Goal: Information Seeking & Learning: Learn about a topic

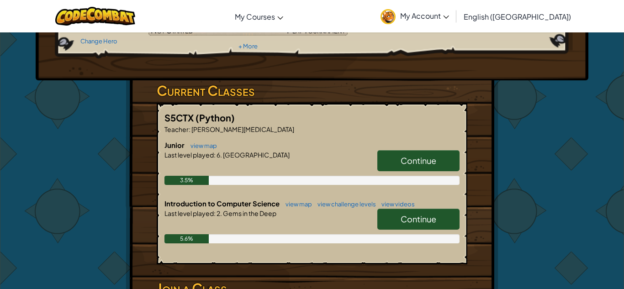
scroll to position [108, 0]
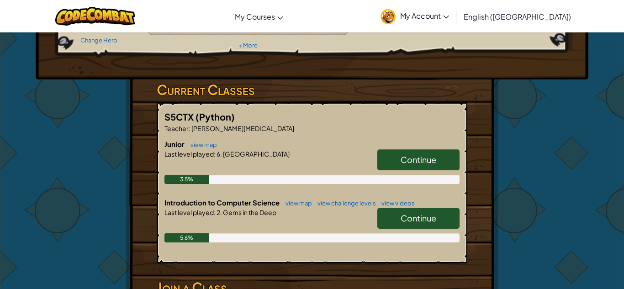
click at [383, 155] on link "Continue" at bounding box center [419, 159] width 82 height 21
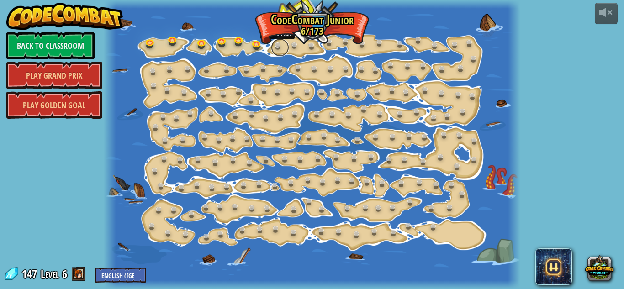
click at [279, 49] on link at bounding box center [280, 47] width 18 height 18
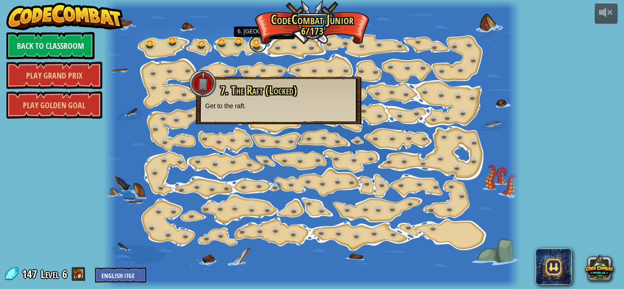
click at [259, 47] on link at bounding box center [258, 44] width 18 height 18
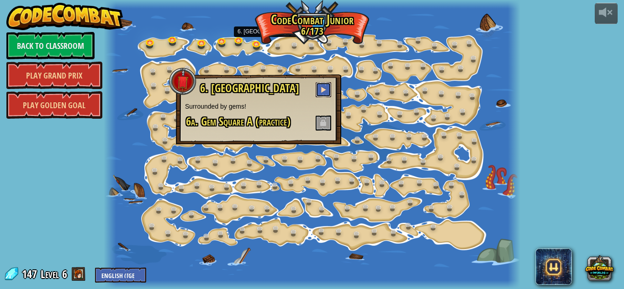
click at [320, 90] on button at bounding box center [324, 89] width 16 height 15
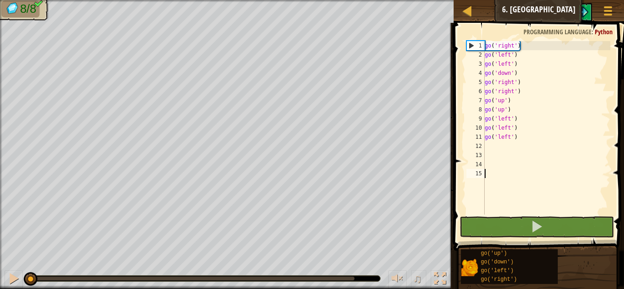
click at [511, 133] on div "go ( 'right' ) go ( 'left' ) go ( 'left' ) go ( 'down' ) go ( 'right' ) go ( 'r…" at bounding box center [547, 137] width 128 height 192
click at [519, 135] on div "go ( 'right' ) go ( 'left' ) go ( 'left' ) go ( 'down' ) go ( 'right' ) go ( 'r…" at bounding box center [547, 137] width 128 height 192
click at [503, 85] on div "go ( 'right' ) go ( 'left' ) go ( 'left' ) go ( 'down' ) go ( 'right' ) go ( 'r…" at bounding box center [547, 137] width 128 height 192
type textarea "go('right')"
click at [503, 85] on div "go ( 'right' ) go ( 'left' ) go ( 'left' ) go ( 'down' ) go ( 'right' ) go ( 'r…" at bounding box center [547, 137] width 128 height 192
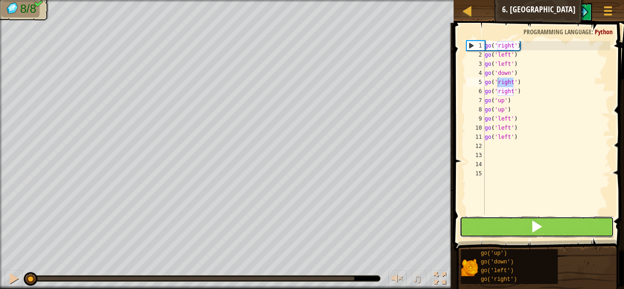
click at [509, 234] on button at bounding box center [537, 227] width 154 height 21
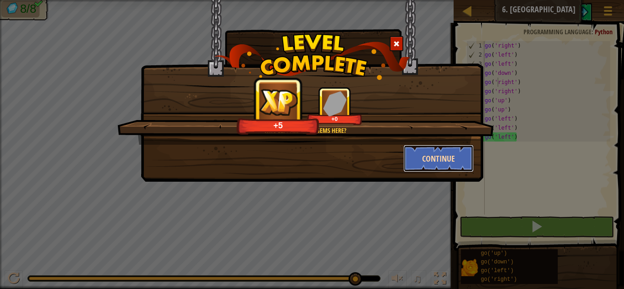
click at [466, 162] on button "Continue" at bounding box center [439, 158] width 71 height 27
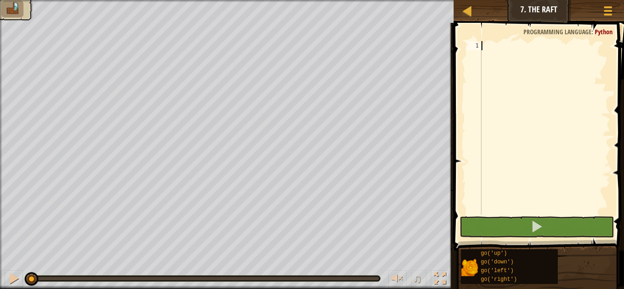
type textarea "g"
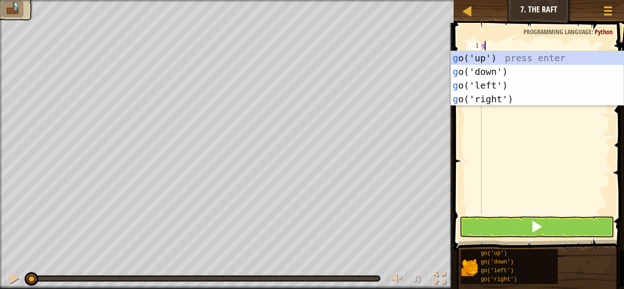
scroll to position [4, 0]
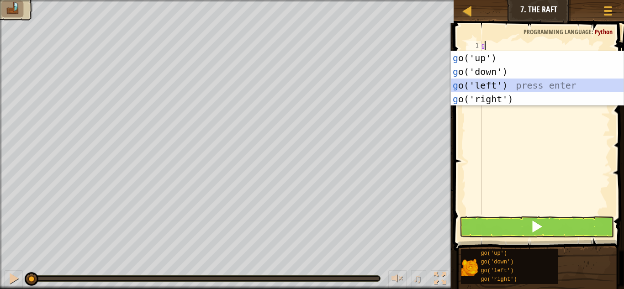
click at [532, 84] on div "g o('up') press enter g o('down') press enter g o('left') press enter g o('righ…" at bounding box center [537, 92] width 173 height 82
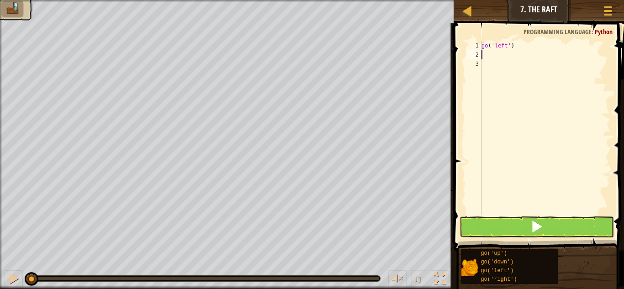
type textarea "go"
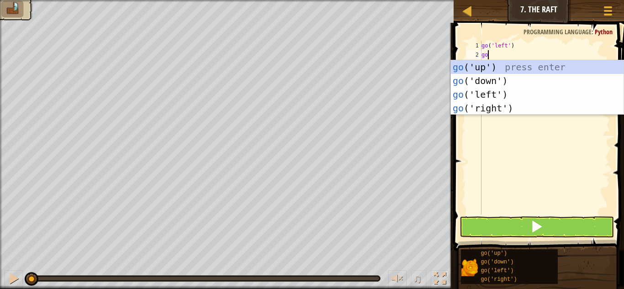
scroll to position [4, 0]
click at [519, 70] on div "go ('up') press enter go ('down') press enter go ('left') press enter go ('righ…" at bounding box center [537, 101] width 173 height 82
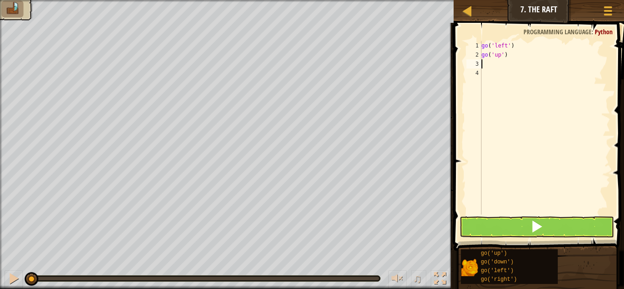
scroll to position [4, 0]
type textarea "go"
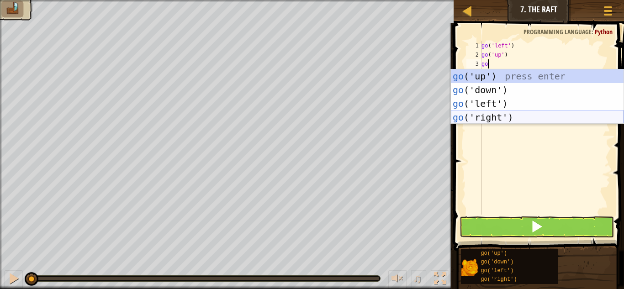
click at [493, 121] on div "go ('up') press enter go ('down') press enter go ('left') press enter go ('righ…" at bounding box center [537, 110] width 173 height 82
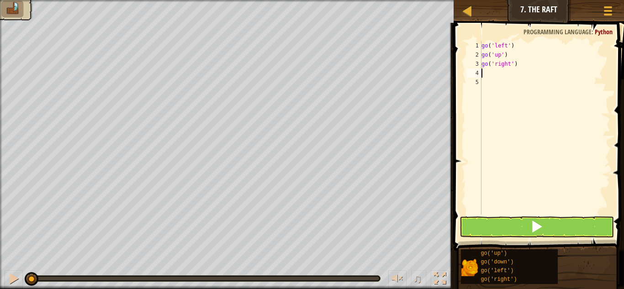
scroll to position [4, 0]
type textarea "go"
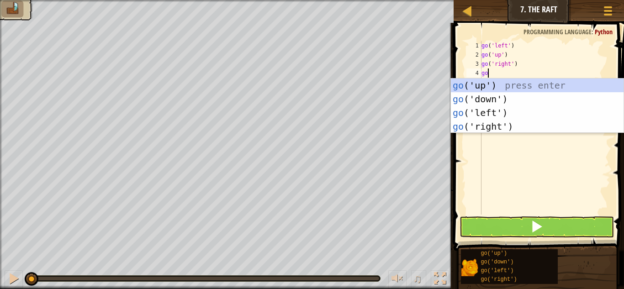
scroll to position [4, 0]
click at [490, 128] on div "go ('up') press enter go ('down') press enter go ('left') press enter go ('righ…" at bounding box center [537, 120] width 173 height 82
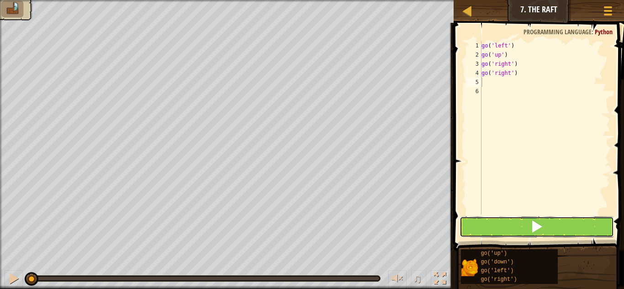
click at [513, 222] on button at bounding box center [537, 227] width 154 height 21
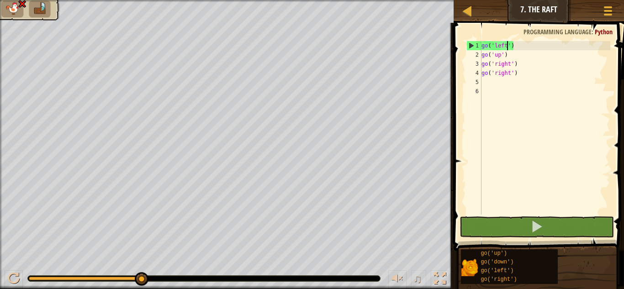
click at [507, 48] on div "go ( 'left' ) go ( 'up' ) go ( 'right' ) go ( 'right' )" at bounding box center [545, 137] width 131 height 192
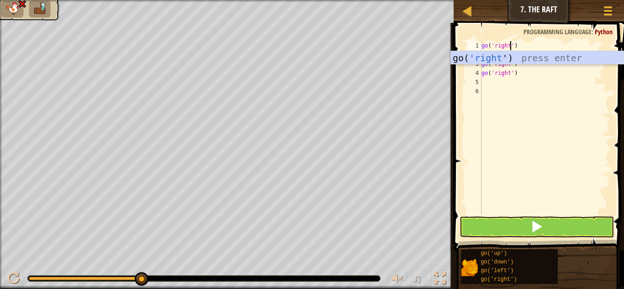
scroll to position [4, 5]
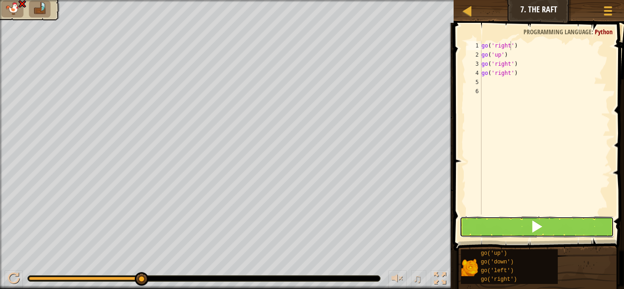
click at [527, 222] on button at bounding box center [537, 227] width 154 height 21
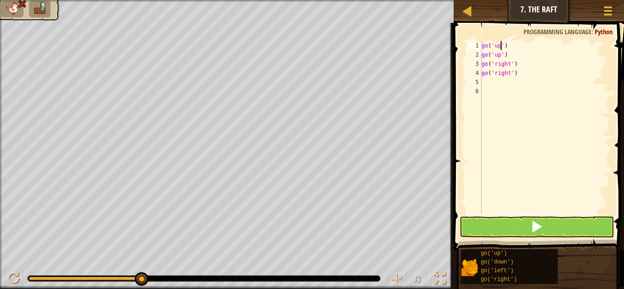
scroll to position [4, 3]
click at [516, 221] on button at bounding box center [537, 227] width 154 height 21
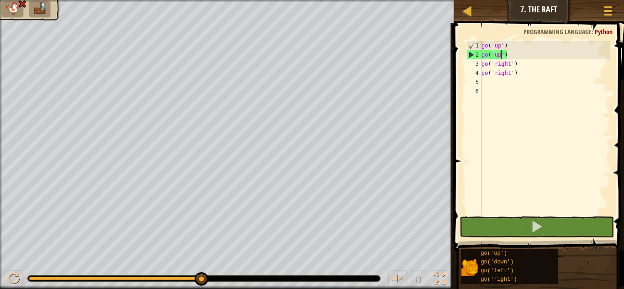
click at [501, 58] on div "go ( 'up' ) go ( 'up' ) go ( 'right' ) go ( 'right' )" at bounding box center [545, 137] width 131 height 192
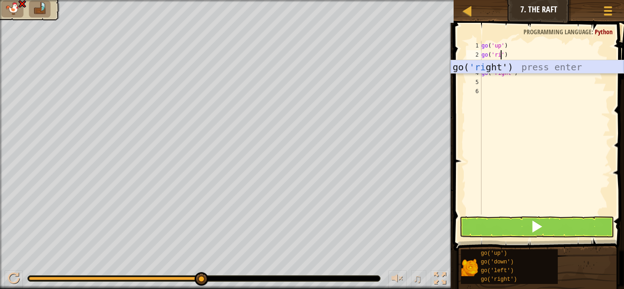
click at [514, 69] on div "go( 'ri ght') press enter" at bounding box center [537, 80] width 173 height 41
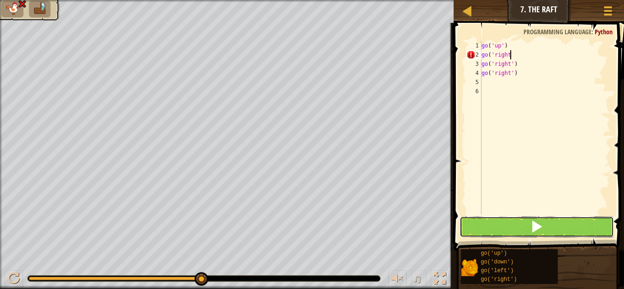
click at [538, 228] on span at bounding box center [537, 226] width 13 height 13
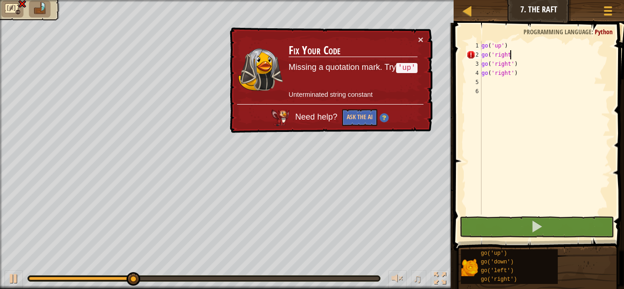
click at [417, 37] on td "Fix Your Code Missing a quotation mark. Try 'up' Unterminated string constant" at bounding box center [353, 69] width 130 height 69
click at [423, 37] on button "×" at bounding box center [420, 40] width 5 height 10
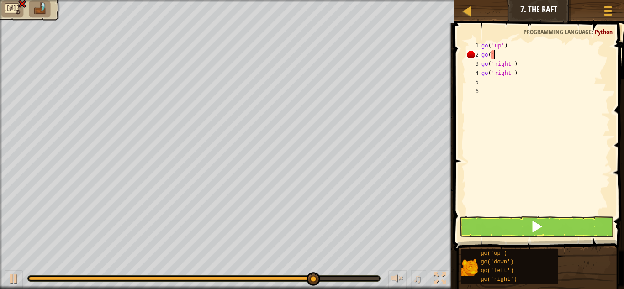
scroll to position [4, 1]
type textarea "g"
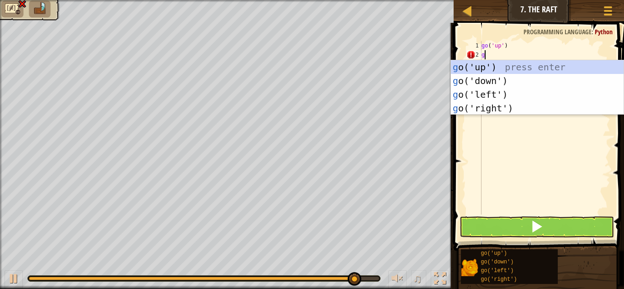
type textarea "go"
click at [508, 109] on div "go ('up') press enter go ('down') press enter go ('left') press enter go ('righ…" at bounding box center [537, 101] width 173 height 82
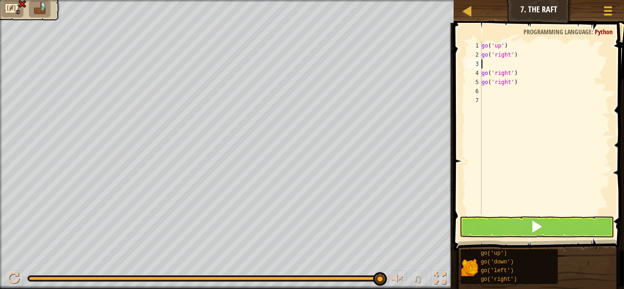
scroll to position [4, 0]
click at [514, 75] on div "go ( 'up' ) go ( 'right' ) go ( 'right' ) go ( 'right' )" at bounding box center [545, 137] width 131 height 192
click at [517, 75] on div "go ( 'up' ) go ( 'right' ) go ( 'right' ) go ( 'right' )" at bounding box center [545, 137] width 131 height 192
type textarea "g"
click at [518, 85] on div "go ( 'up' ) go ( 'right' ) go ( 'right' )" at bounding box center [545, 137] width 131 height 192
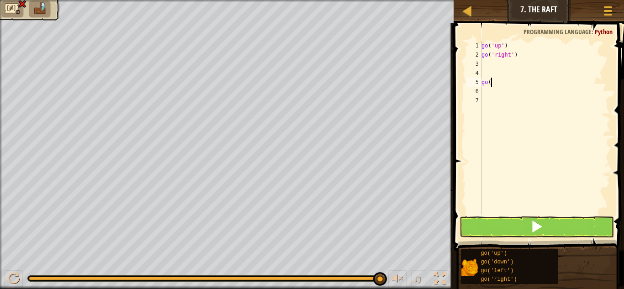
type textarea "g"
click at [486, 66] on div "go ( 'up' ) go ( 'right' )" at bounding box center [545, 137] width 131 height 192
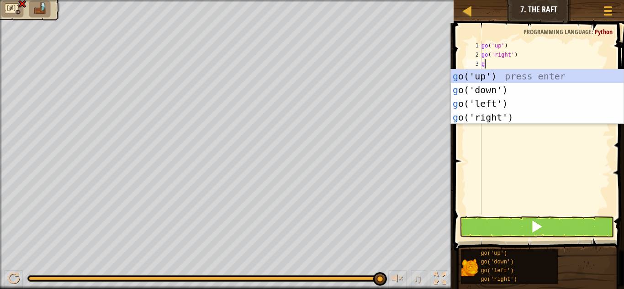
type textarea "go"
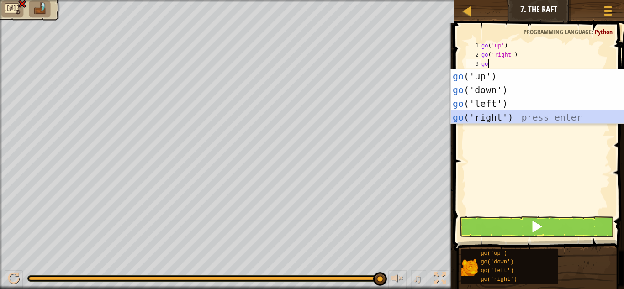
click at [495, 115] on div "go ('up') press enter go ('down') press enter go ('left') press enter go ('righ…" at bounding box center [537, 110] width 173 height 82
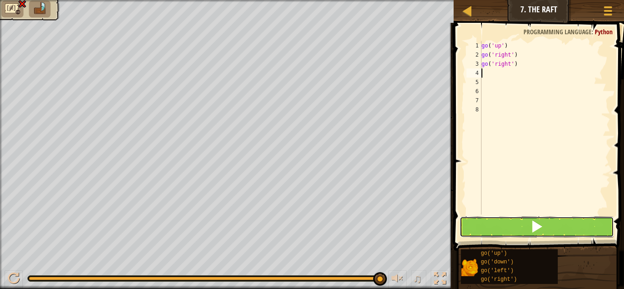
click at [497, 219] on button at bounding box center [537, 227] width 154 height 21
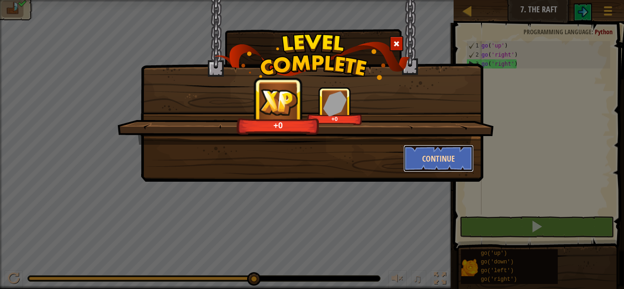
click at [451, 153] on button "Continue" at bounding box center [439, 158] width 71 height 27
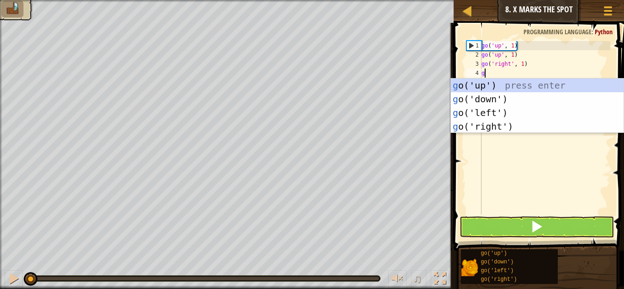
scroll to position [4, 0]
type textarea "go"
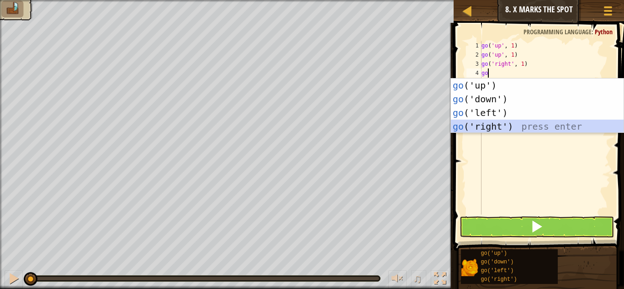
click at [501, 121] on div "go ('up') press enter go ('down') press enter go ('left') press enter go ('righ…" at bounding box center [537, 120] width 173 height 82
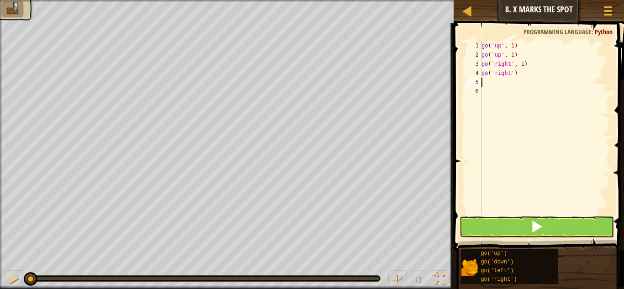
type textarea "go"
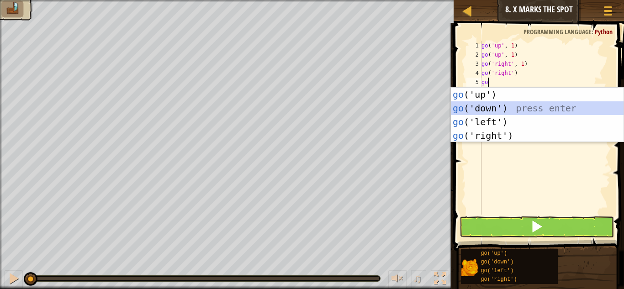
click at [512, 104] on div "go ('up') press enter go ('down') press enter go ('left') press enter go ('righ…" at bounding box center [537, 129] width 173 height 82
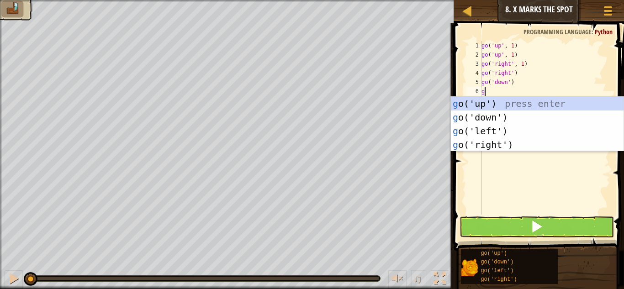
type textarea "go"
click at [500, 117] on div "go ('up') press enter go ('down') press enter go ('left') press enter go ('righ…" at bounding box center [537, 138] width 173 height 82
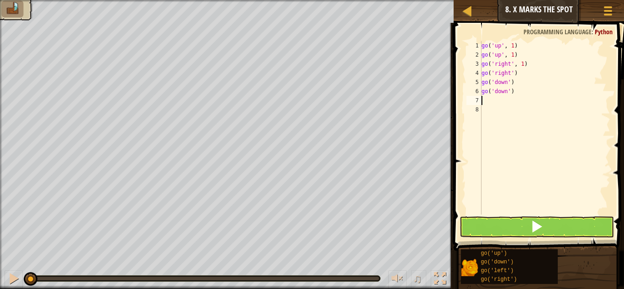
scroll to position [4, 0]
click at [494, 227] on button at bounding box center [537, 227] width 154 height 21
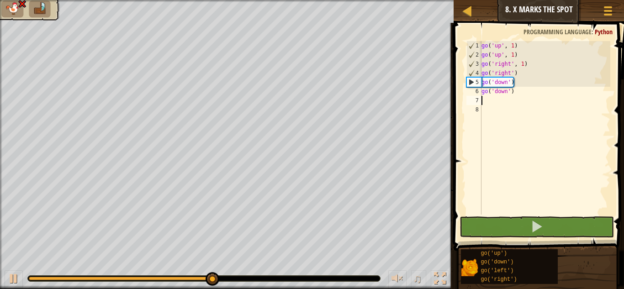
click at [515, 90] on div "go ( 'up' , 1 ) go ( 'up' , 1 ) go ( 'right' , 1 ) go ( 'right' ) go ( 'down' )…" at bounding box center [545, 137] width 131 height 192
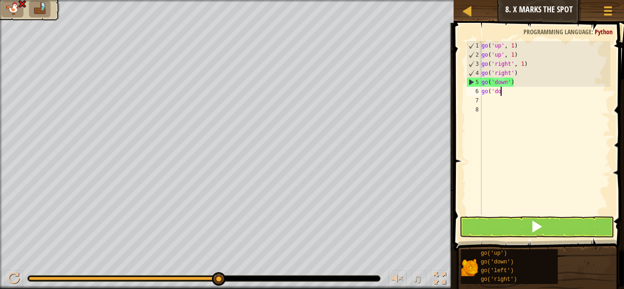
type textarea "g"
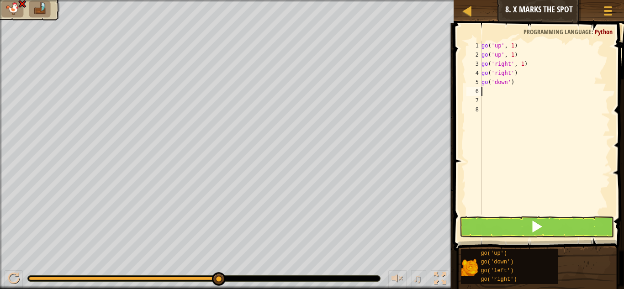
click at [508, 82] on div "go ( 'up' , 1 ) go ( 'up' , 1 ) go ( 'right' , 1 ) go ( 'right' ) go ( 'down' )" at bounding box center [545, 137] width 131 height 192
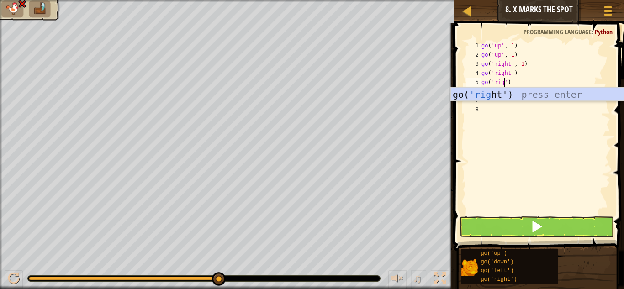
type textarea "go('right')"
click at [514, 116] on div "go ( 'up' , 1 ) go ( 'up' , 1 ) go ( 'right' , 1 ) go ( 'right' ) go ( 'right' )" at bounding box center [545, 137] width 131 height 192
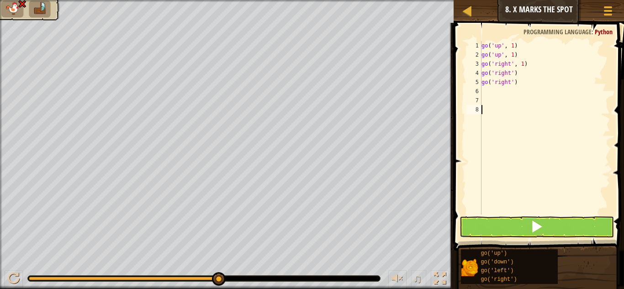
scroll to position [4, 0]
click at [499, 96] on div "go ( 'up' , 1 ) go ( 'up' , 1 ) go ( 'right' , 1 ) go ( 'right' ) go ( 'right' )" at bounding box center [545, 137] width 131 height 192
click at [495, 92] on div "go ( 'up' , 1 ) go ( 'up' , 1 ) go ( 'right' , 1 ) go ( 'right' ) go ( 'right' )" at bounding box center [545, 137] width 131 height 192
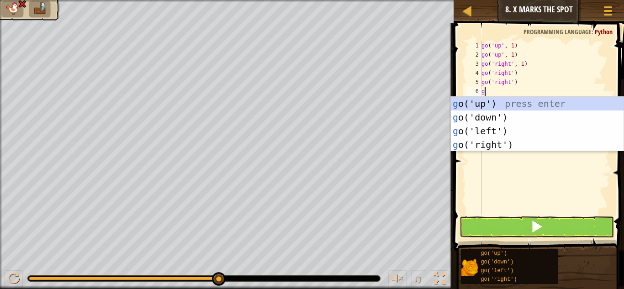
type textarea "go"
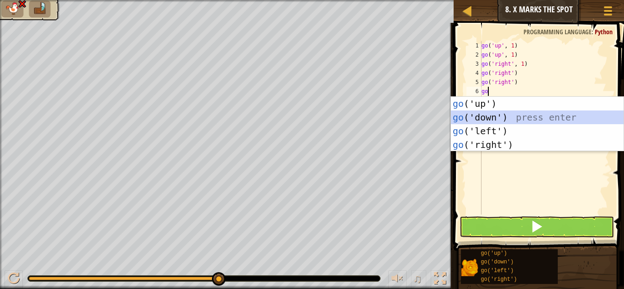
click at [480, 118] on div "go ('up') press enter go ('down') press enter go ('left') press enter go ('righ…" at bounding box center [537, 138] width 173 height 82
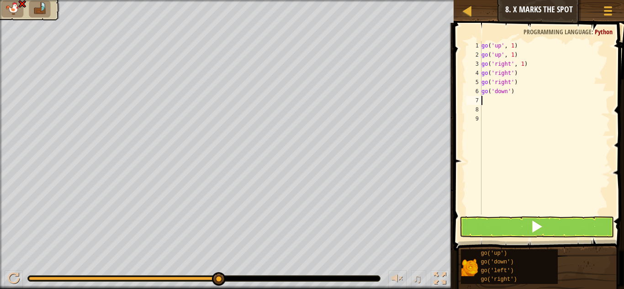
type textarea "go"
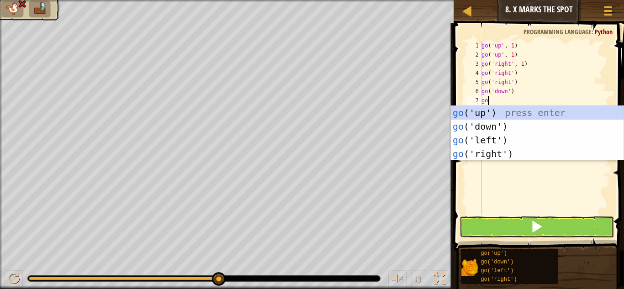
scroll to position [4, 0]
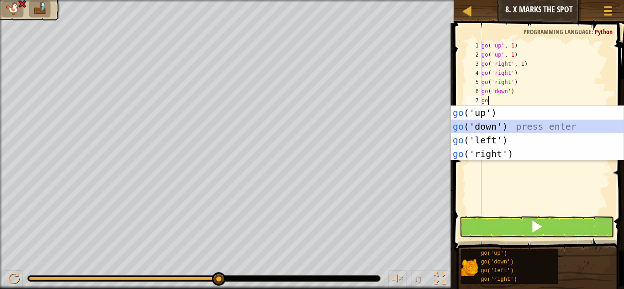
click at [481, 123] on div "go ('up') press enter go ('down') press enter go ('left') press enter go ('righ…" at bounding box center [537, 147] width 173 height 82
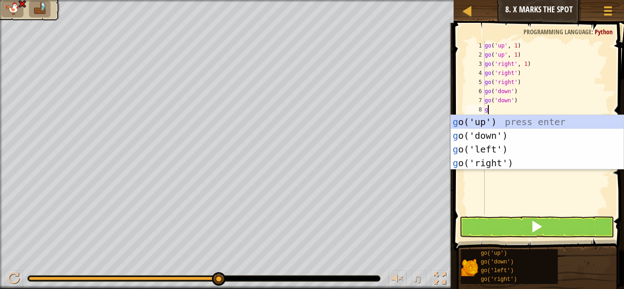
type textarea "go"
click at [490, 131] on div "go ('up') press enter go ('down') press enter go ('left') press enter go ('righ…" at bounding box center [537, 156] width 173 height 82
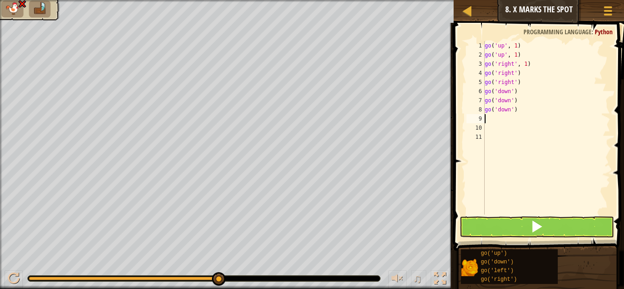
scroll to position [4, 0]
click at [503, 230] on button at bounding box center [537, 227] width 154 height 21
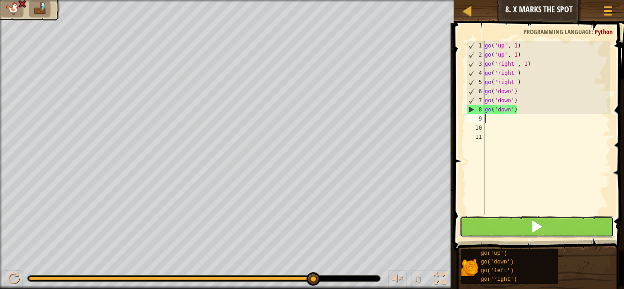
click at [503, 230] on button at bounding box center [537, 227] width 154 height 21
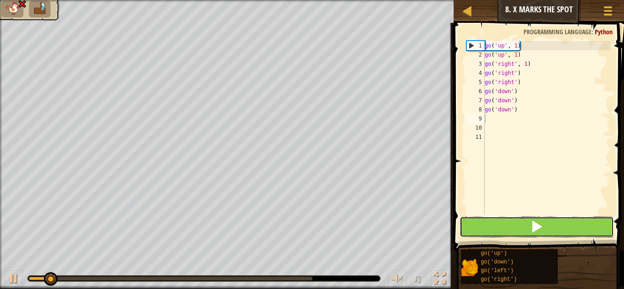
click at [503, 230] on button at bounding box center [537, 227] width 154 height 21
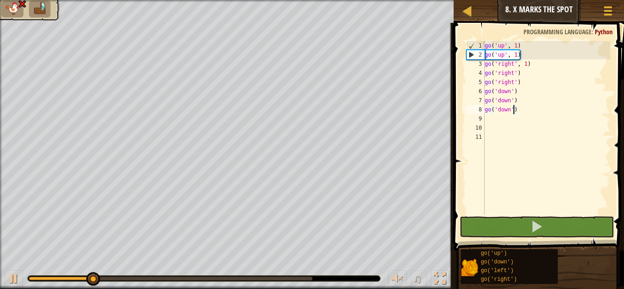
click at [514, 112] on div "go ( 'up' , 1 ) go ( 'up' , 1 ) go ( 'right' , 1 ) go ( 'right' ) go ( 'right' …" at bounding box center [547, 137] width 128 height 192
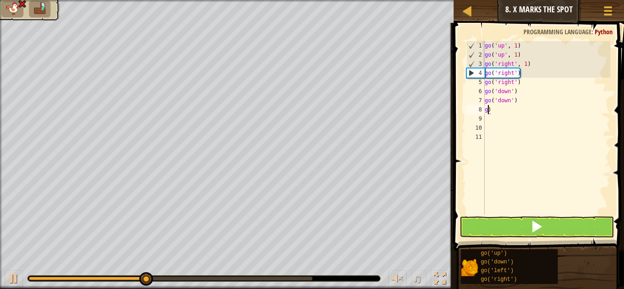
type textarea ")"
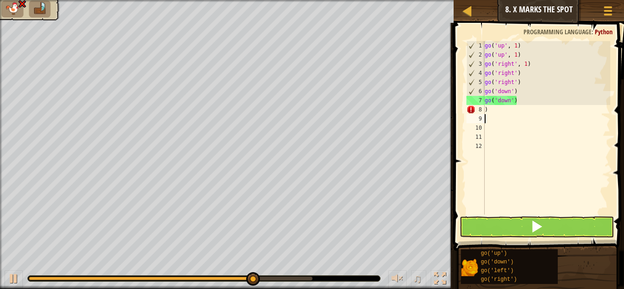
click at [488, 112] on div "go ( 'up' , 1 ) go ( 'up' , 1 ) go ( 'right' , 1 ) go ( 'right' ) go ( 'right' …" at bounding box center [547, 137] width 128 height 192
type textarea ")"
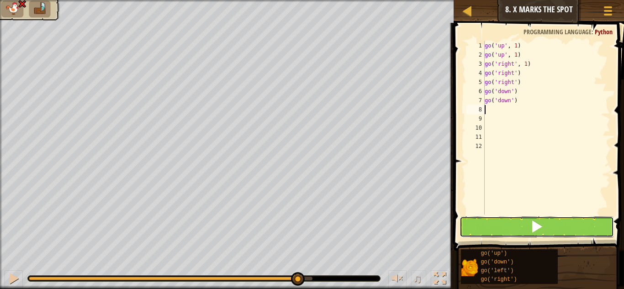
click at [493, 222] on button at bounding box center [537, 227] width 154 height 21
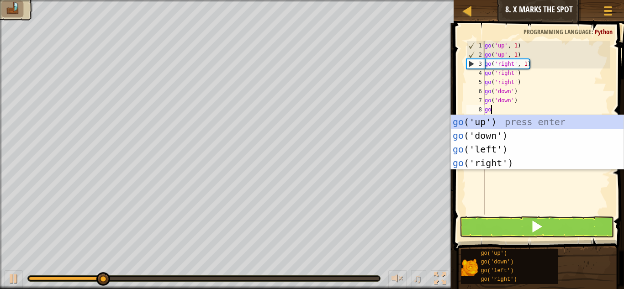
scroll to position [4, 0]
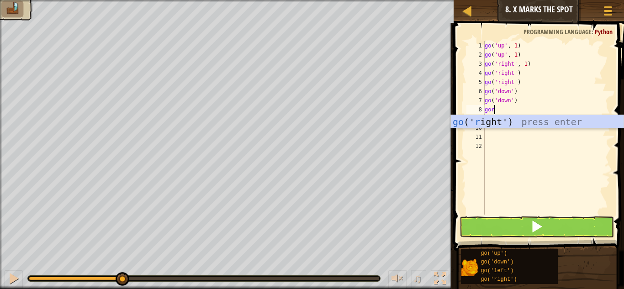
type textarea "go"
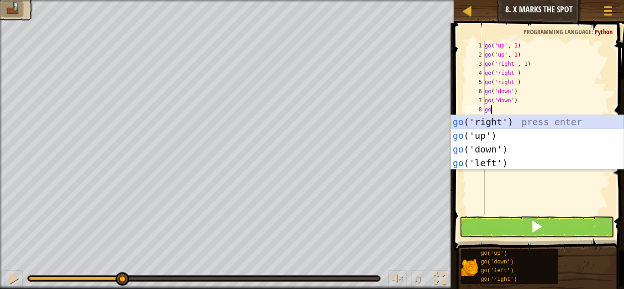
click at [500, 120] on div "go ('right') press enter go ('up') press enter go ('down') press enter go ('lef…" at bounding box center [537, 156] width 173 height 82
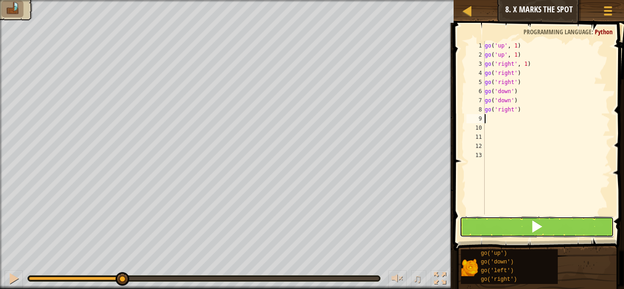
click at [513, 223] on button at bounding box center [537, 227] width 154 height 21
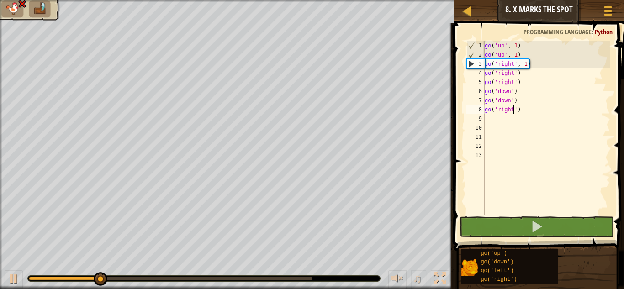
click at [515, 110] on div "go ( 'up' , 1 ) go ( 'up' , 1 ) go ( 'right' , 1 ) go ( 'right' ) go ( 'right' …" at bounding box center [547, 137] width 128 height 192
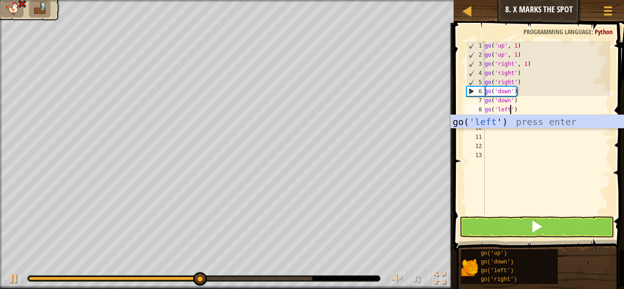
scroll to position [4, 4]
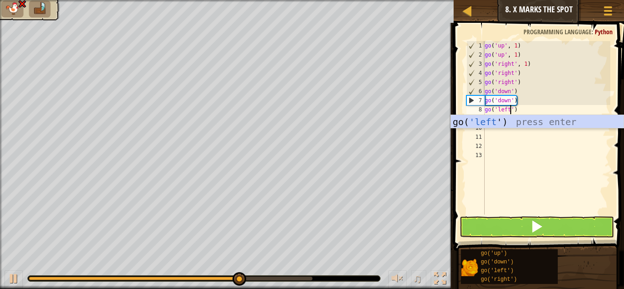
type textarea "go('left')"
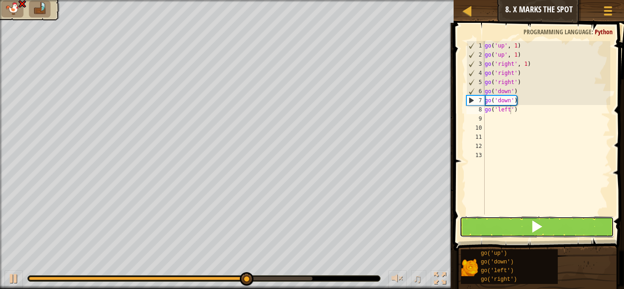
click at [549, 226] on button at bounding box center [537, 227] width 154 height 21
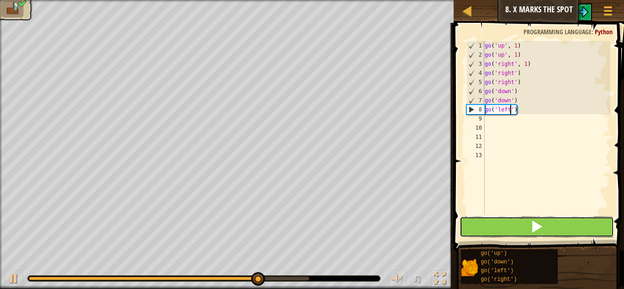
click at [549, 226] on button at bounding box center [537, 227] width 154 height 21
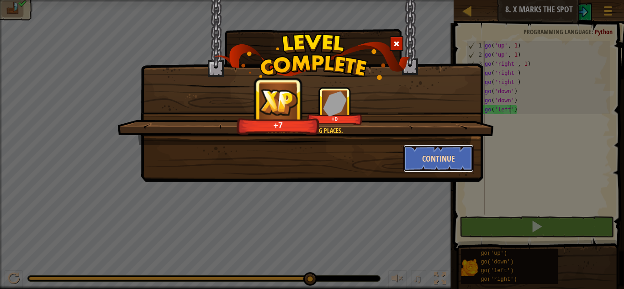
click at [443, 163] on button "Continue" at bounding box center [439, 158] width 71 height 27
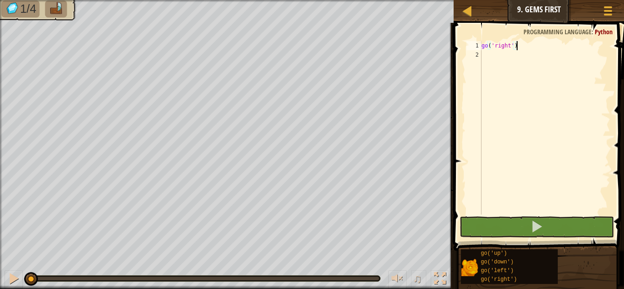
click at [487, 58] on div "go ( 'right' )" at bounding box center [545, 137] width 131 height 192
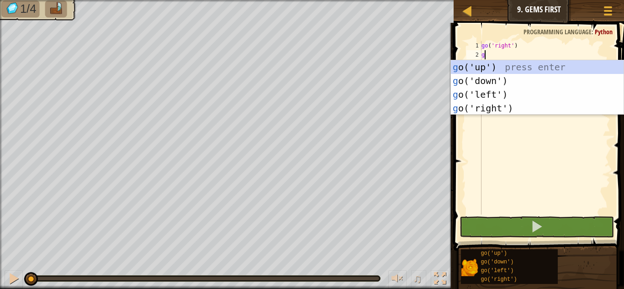
type textarea "go"
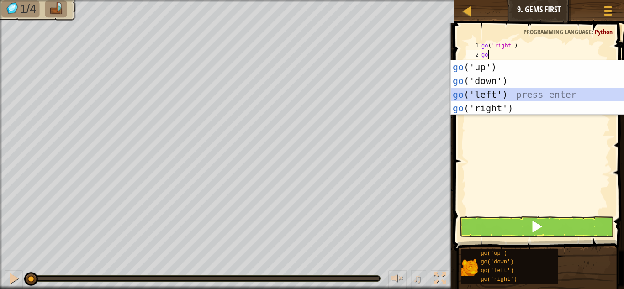
click at [478, 96] on div "go ('up') press enter go ('down') press enter go ('left') press enter go ('righ…" at bounding box center [537, 101] width 173 height 82
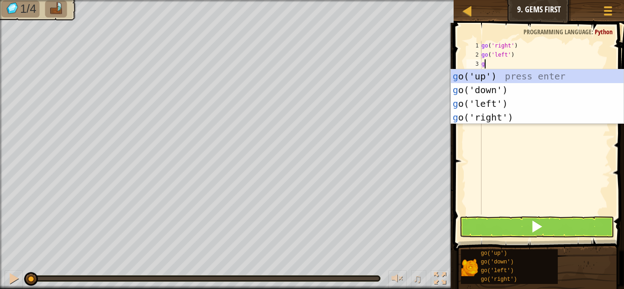
type textarea "go"
click at [504, 74] on div "go ('up') press enter go ('down') press enter go ('left') press enter go ('righ…" at bounding box center [537, 110] width 173 height 82
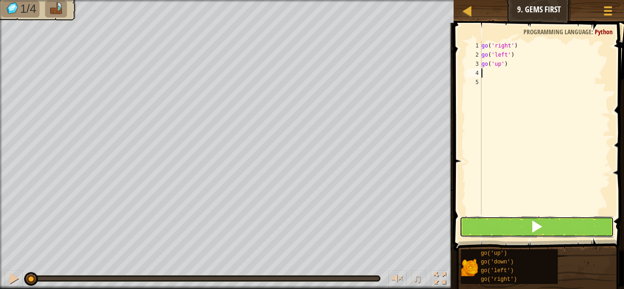
click at [494, 230] on button at bounding box center [537, 227] width 154 height 21
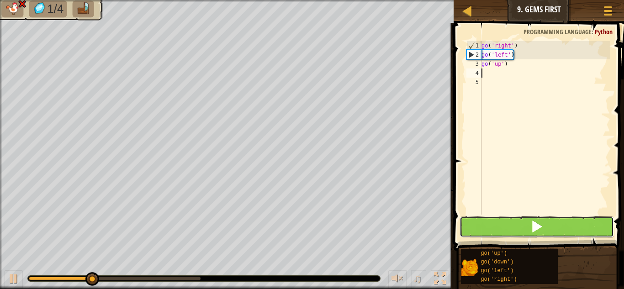
click at [493, 230] on button at bounding box center [537, 227] width 154 height 21
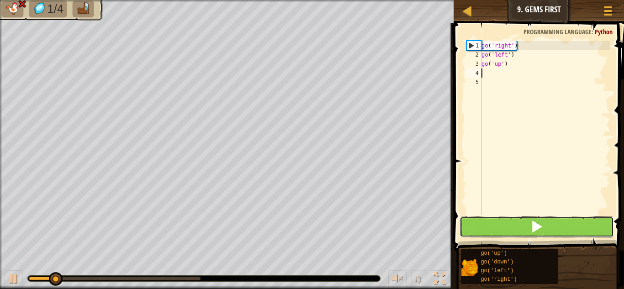
click at [493, 231] on button at bounding box center [537, 227] width 154 height 21
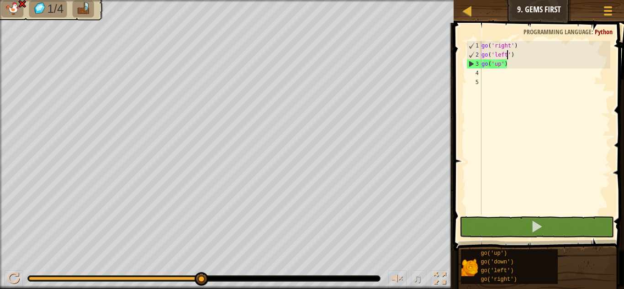
click at [509, 56] on div "go ( 'right' ) go ( 'left' ) go ( 'up' )" at bounding box center [545, 137] width 131 height 192
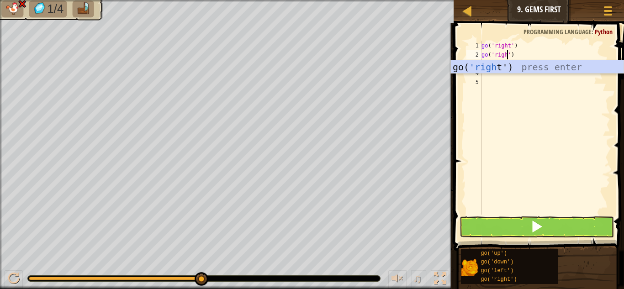
scroll to position [4, 5]
type textarea "go('right')"
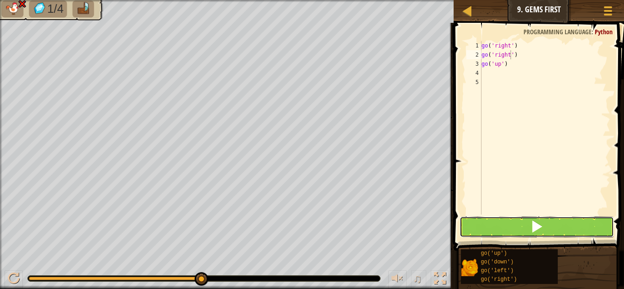
click at [527, 231] on button at bounding box center [537, 227] width 154 height 21
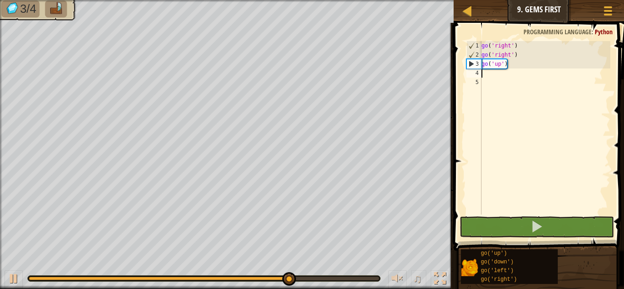
click at [484, 75] on div "go ( 'right' ) go ( 'right' ) go ( 'up' )" at bounding box center [545, 137] width 131 height 192
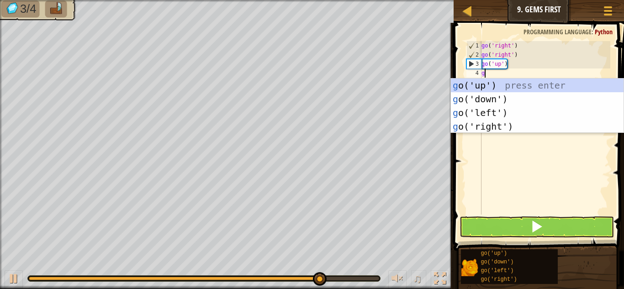
type textarea "go"
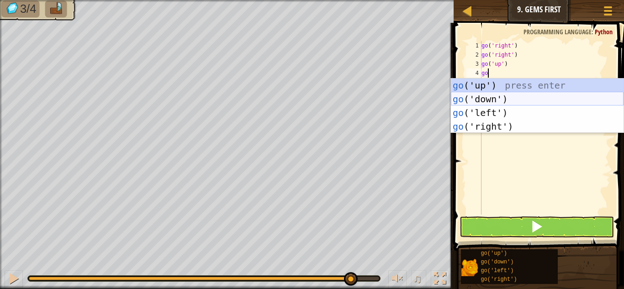
click at [481, 99] on div "go ('up') press enter go ('down') press enter go ('left') press enter go ('righ…" at bounding box center [537, 120] width 173 height 82
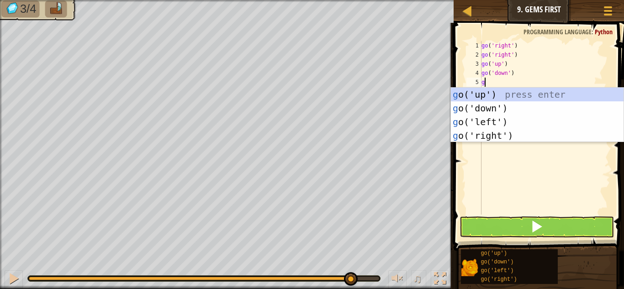
type textarea "go"
click at [483, 104] on div "go ('up') press enter go ('down') press enter go ('left') press enter go ('righ…" at bounding box center [537, 129] width 173 height 82
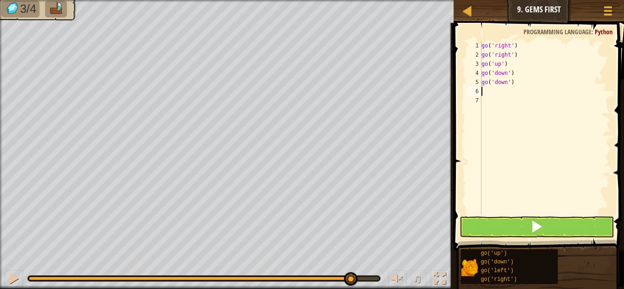
scroll to position [4, 0]
click at [500, 222] on button at bounding box center [537, 227] width 154 height 21
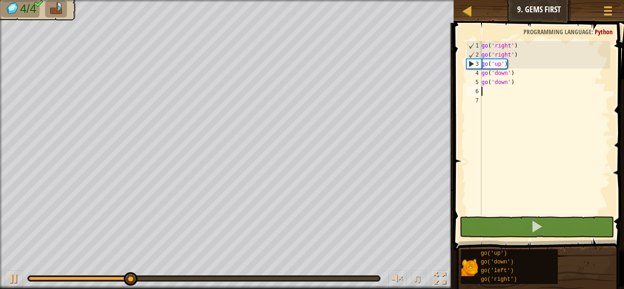
type textarea "go"
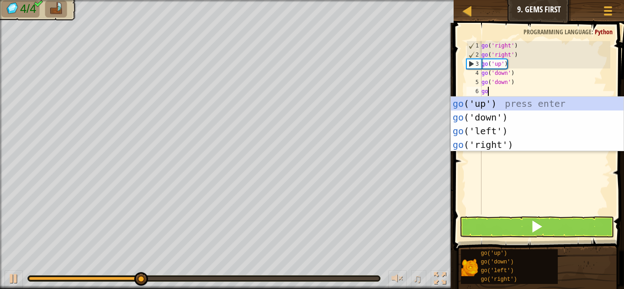
scroll to position [4, 0]
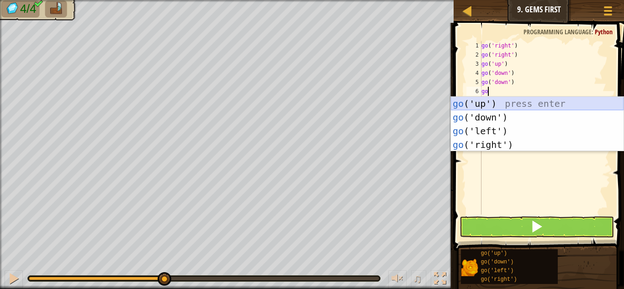
click at [498, 102] on div "go ('up') press enter go ('down') press enter go ('left') press enter go ('righ…" at bounding box center [537, 138] width 173 height 82
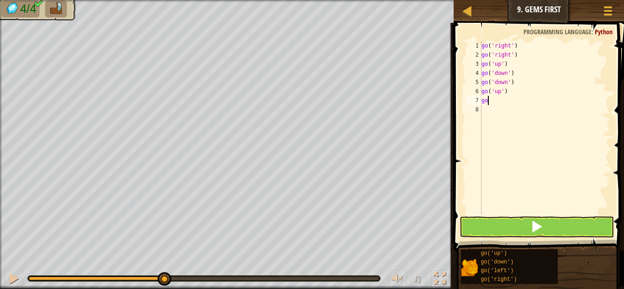
type textarea "g"
type textarea "go"
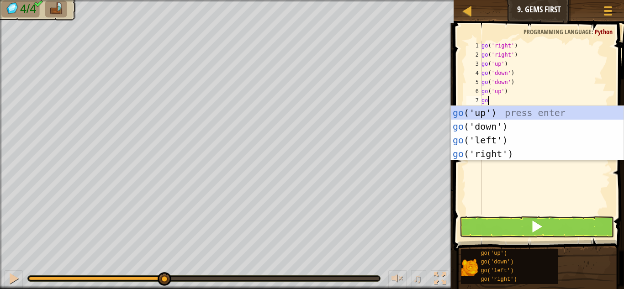
scroll to position [4, 0]
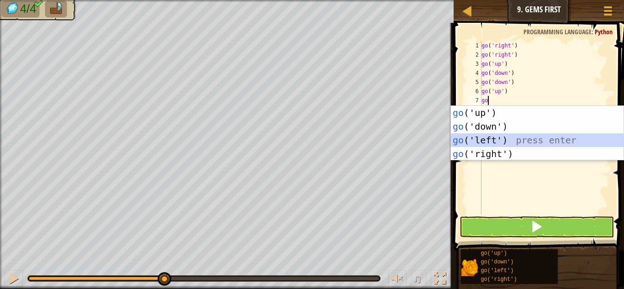
click at [511, 142] on div "go ('up') press enter go ('down') press enter go ('left') press enter go ('righ…" at bounding box center [537, 147] width 173 height 82
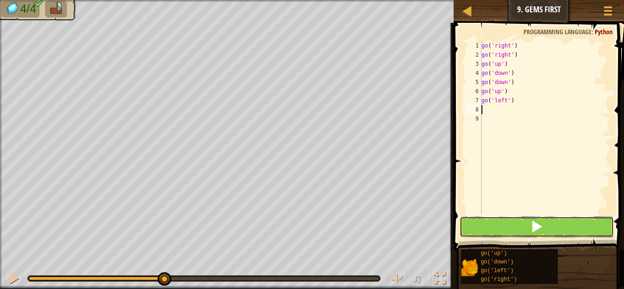
click at [524, 229] on button at bounding box center [537, 227] width 154 height 21
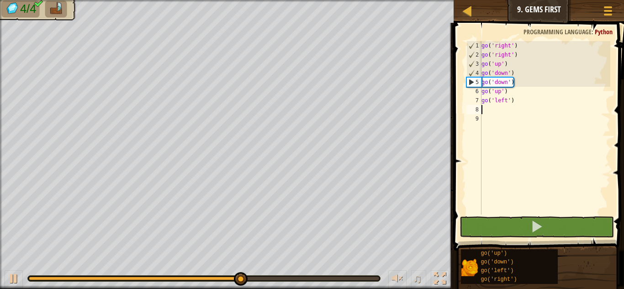
click at [508, 103] on div "go ( 'right' ) go ( 'right' ) go ( 'up' ) go ( 'down' ) go ( 'down' ) go ( 'up'…" at bounding box center [545, 137] width 131 height 192
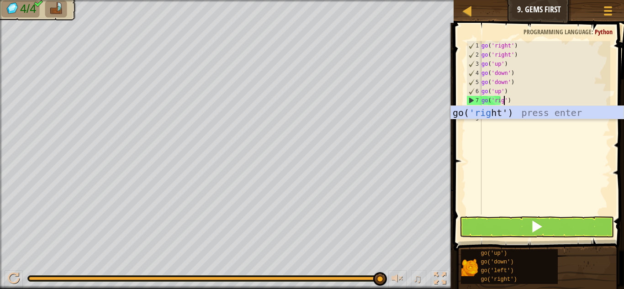
scroll to position [4, 5]
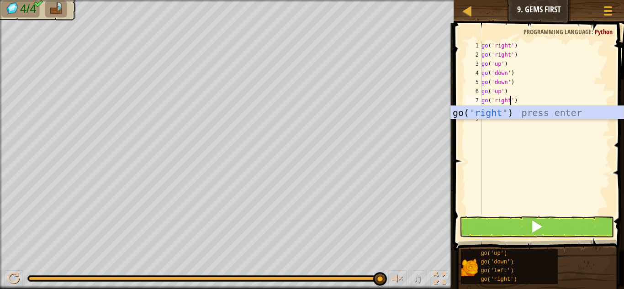
type textarea "go('right')"
click at [501, 226] on button at bounding box center [537, 227] width 154 height 21
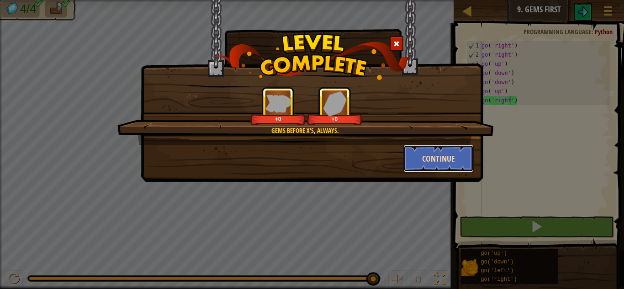
click at [443, 158] on button "Continue" at bounding box center [439, 158] width 71 height 27
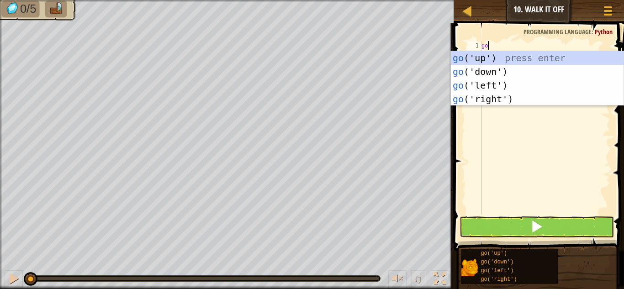
type textarea "go"
click at [482, 53] on div "go ('up') press enter go ('down') press enter go ('left') press enter go ('righ…" at bounding box center [537, 92] width 173 height 82
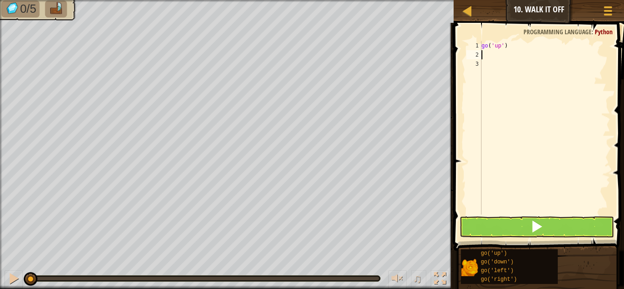
scroll to position [4, 0]
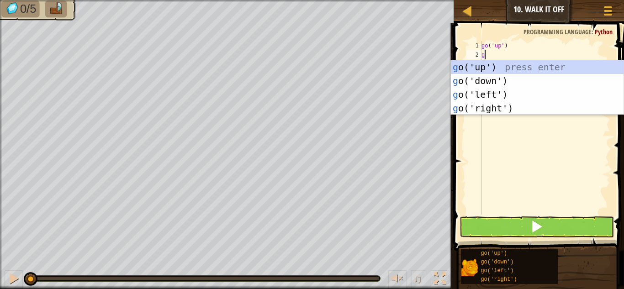
type textarea "go"
click at [503, 112] on div "go ('up') press enter go ('down') press enter go ('left') press enter go ('righ…" at bounding box center [537, 101] width 173 height 82
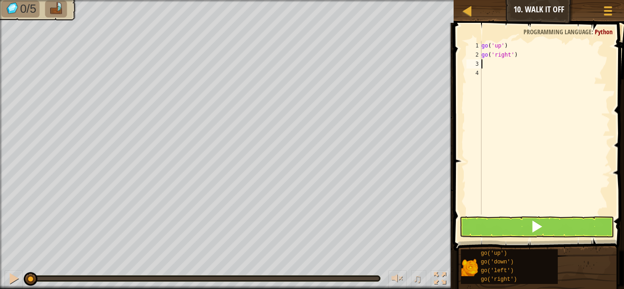
scroll to position [4, 0]
type textarea "go"
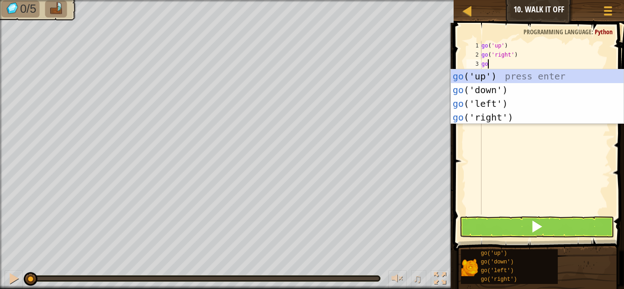
scroll to position [4, 0]
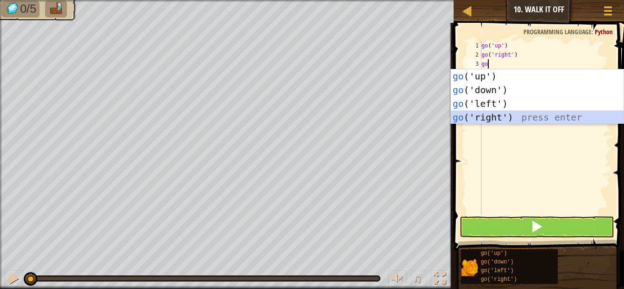
click at [514, 117] on div "go ('up') press enter go ('down') press enter go ('left') press enter go ('righ…" at bounding box center [537, 110] width 173 height 82
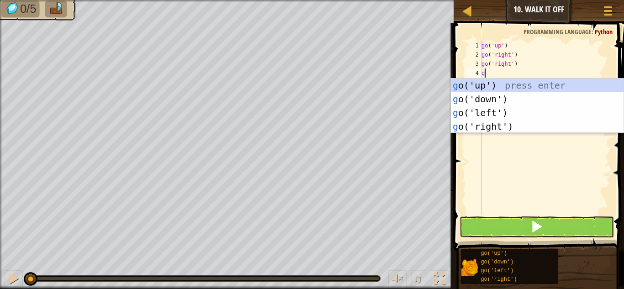
type textarea "go"
click at [515, 96] on div "go ('up') press enter go ('down') press enter go ('left') press enter go ('righ…" at bounding box center [537, 120] width 173 height 82
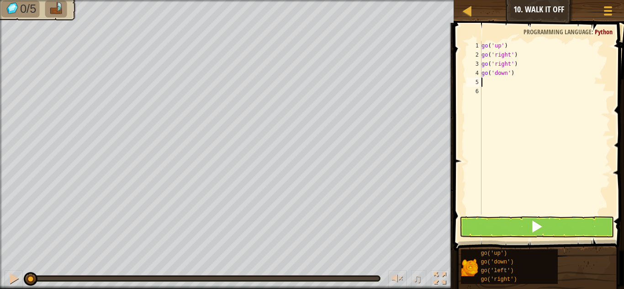
scroll to position [4, 0]
click at [485, 229] on button at bounding box center [537, 227] width 154 height 21
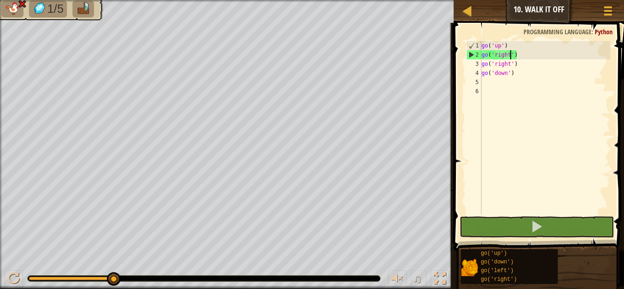
click at [511, 57] on div "go ( 'up' ) go ( 'right' ) go ( 'right' ) go ( 'down' )" at bounding box center [545, 137] width 131 height 192
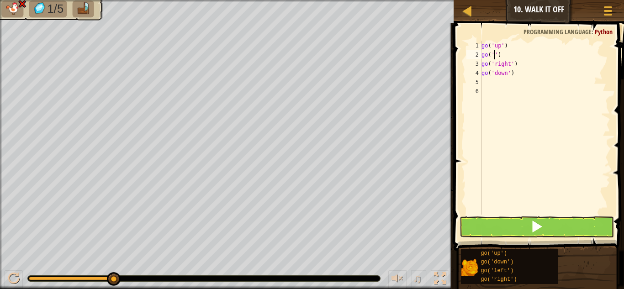
scroll to position [4, 3]
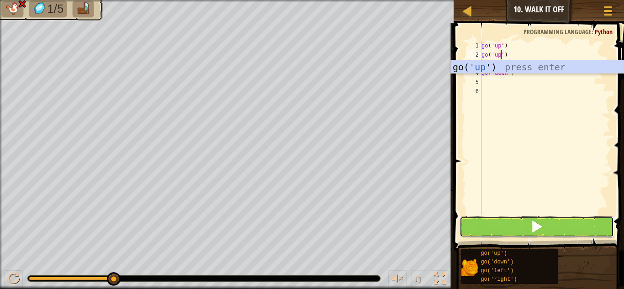
click at [518, 231] on button at bounding box center [537, 227] width 154 height 21
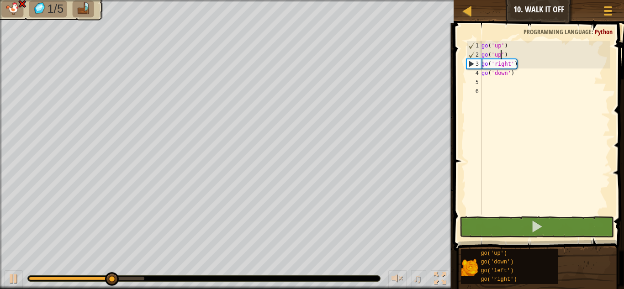
click at [510, 68] on div "go ( 'up' ) go ( 'up' ) go ( 'right' ) go ( 'down' )" at bounding box center [545, 137] width 131 height 192
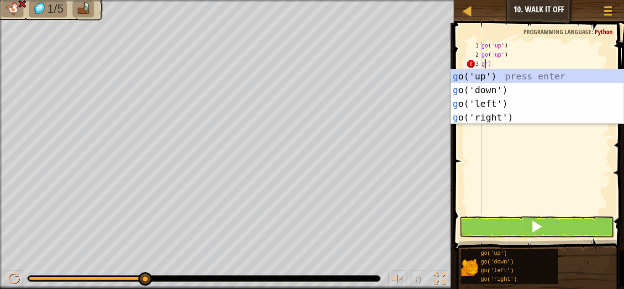
scroll to position [4, 1]
click at [507, 74] on div "go ('up') press enter go ('down') press enter go ('left') press enter go ('righ…" at bounding box center [537, 110] width 173 height 82
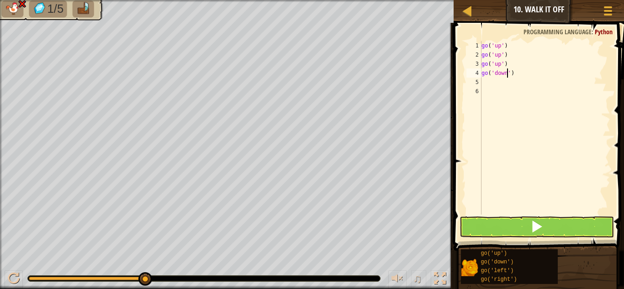
click at [507, 74] on div "go ( 'up' ) go ( 'up' ) go ( 'up' ) go ( 'down' )" at bounding box center [545, 137] width 131 height 192
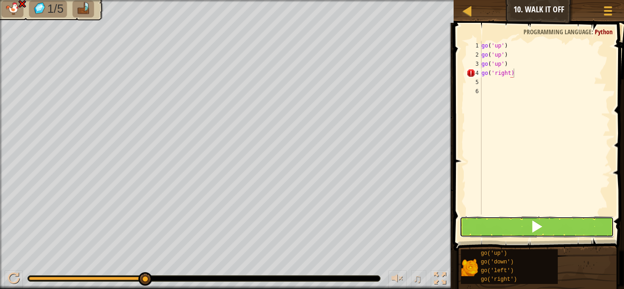
click at [496, 223] on button at bounding box center [537, 227] width 154 height 21
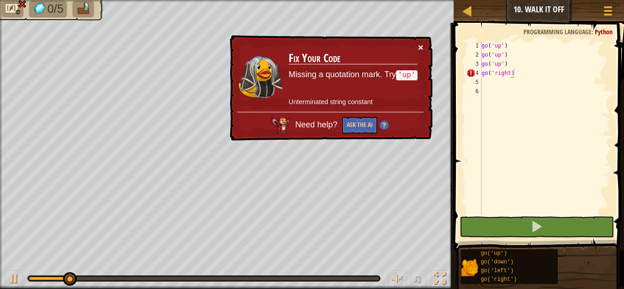
click at [421, 44] on button "×" at bounding box center [420, 48] width 5 height 10
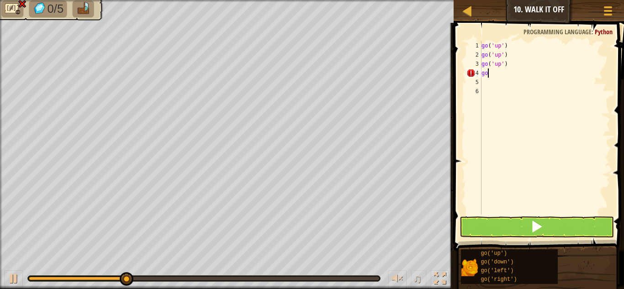
scroll to position [4, 0]
type textarea "g"
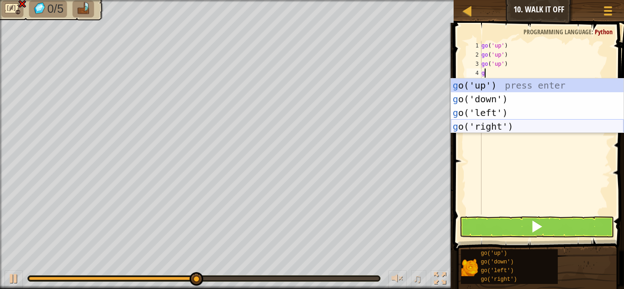
click at [499, 126] on div "g o('up') press enter g o('down') press enter g o('left') press enter g o('righ…" at bounding box center [537, 120] width 173 height 82
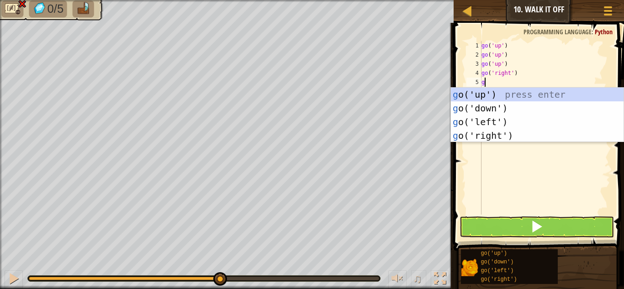
type textarea "go"
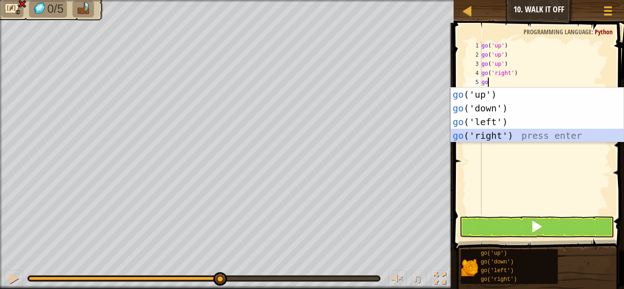
click at [498, 136] on div "go ('up') press enter go ('down') press enter go ('left') press enter go ('righ…" at bounding box center [537, 129] width 173 height 82
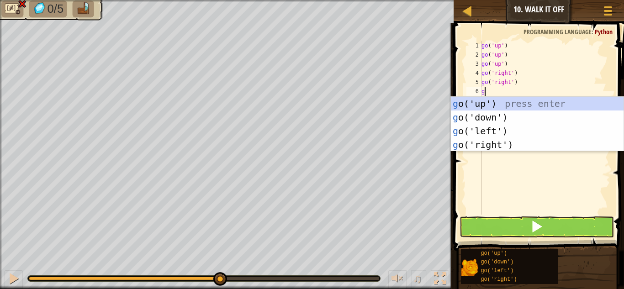
type textarea "go"
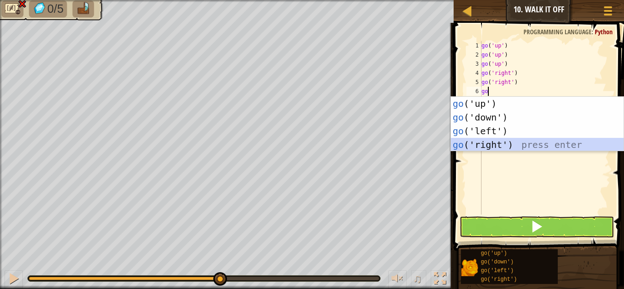
click at [508, 139] on div "go ('up') press enter go ('down') press enter go ('left') press enter go ('righ…" at bounding box center [537, 138] width 173 height 82
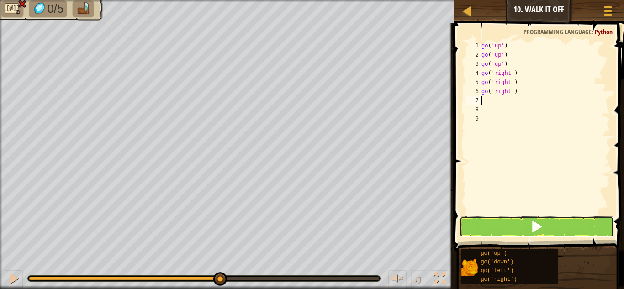
click at [504, 221] on button at bounding box center [537, 227] width 154 height 21
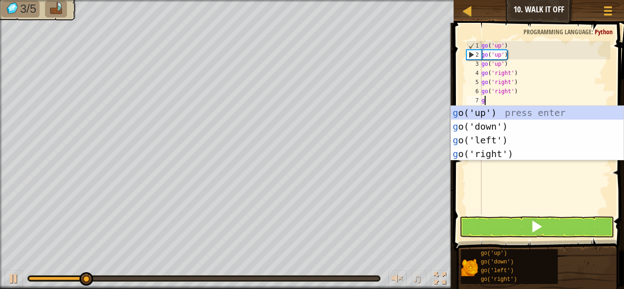
type textarea "go"
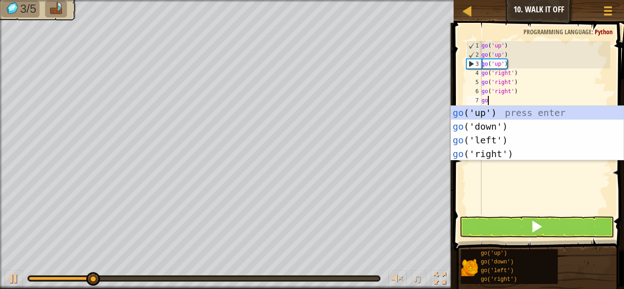
scroll to position [4, 0]
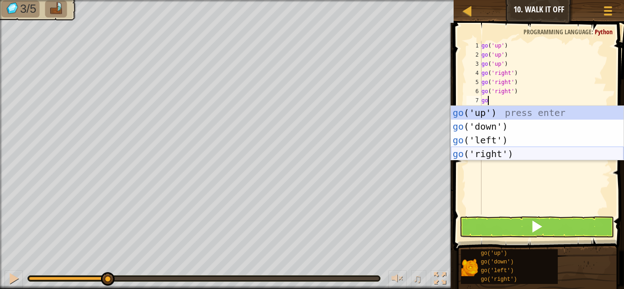
click at [493, 154] on div "go ('up') press enter go ('down') press enter go ('left') press enter go ('righ…" at bounding box center [537, 147] width 173 height 82
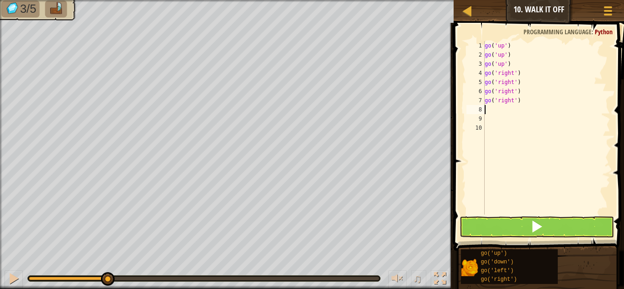
scroll to position [4, 0]
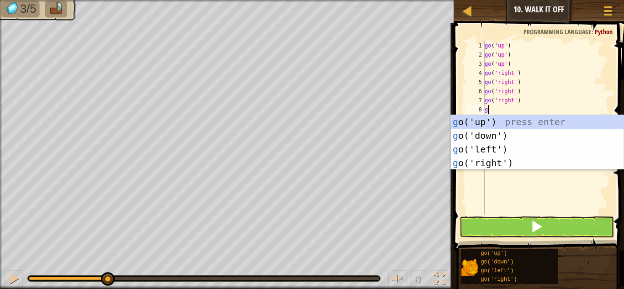
type textarea "go"
click at [505, 132] on div "go ('up') press enter go ('down') press enter go ('left') press enter go ('righ…" at bounding box center [537, 156] width 173 height 82
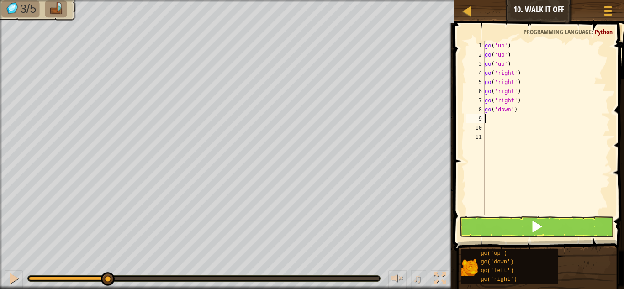
scroll to position [4, 0]
click at [501, 217] on button at bounding box center [537, 227] width 154 height 21
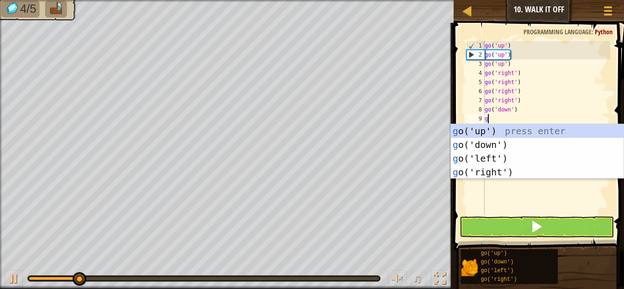
type textarea "go"
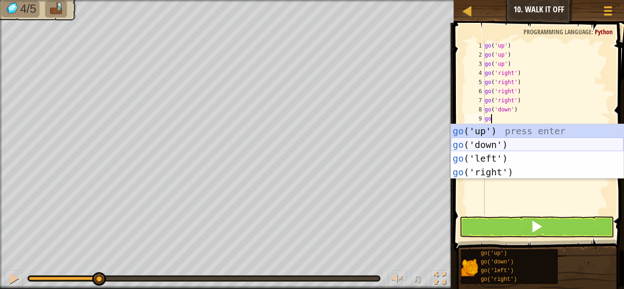
click at [502, 144] on div "go ('up') press enter go ('down') press enter go ('left') press enter go ('righ…" at bounding box center [537, 165] width 173 height 82
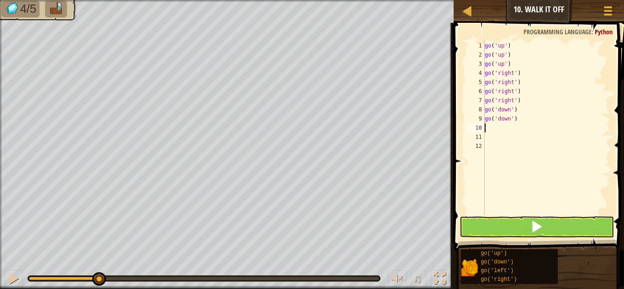
scroll to position [4, 0]
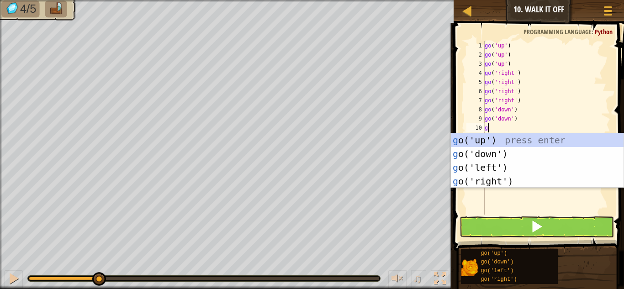
type textarea "go"
click at [502, 152] on div "go ('up') press enter go ('down') press enter go ('left') press enter go ('righ…" at bounding box center [537, 174] width 173 height 82
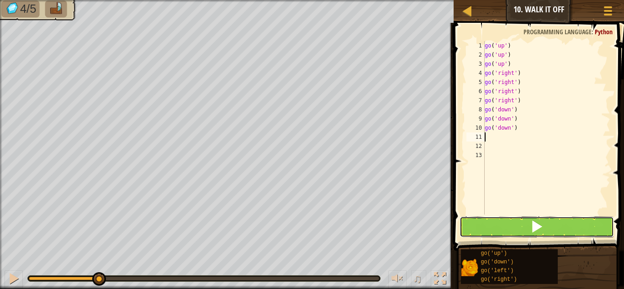
click at [511, 226] on button at bounding box center [537, 227] width 154 height 21
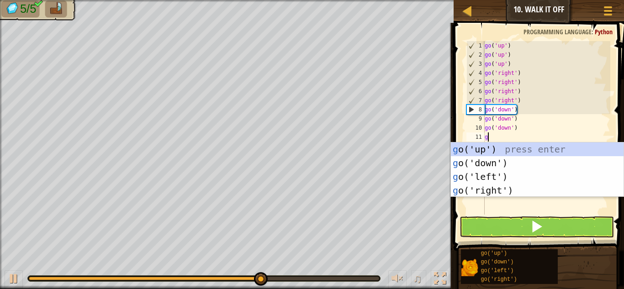
type textarea "go"
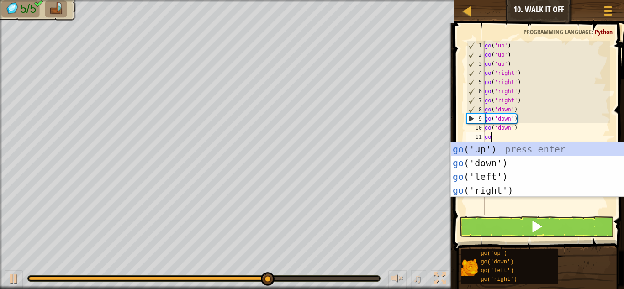
scroll to position [4, 0]
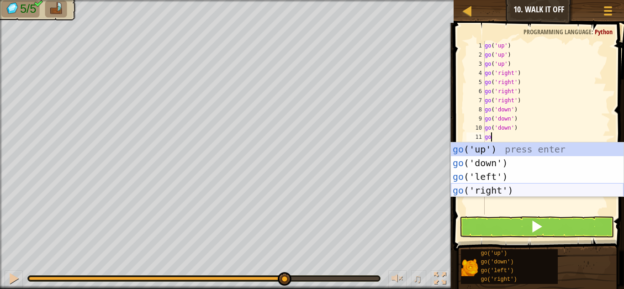
click at [502, 188] on div "go ('up') press enter go ('down') press enter go ('left') press enter go ('righ…" at bounding box center [537, 184] width 173 height 82
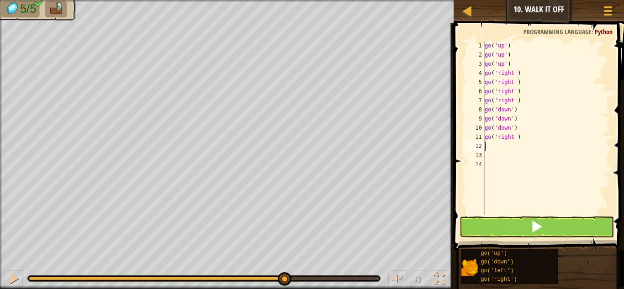
scroll to position [4, 0]
click at [510, 227] on button at bounding box center [537, 227] width 154 height 21
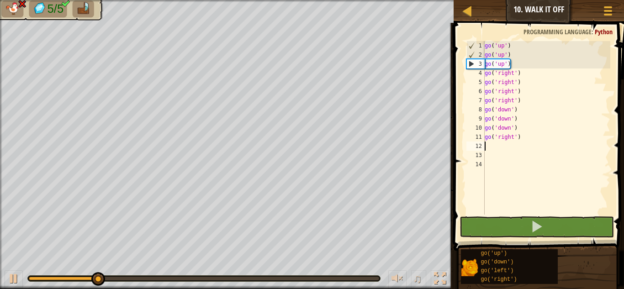
click at [514, 138] on div "go ( 'up' ) go ( 'up' ) go ( 'up' ) go ( 'right' ) go ( 'right' ) go ( 'right' …" at bounding box center [547, 137] width 128 height 192
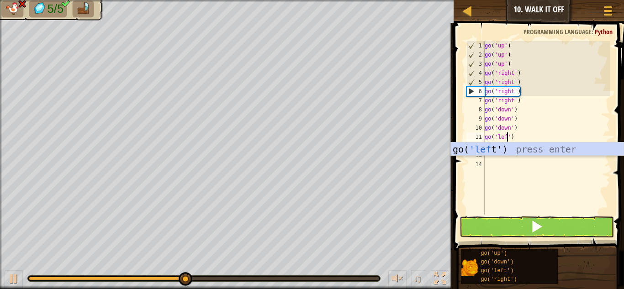
scroll to position [4, 4]
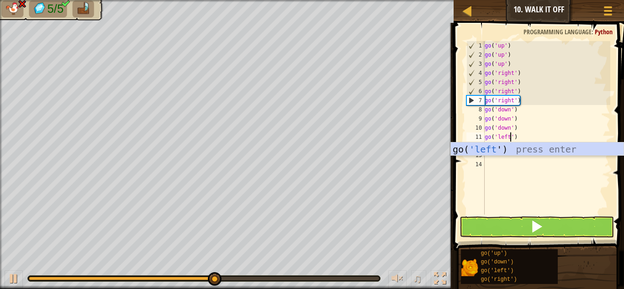
type textarea "go('left')"
click at [600, 227] on button at bounding box center [537, 227] width 154 height 21
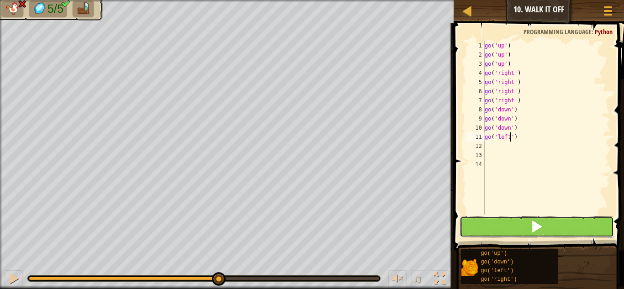
click at [600, 227] on button at bounding box center [537, 227] width 154 height 21
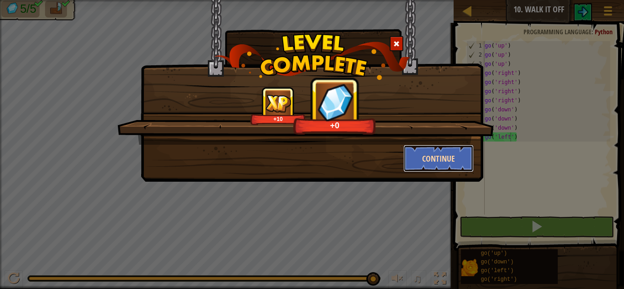
click at [419, 163] on button "Continue" at bounding box center [439, 158] width 71 height 27
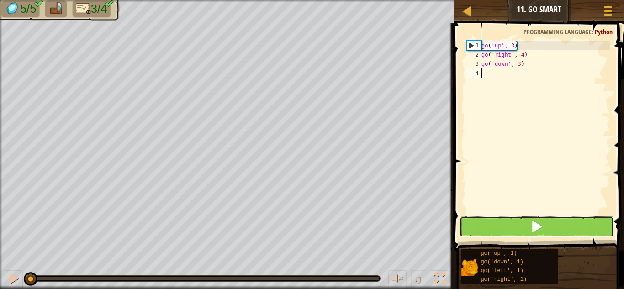
click at [489, 219] on button at bounding box center [537, 227] width 154 height 21
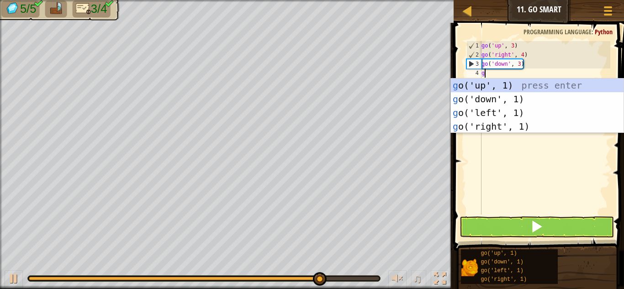
scroll to position [4, 0]
type textarea "go"
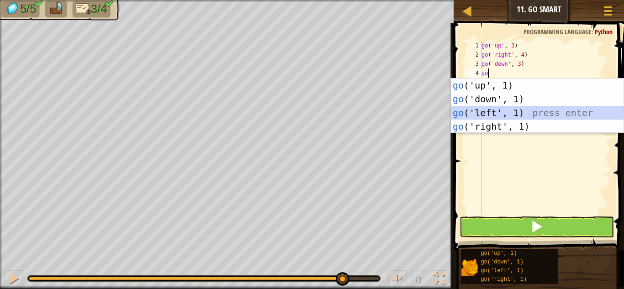
click at [502, 111] on div "go ('up', 1) press enter go ('down', 1) press enter go ('left', 1) press enter …" at bounding box center [537, 120] width 173 height 82
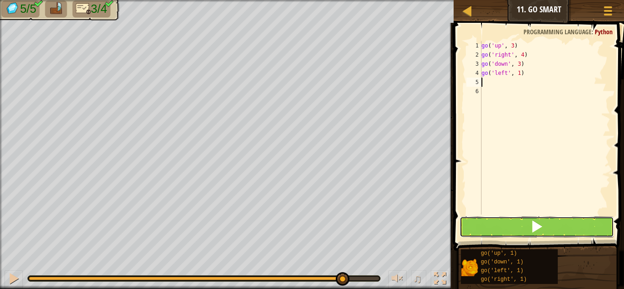
click at [498, 223] on button at bounding box center [537, 227] width 154 height 21
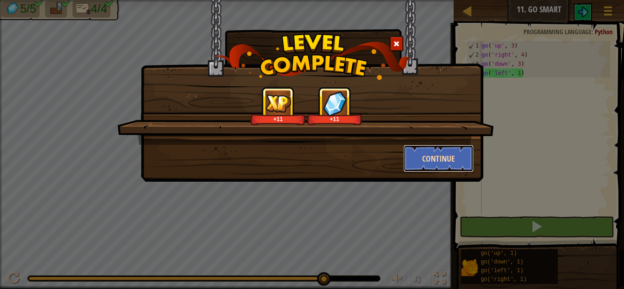
click at [433, 162] on button "Continue" at bounding box center [439, 158] width 71 height 27
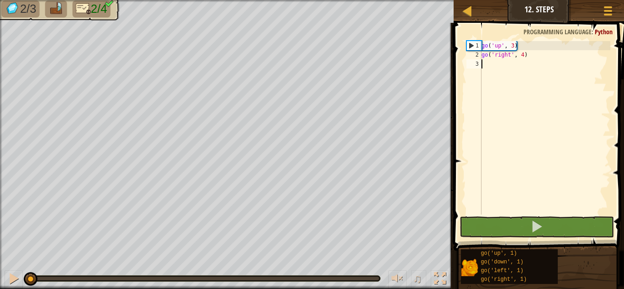
scroll to position [4, 0]
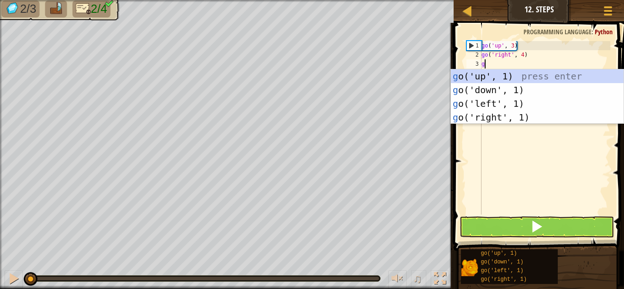
type textarea "go"
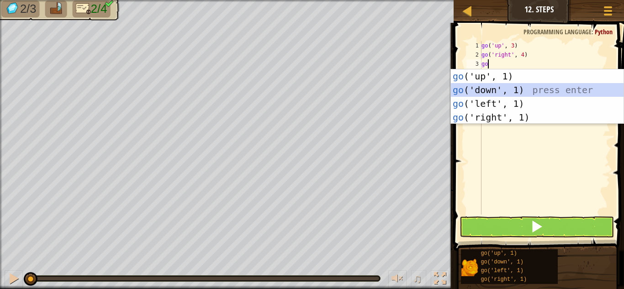
click at [493, 90] on div "go ('up', 1) press enter go ('down', 1) press enter go ('left', 1) press enter …" at bounding box center [537, 110] width 173 height 82
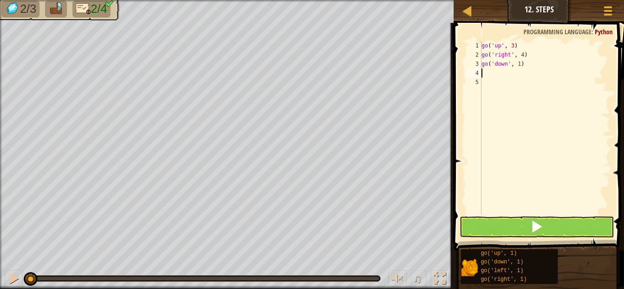
click at [521, 66] on div "go ( 'up' , 3 ) go ( 'right' , 4 ) go ( 'down' , 1 )" at bounding box center [545, 137] width 131 height 192
type textarea "go('down', 2)"
click at [483, 72] on div "go ( 'up' , 3 ) go ( 'right' , 4 ) go ( 'down' , 2 )" at bounding box center [545, 137] width 131 height 192
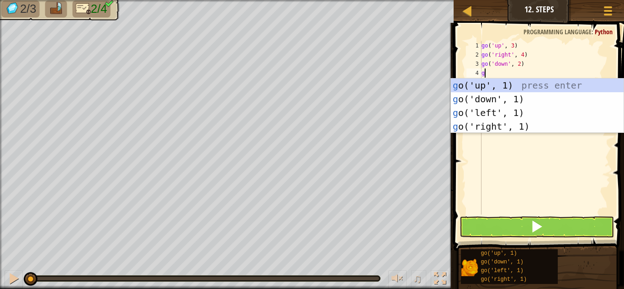
type textarea "go"
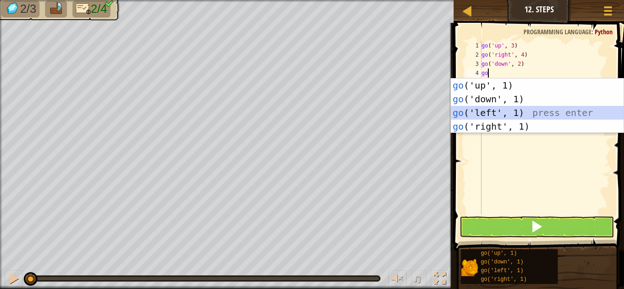
click at [480, 110] on div "go ('up', 1) press enter go ('down', 1) press enter go ('left', 1) press enter …" at bounding box center [537, 120] width 173 height 82
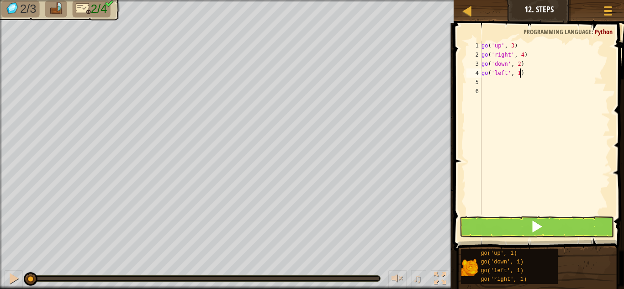
click at [521, 76] on div "go ( 'up' , 3 ) go ( 'right' , 4 ) go ( 'down' , 2 ) go ( 'left' , 1 )" at bounding box center [545, 137] width 131 height 192
type textarea "go('left', 3)"
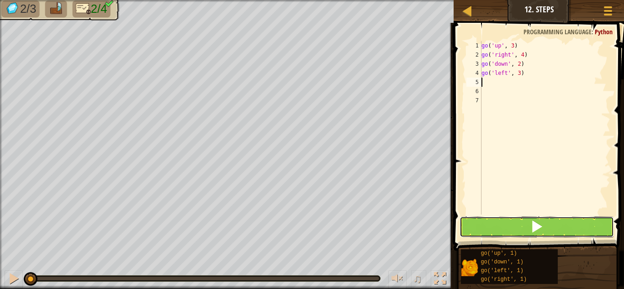
click at [541, 221] on span at bounding box center [537, 226] width 13 height 13
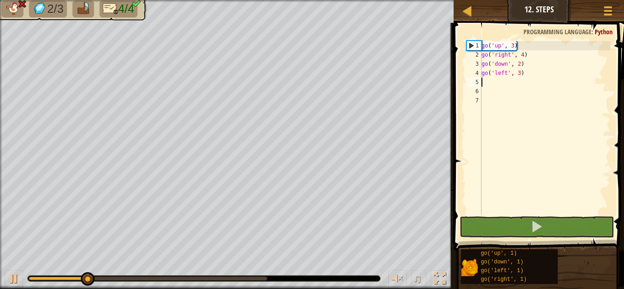
click at [508, 78] on div "go ( 'up' , 3 ) go ( 'right' , 4 ) go ( 'down' , 2 ) go ( 'left' , 3 )" at bounding box center [545, 137] width 131 height 192
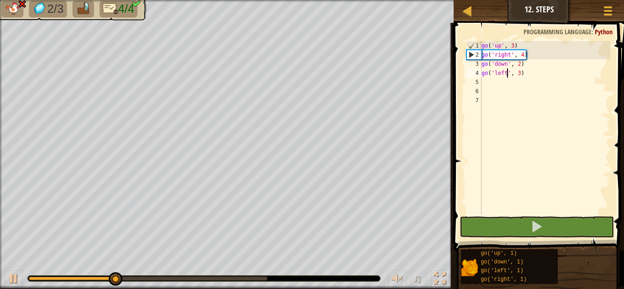
click at [508, 75] on div "go ( 'up' , 3 ) go ( 'right' , 4 ) go ( 'down' , 2 ) go ( 'left' , 3 )" at bounding box center [545, 137] width 131 height 192
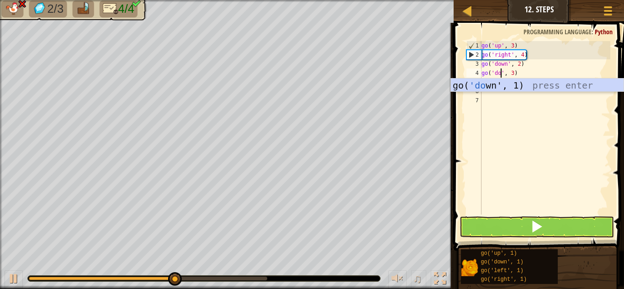
scroll to position [4, 4]
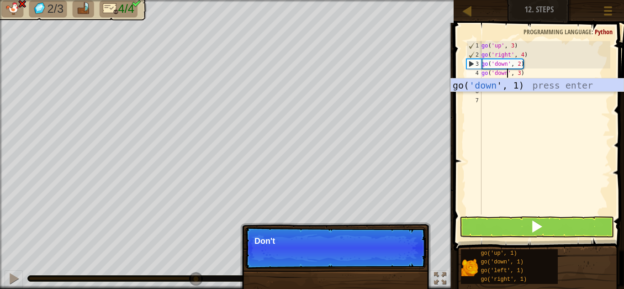
type textarea "go('down', 3)"
click at [553, 225] on button at bounding box center [537, 227] width 154 height 21
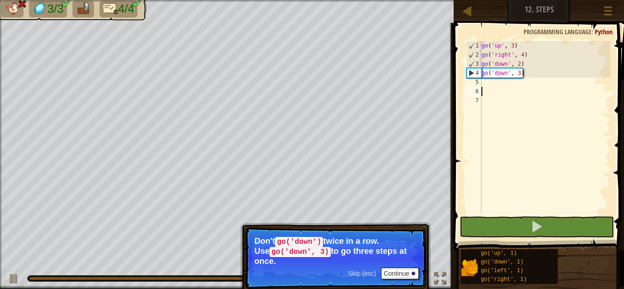
click at [483, 87] on div "go ( 'up' , 3 ) go ( 'right' , 4 ) go ( 'down' , 2 ) go ( 'down' , 3 )" at bounding box center [545, 137] width 131 height 192
click at [521, 77] on div "go ( 'up' , 3 ) go ( 'right' , 4 ) go ( 'down' , 2 ) go ( 'down' , 3 )" at bounding box center [545, 137] width 131 height 192
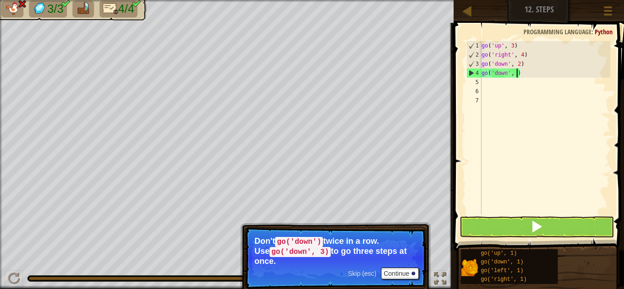
type textarea "go('down', 2)"
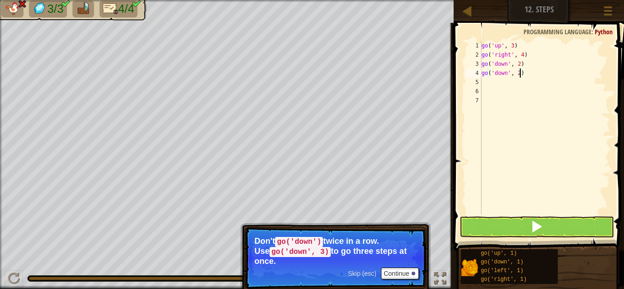
click at [489, 84] on div "go ( 'up' , 3 ) go ( 'right' , 4 ) go ( 'down' , 2 ) go ( 'down' , 2 )" at bounding box center [545, 137] width 131 height 192
type textarea "g"
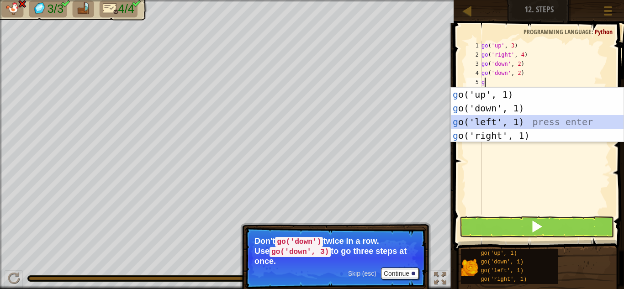
click at [505, 126] on div "g o('up', 1) press enter g o('down', 1) press enter g o('left', 1) press enter …" at bounding box center [537, 129] width 173 height 82
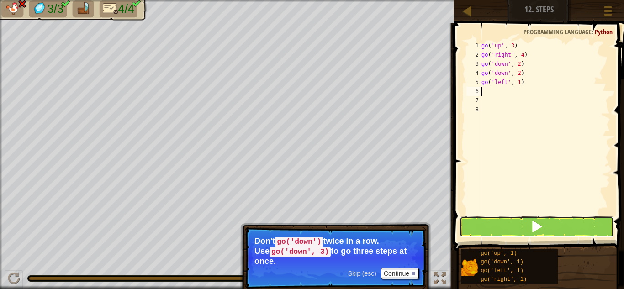
click at [500, 229] on button at bounding box center [537, 227] width 154 height 21
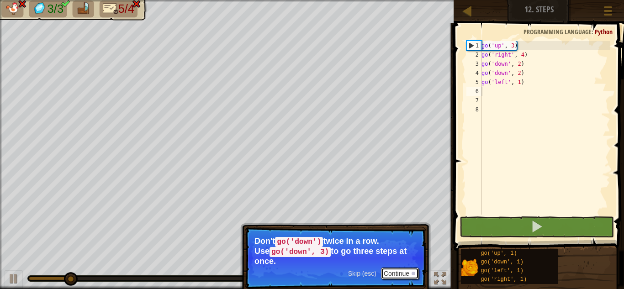
click at [400, 269] on button "Continue" at bounding box center [400, 274] width 38 height 12
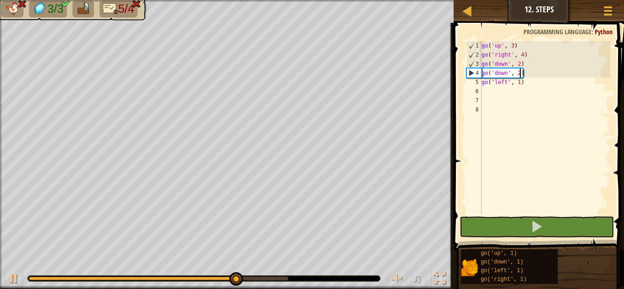
click at [521, 74] on div "go ( 'up' , 3 ) go ( 'right' , 4 ) go ( 'down' , 2 ) go ( 'down' , 2 ) go ( 'le…" at bounding box center [545, 137] width 131 height 192
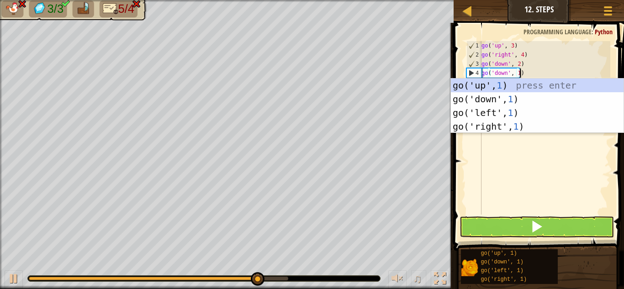
scroll to position [4, 5]
type textarea "go('down', 1)"
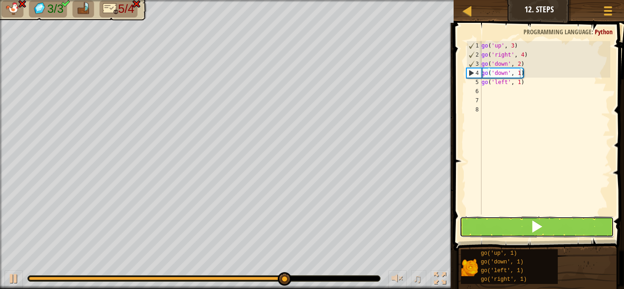
click at [528, 228] on button at bounding box center [537, 227] width 154 height 21
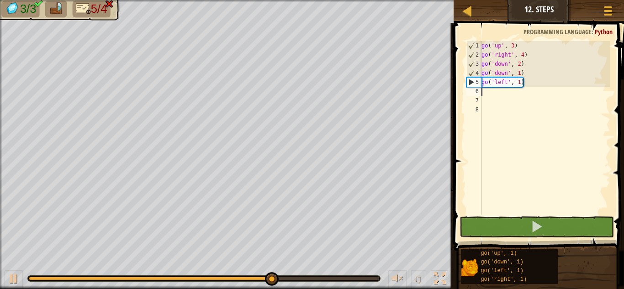
click at [488, 95] on div "go ( 'up' , 3 ) go ( 'right' , 4 ) go ( 'down' , 2 ) go ( 'down' , 1 ) go ( 'le…" at bounding box center [545, 137] width 131 height 192
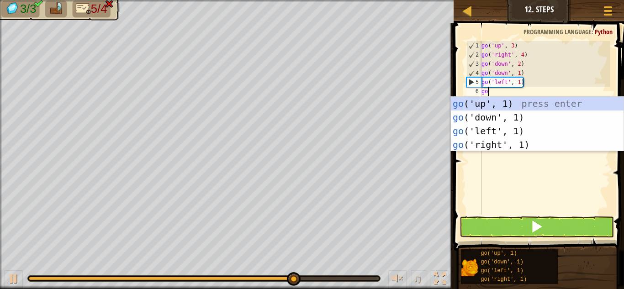
type textarea "go"
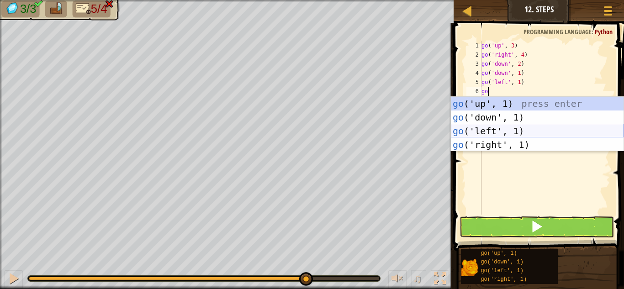
click at [473, 128] on div "go ('up', 1) press enter go ('down', 1) press enter go ('left', 1) press enter …" at bounding box center [537, 138] width 173 height 82
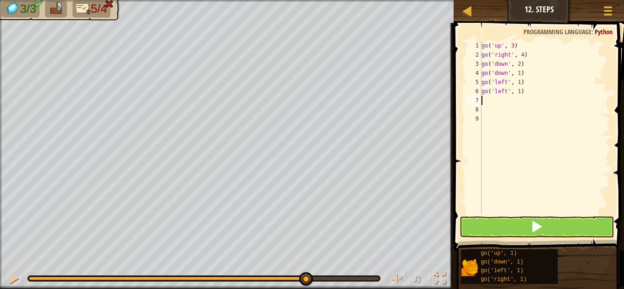
scroll to position [4, 0]
click at [498, 221] on button at bounding box center [537, 227] width 154 height 21
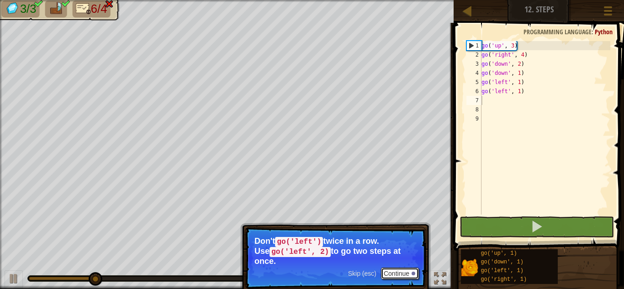
click at [391, 268] on button "Continue" at bounding box center [400, 274] width 38 height 12
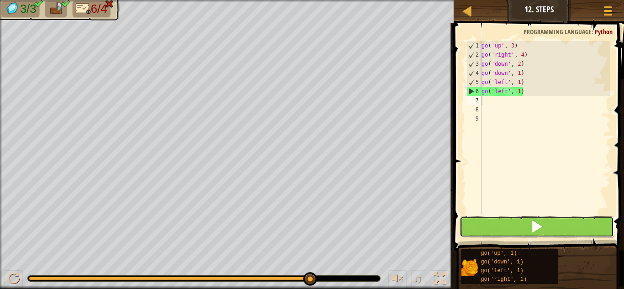
click at [537, 227] on span at bounding box center [537, 226] width 13 height 13
click at [539, 228] on span at bounding box center [537, 226] width 13 height 13
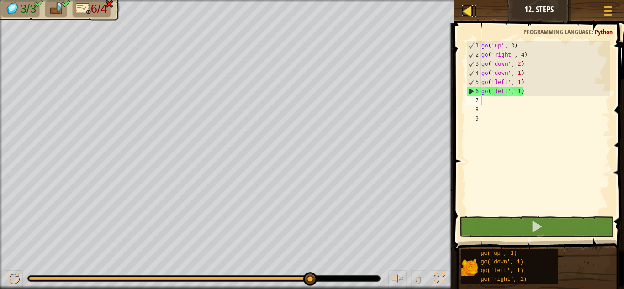
click at [472, 11] on div at bounding box center [467, 10] width 11 height 11
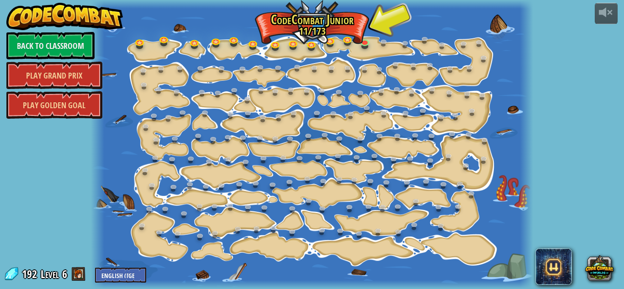
click at [360, 37] on div at bounding box center [312, 144] width 442 height 289
click at [365, 43] on link at bounding box center [366, 43] width 18 height 18
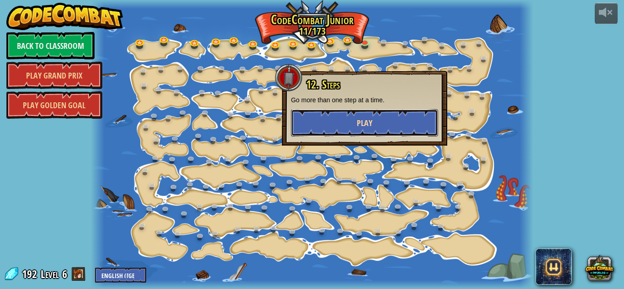
click at [380, 111] on button "Play" at bounding box center [364, 122] width 147 height 27
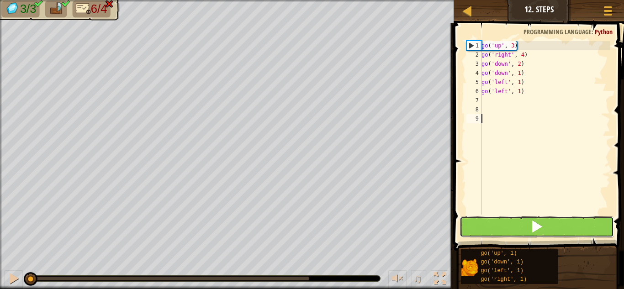
click at [510, 226] on button at bounding box center [537, 227] width 154 height 21
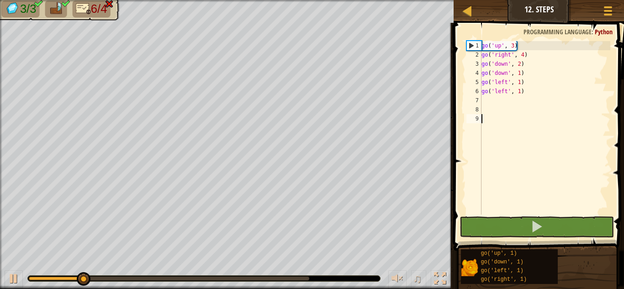
click at [288, 278] on div at bounding box center [169, 279] width 281 height 4
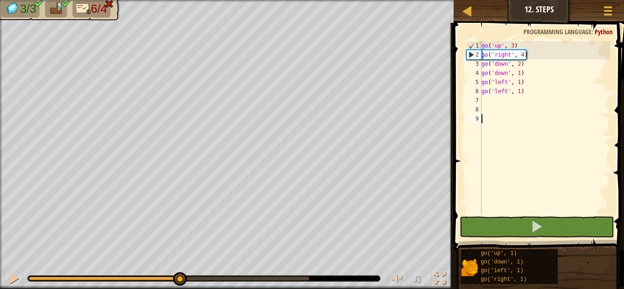
drag, startPoint x: 263, startPoint y: 278, endPoint x: 179, endPoint y: 284, distance: 84.3
click at [179, 281] on div at bounding box center [104, 279] width 150 height 4
click at [97, 11] on span "6/4" at bounding box center [99, 8] width 16 height 13
click at [30, 11] on span "3/3" at bounding box center [28, 8] width 16 height 13
click at [616, 14] on button "Game Menu" at bounding box center [608, 12] width 24 height 22
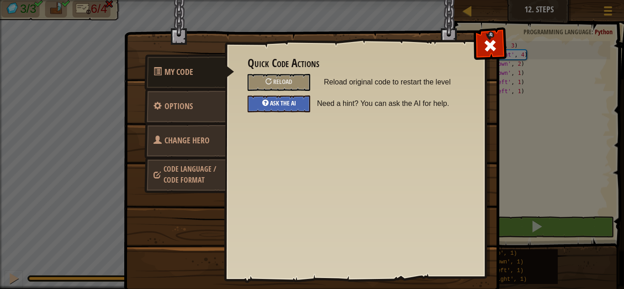
click at [289, 104] on span "Ask the AI" at bounding box center [283, 103] width 26 height 9
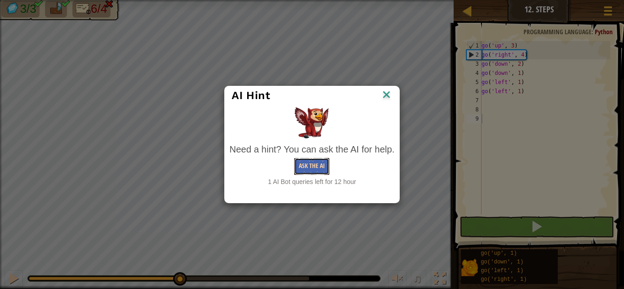
click at [320, 170] on button "Ask the AI" at bounding box center [311, 166] width 35 height 17
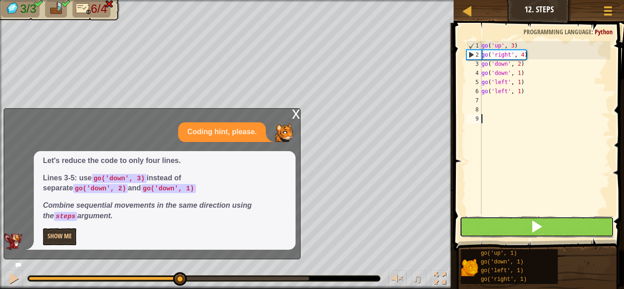
click at [493, 220] on button at bounding box center [537, 227] width 154 height 21
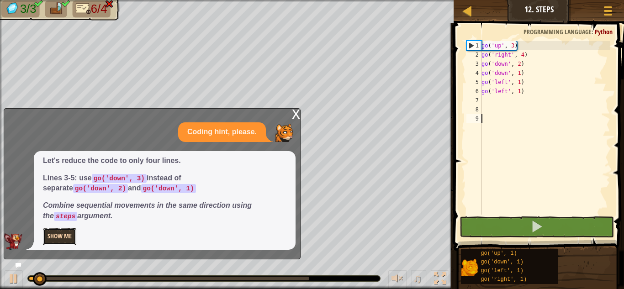
click at [56, 236] on button "Show Me" at bounding box center [59, 237] width 33 height 17
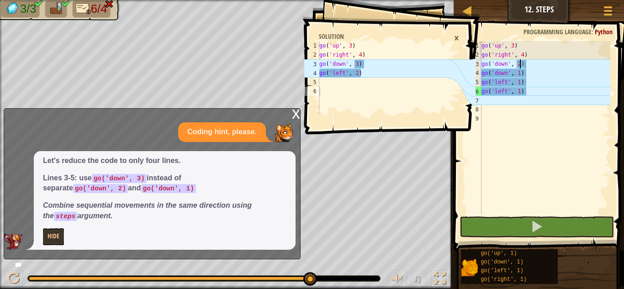
click at [521, 66] on div "go ( 'up' , 3 ) go ( 'right' , 4 ) go ( 'down' , 2 ) go ( 'down' , 1 ) go ( 'le…" at bounding box center [545, 137] width 131 height 192
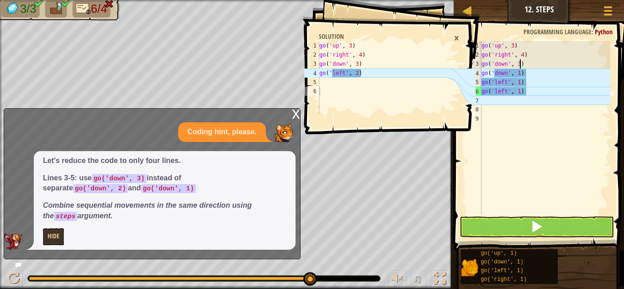
scroll to position [4, 5]
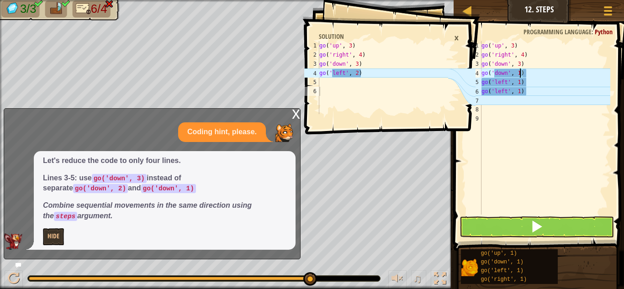
click at [520, 74] on div "go ( 'up' , 3 ) go ( 'right' , 4 ) go ( 'down' , 3 ) go ( 'down' , 1 ) go ( 'le…" at bounding box center [545, 137] width 131 height 192
click at [524, 93] on div "go ( 'up' , 3 ) go ( 'right' , 4 ) go ( 'down' , 3 ) go ( 'down' , 2 ) go ( 'le…" at bounding box center [545, 137] width 131 height 192
click at [461, 40] on div "×" at bounding box center [457, 38] width 14 height 16
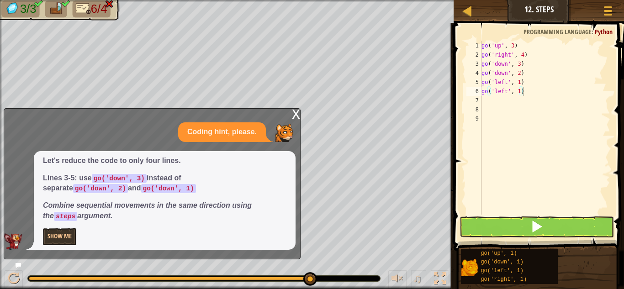
click at [524, 91] on div "go ( 'up' , 3 ) go ( 'right' , 4 ) go ( 'down' , 3 ) go ( 'down' , 2 ) go ( 'le…" at bounding box center [545, 137] width 131 height 192
click at [518, 90] on div "go ( 'up' , 3 ) go ( 'right' , 4 ) go ( 'down' , 3 ) go ( 'down' , 2 ) go ( 'le…" at bounding box center [545, 137] width 131 height 192
type textarea ")"
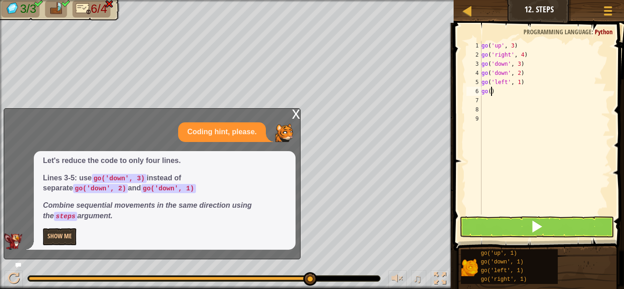
scroll to position [4, 0]
click at [489, 94] on div "go ( 'up' , 3 ) go ( 'right' , 4 ) go ( 'down' , 3 ) go ( 'down' , 2 ) go ( 'le…" at bounding box center [545, 137] width 131 height 192
click at [525, 82] on div "go ( 'up' , 3 ) go ( 'right' , 4 ) go ( 'down' , 3 ) go ( 'down' , 2 ) go ( 'le…" at bounding box center [545, 137] width 131 height 192
type textarea "g"
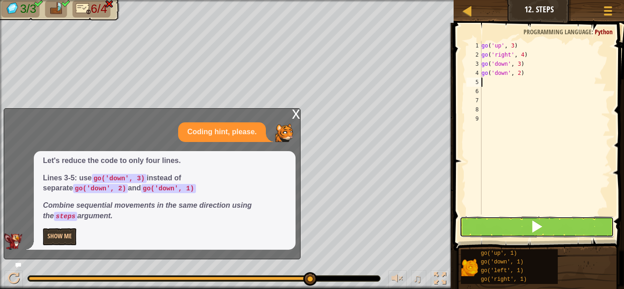
click at [520, 224] on button at bounding box center [537, 227] width 154 height 21
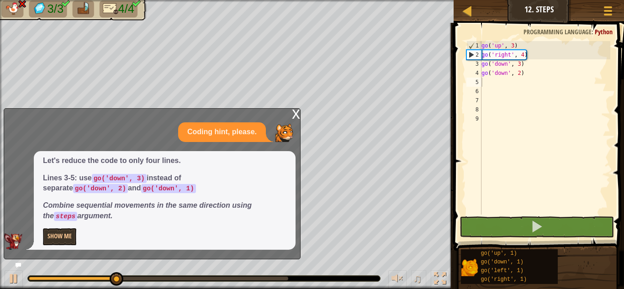
click at [294, 112] on div "x" at bounding box center [296, 113] width 8 height 9
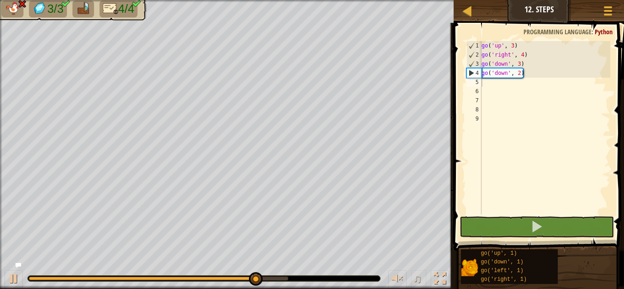
click at [507, 74] on div "go ( 'up' , 3 ) go ( 'right' , 4 ) go ( 'down' , 3 ) go ( 'down' , 2 )" at bounding box center [545, 137] width 131 height 192
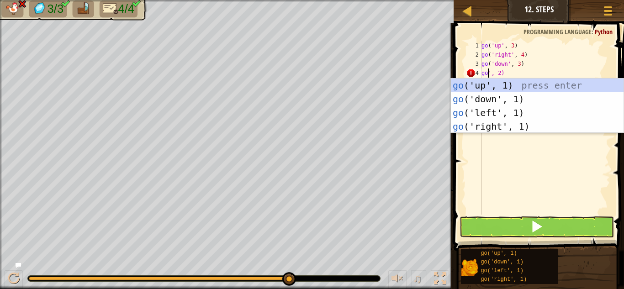
scroll to position [4, 1]
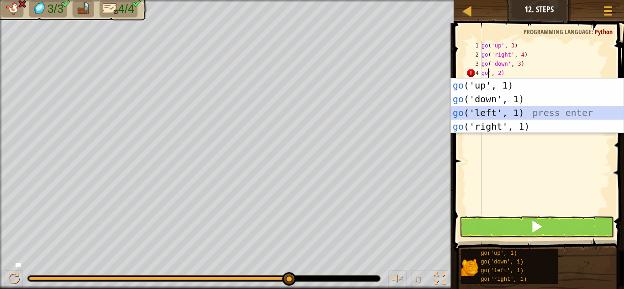
click at [574, 109] on div "go ('up', 1) press enter go ('down', 1) press enter go ('left', 1) press enter …" at bounding box center [537, 120] width 173 height 82
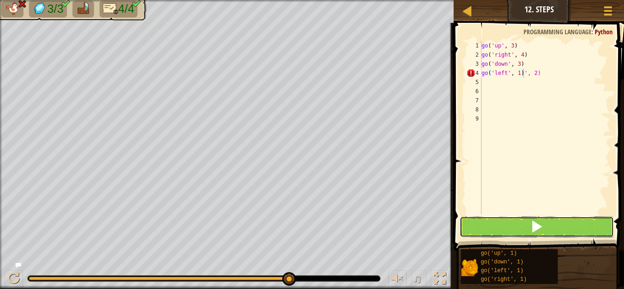
click at [537, 231] on span at bounding box center [537, 226] width 13 height 13
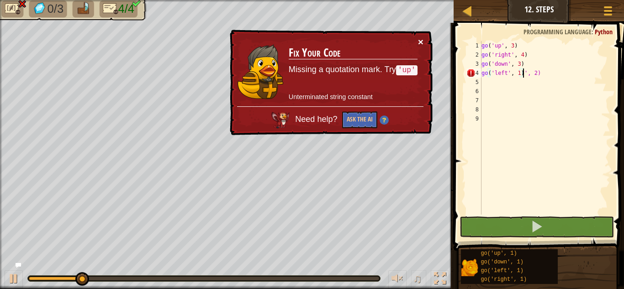
click at [422, 40] on button "×" at bounding box center [420, 42] width 5 height 10
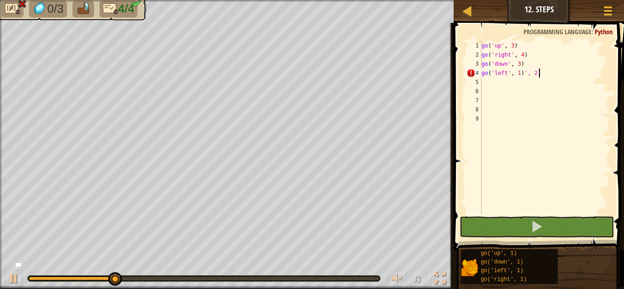
click at [543, 74] on div "go ( 'up' , 3 ) go ( 'right' , 4 ) go ( 'down' , 3 ) go ( 'left' , 1 ) ', 2)" at bounding box center [545, 137] width 131 height 192
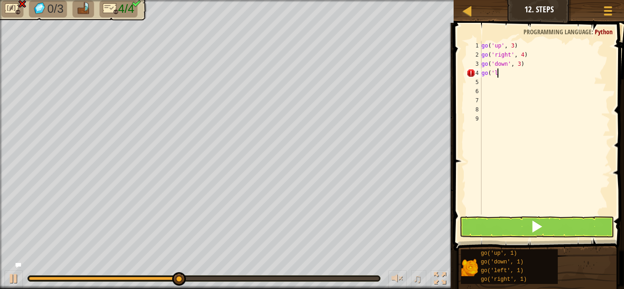
type textarea "g"
type textarea "go"
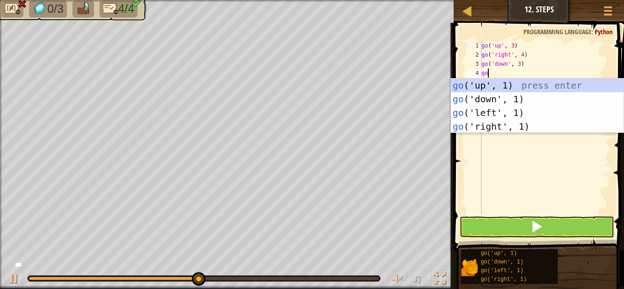
scroll to position [4, 0]
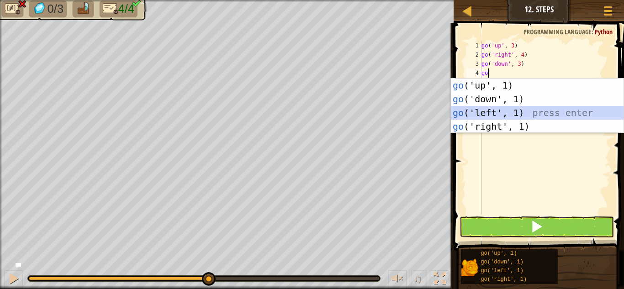
click at [537, 108] on div "go ('up', 1) press enter go ('down', 1) press enter go ('left', 1) press enter …" at bounding box center [537, 120] width 173 height 82
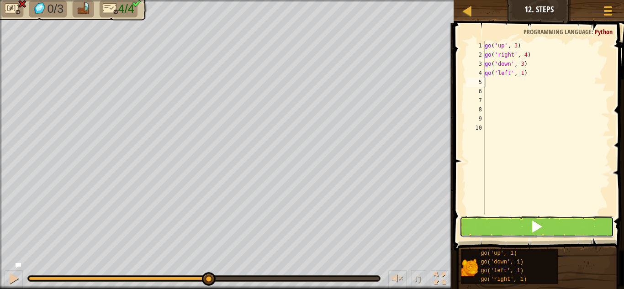
click at [527, 220] on button at bounding box center [537, 227] width 154 height 21
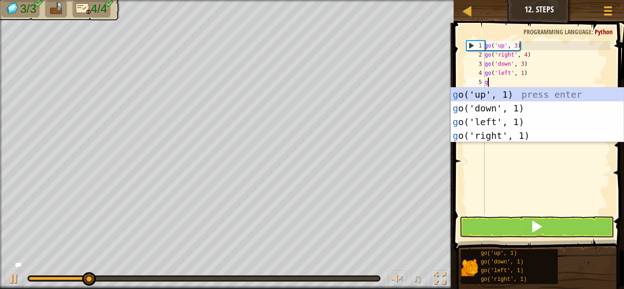
type textarea "go"
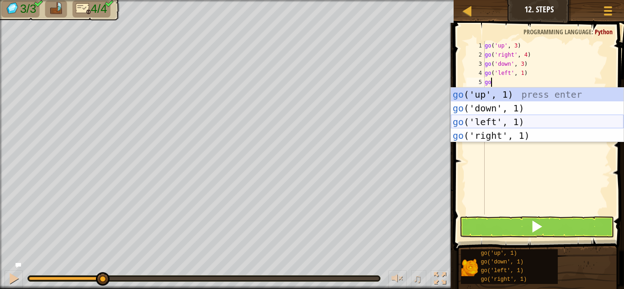
click at [523, 125] on div "go ('up', 1) press enter go ('down', 1) press enter go ('left', 1) press enter …" at bounding box center [537, 129] width 173 height 82
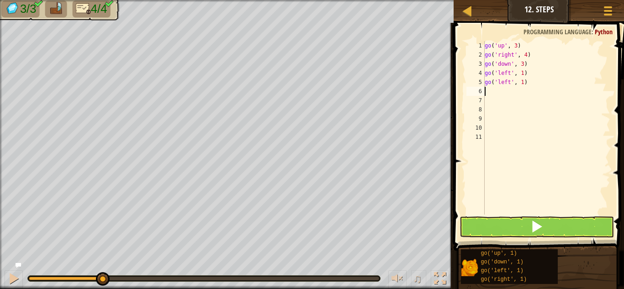
scroll to position [4, 0]
click at [529, 228] on button at bounding box center [537, 227] width 154 height 21
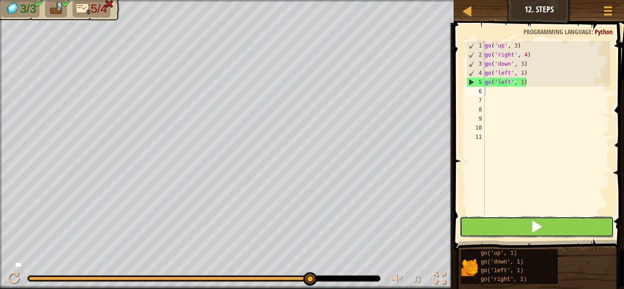
click at [527, 229] on button at bounding box center [537, 227] width 154 height 21
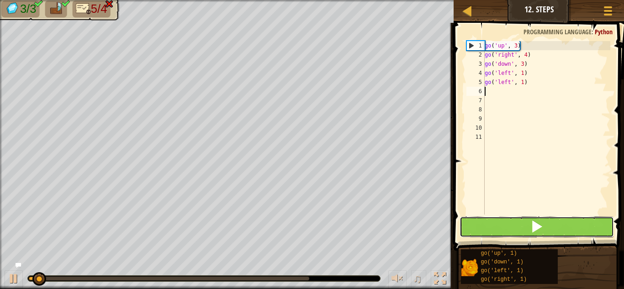
click at [527, 229] on button at bounding box center [537, 227] width 154 height 21
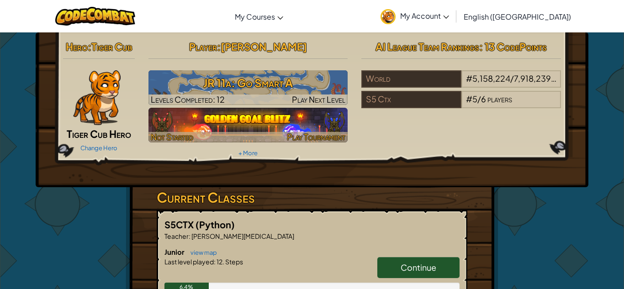
click at [208, 118] on img at bounding box center [249, 125] width 200 height 35
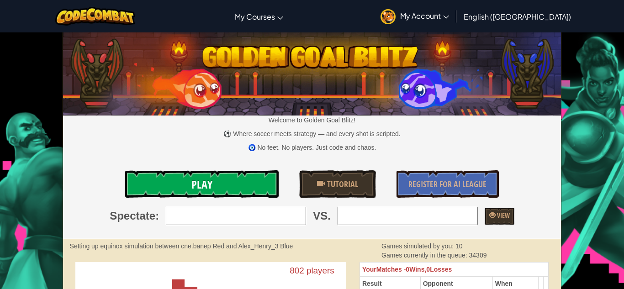
click at [214, 177] on link "Play" at bounding box center [202, 183] width 154 height 27
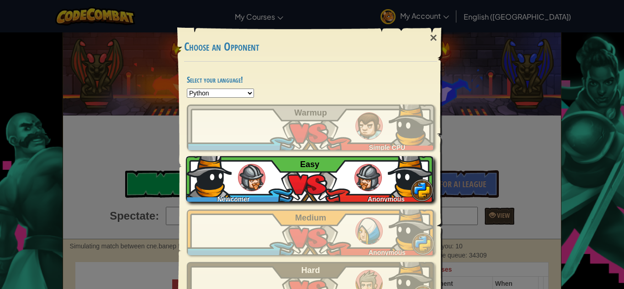
click at [340, 169] on div "Newcomer Anonymous Easy" at bounding box center [310, 179] width 248 height 46
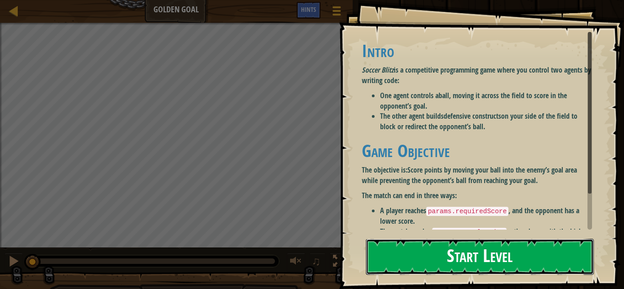
click at [409, 254] on button "Start Level" at bounding box center [480, 257] width 228 height 36
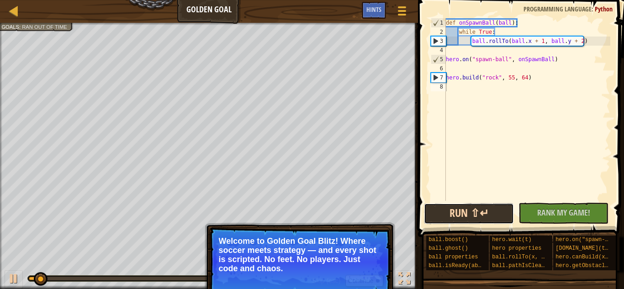
click at [494, 213] on button "Run ⇧↵" at bounding box center [469, 213] width 90 height 21
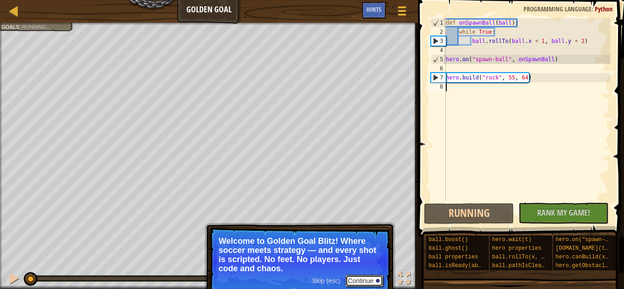
click at [373, 276] on button "Continue" at bounding box center [365, 281] width 38 height 12
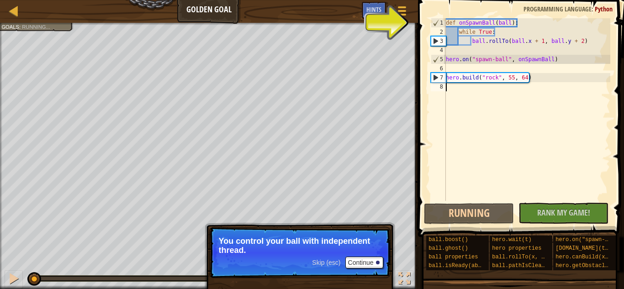
click at [435, 39] on div "3" at bounding box center [438, 41] width 15 height 9
type textarea "ball.rollTo(ball.x + 1, ball.y + 2)"
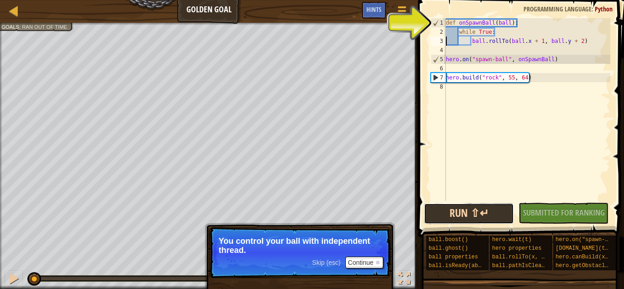
click at [457, 221] on button "Run ⇧↵" at bounding box center [469, 213] width 90 height 21
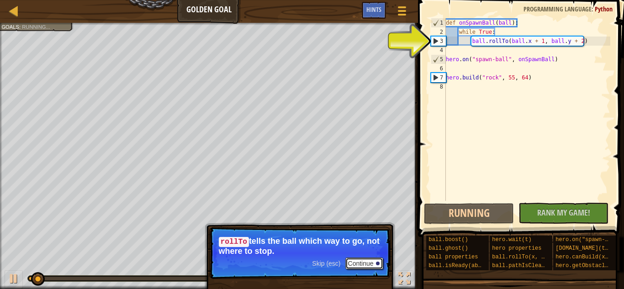
click at [374, 265] on button "Continue" at bounding box center [365, 264] width 38 height 12
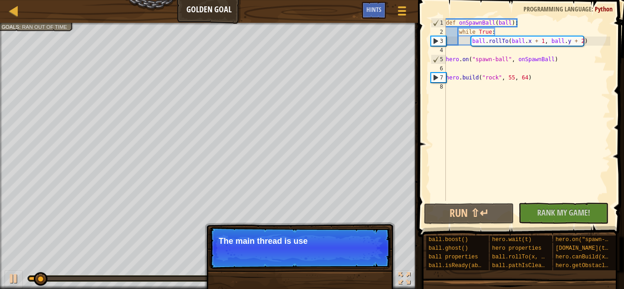
click at [374, 266] on p "Skip (esc) Continue The main thread is use" at bounding box center [299, 248] width 181 height 42
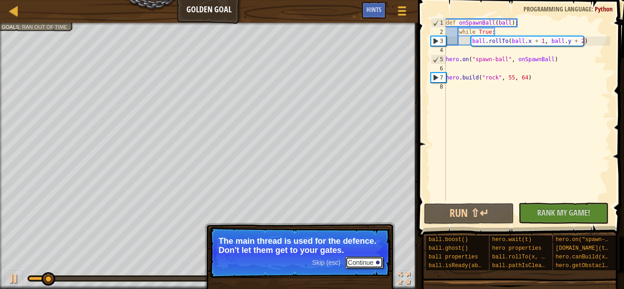
click at [374, 266] on button "Continue" at bounding box center [365, 263] width 38 height 12
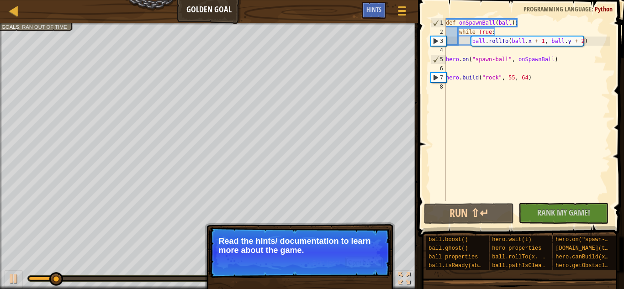
click at [373, 266] on button "Continue" at bounding box center [365, 263] width 38 height 12
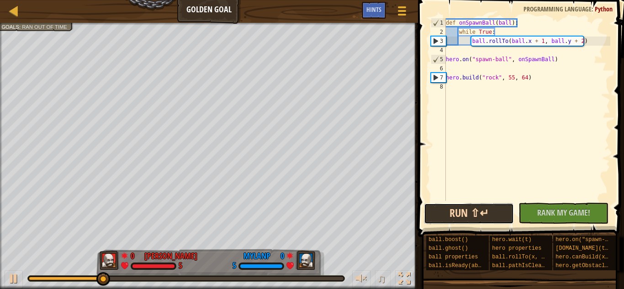
click at [505, 217] on button "Run ⇧↵" at bounding box center [469, 213] width 90 height 21
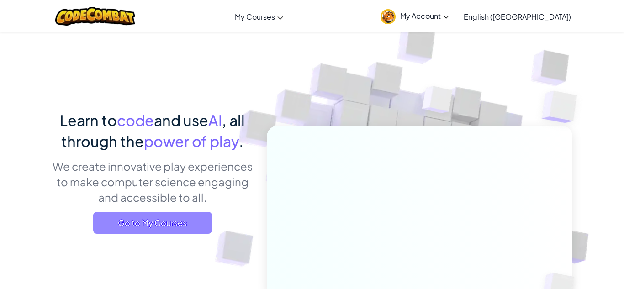
click at [198, 220] on span "Go to My Courses" at bounding box center [152, 223] width 119 height 22
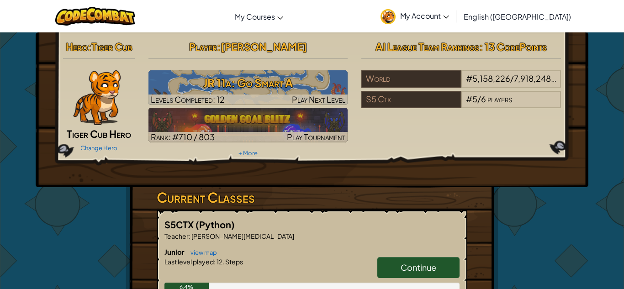
click at [436, 266] on span "Continue" at bounding box center [419, 267] width 36 height 11
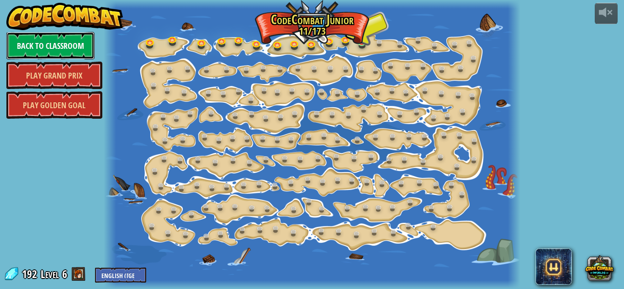
click at [61, 40] on link "Back to Classroom" at bounding box center [50, 45] width 88 height 27
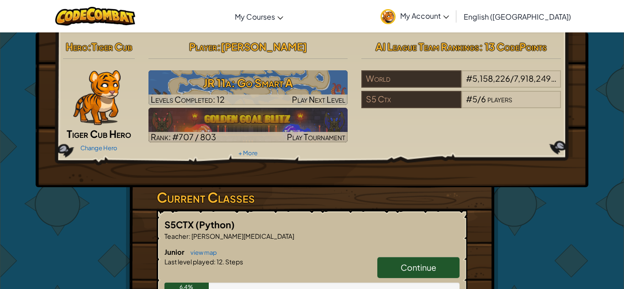
click at [421, 265] on span "Continue" at bounding box center [419, 267] width 36 height 11
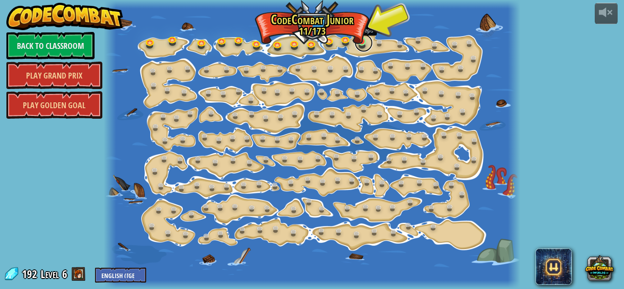
click at [362, 41] on link at bounding box center [364, 43] width 18 height 18
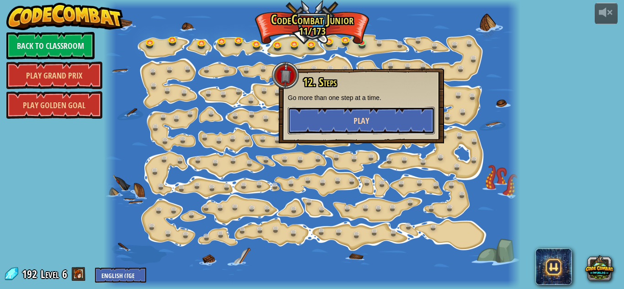
click at [374, 114] on button "Play" at bounding box center [361, 120] width 147 height 27
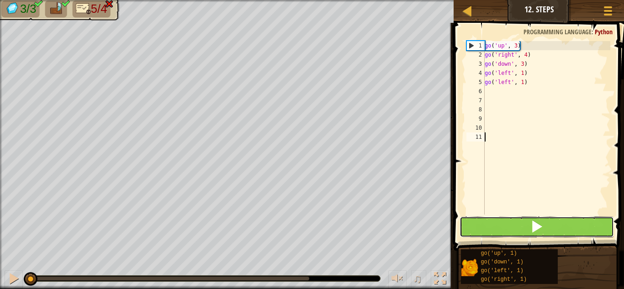
click at [492, 221] on button at bounding box center [537, 227] width 154 height 21
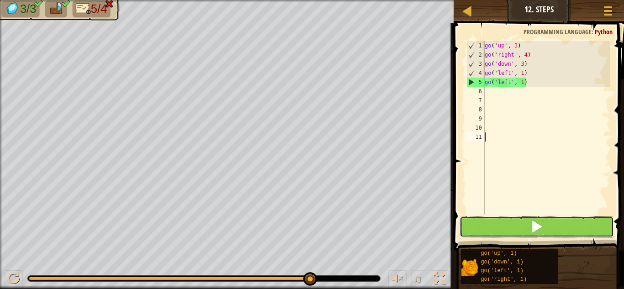
click at [504, 229] on button at bounding box center [537, 227] width 154 height 21
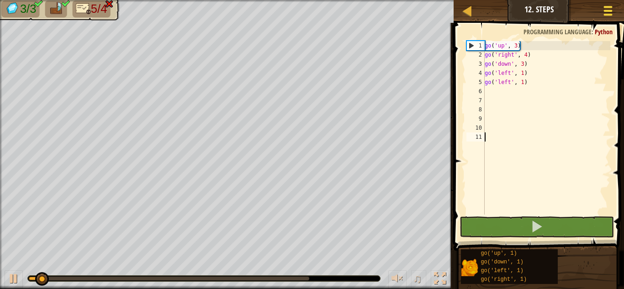
click at [606, 7] on span at bounding box center [608, 7] width 9 height 2
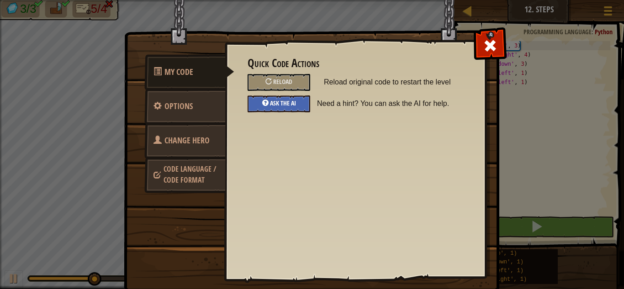
click at [283, 101] on span "Ask the AI" at bounding box center [283, 103] width 26 height 9
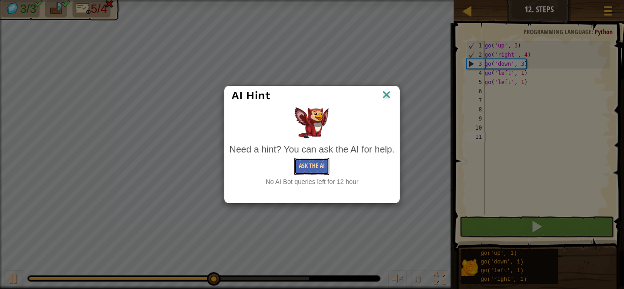
click at [314, 168] on button "Ask the AI" at bounding box center [311, 166] width 35 height 17
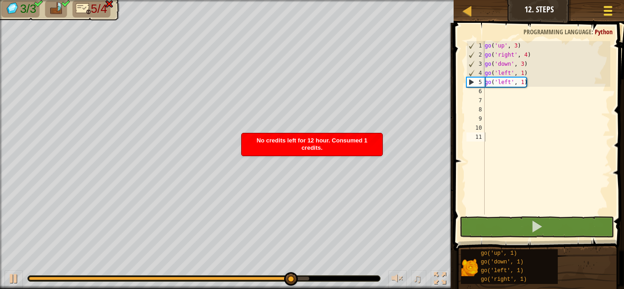
click at [608, 12] on div at bounding box center [608, 10] width 12 height 13
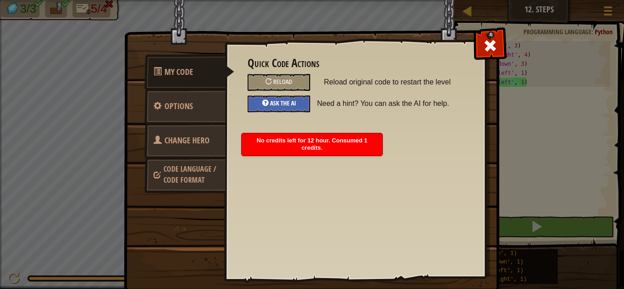
click at [288, 105] on span "Ask the AI" at bounding box center [283, 103] width 26 height 9
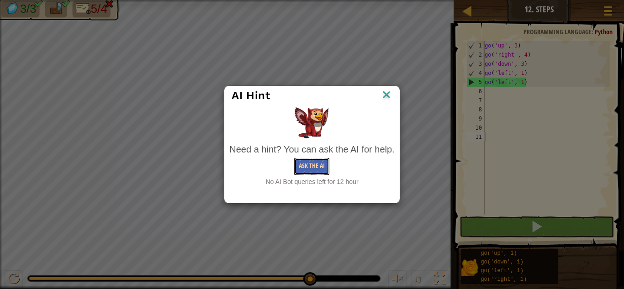
click at [317, 165] on button "Ask the AI" at bounding box center [311, 166] width 35 height 17
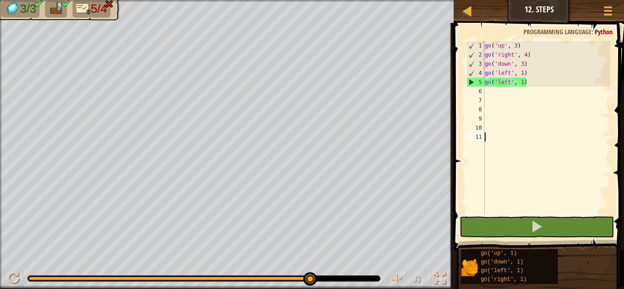
click at [489, 90] on div "go ( 'up' , 3 ) go ( 'right' , 4 ) go ( 'down' , 3 ) go ( 'left' , 1 ) go ( 'le…" at bounding box center [547, 137] width 128 height 192
click at [519, 49] on div "go ( 'up' , 3 ) go ( 'right' , 4 ) go ( 'down' , 3 ) go ( 'left' , 1 ) go ( 'le…" at bounding box center [547, 137] width 128 height 192
click at [517, 49] on div "go ( 'up' , 3 ) go ( 'right' , 4 ) go ( 'down' , 3 ) go ( 'left' , 1 ) go ( 'le…" at bounding box center [547, 137] width 128 height 192
click at [518, 49] on div "go ( 'up' , 3 ) go ( 'right' , 4 ) go ( 'down' , 3 ) go ( 'left' , 1 ) go ( 'le…" at bounding box center [547, 137] width 128 height 192
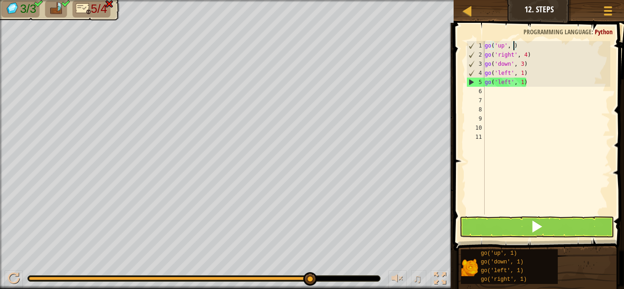
type textarea "go('up', 1)"
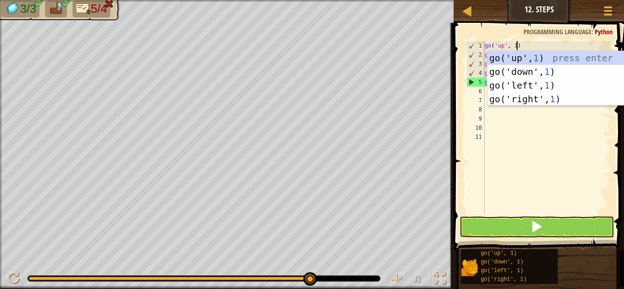
scroll to position [4, 5]
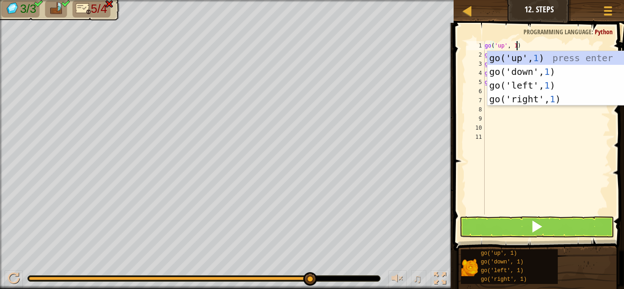
click at [519, 155] on div "go ( 'up' , 1 ) go ( 'right' , 4 ) go ( 'down' , 3 ) go ( 'left' , 1 ) go ( 'le…" at bounding box center [547, 137] width 128 height 192
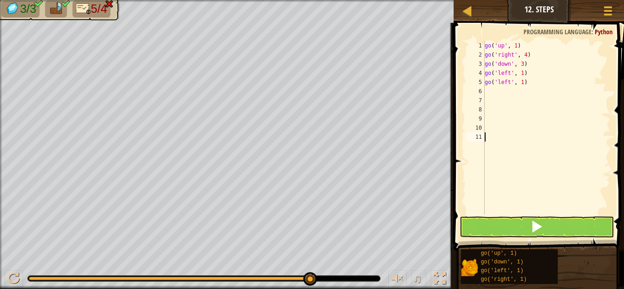
scroll to position [4, 0]
click at [525, 60] on div "go ( 'up' , 1 ) go ( 'right' , 4 ) go ( 'down' , 3 ) go ( 'left' , 1 ) go ( 'le…" at bounding box center [547, 137] width 128 height 192
click at [527, 53] on div "go ( 'up' , 1 ) go ( 'right' , 4 ) go ( 'down' , 3 ) go ( 'left' , 1 ) go ( 'le…" at bounding box center [547, 137] width 128 height 192
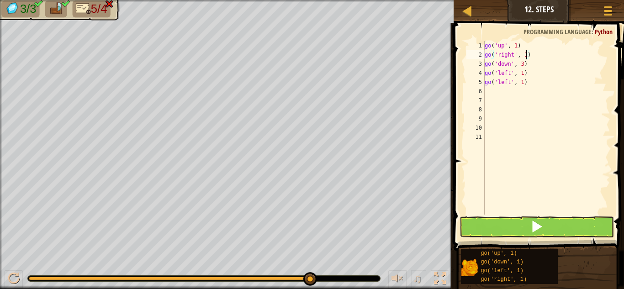
click at [524, 64] on div "go ( 'up' , 1 ) go ( 'right' , 1 ) go ( 'down' , 3 ) go ( 'left' , 1 ) go ( 'le…" at bounding box center [547, 137] width 128 height 192
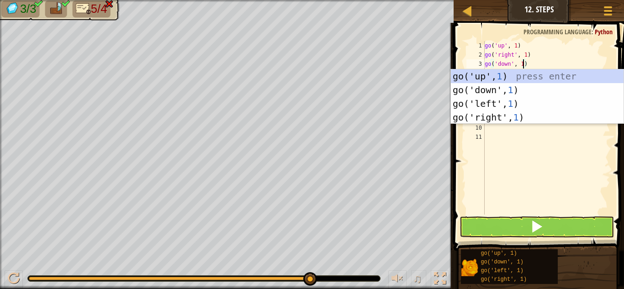
type textarea "go('down', 1)"
click at [507, 224] on button at bounding box center [537, 227] width 154 height 21
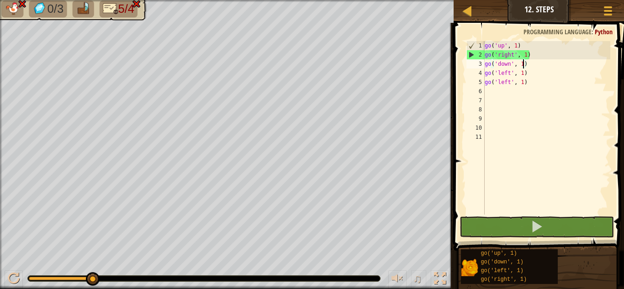
click at [484, 90] on div "6" at bounding box center [476, 91] width 18 height 9
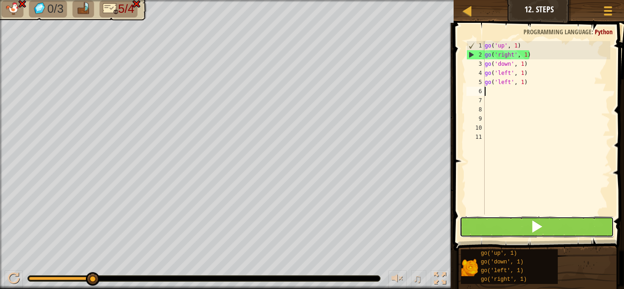
click at [478, 231] on button at bounding box center [537, 227] width 154 height 21
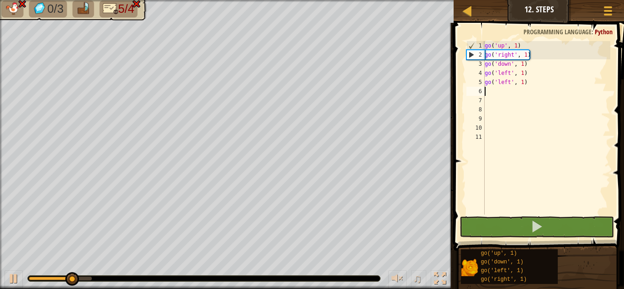
click at [511, 57] on div "go ( 'up' , 1 ) go ( 'right' , 1 ) go ( 'down' , 1 ) go ( 'left' , 1 ) go ( 'le…" at bounding box center [547, 137] width 128 height 192
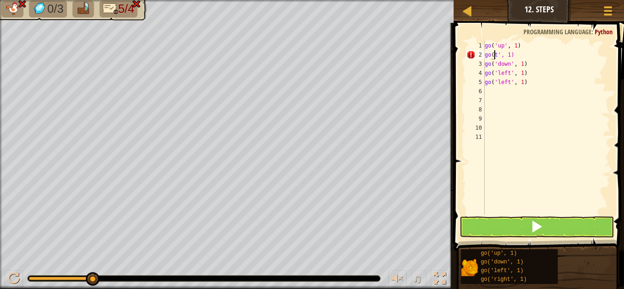
scroll to position [4, 2]
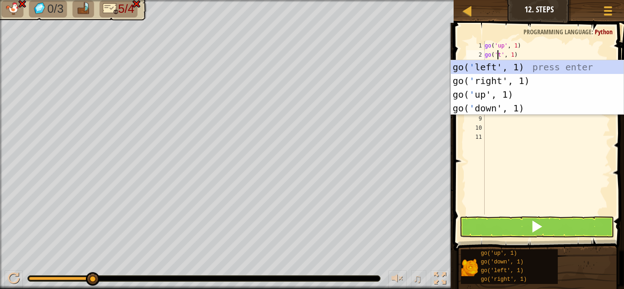
click at [552, 47] on div "go ( 'up' , 1 ) go ( 't' , 1 ) go ( 'down' , 1 ) go ( 'left' , 1 ) go ( 'left' …" at bounding box center [547, 137] width 128 height 192
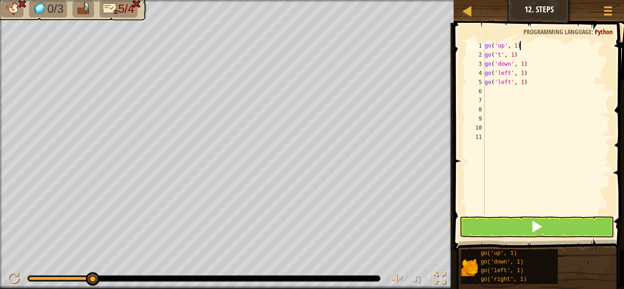
click at [500, 57] on div "go ( 'up' , 1 ) go ( 't' , 1 ) go ( 'down' , 1 ) go ( 'left' , 1 ) go ( 'left' …" at bounding box center [547, 137] width 128 height 192
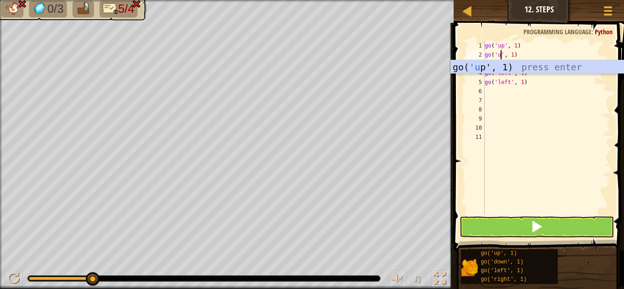
scroll to position [4, 3]
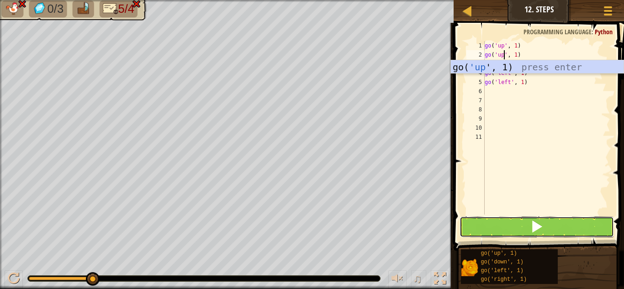
click at [520, 226] on button at bounding box center [537, 227] width 154 height 21
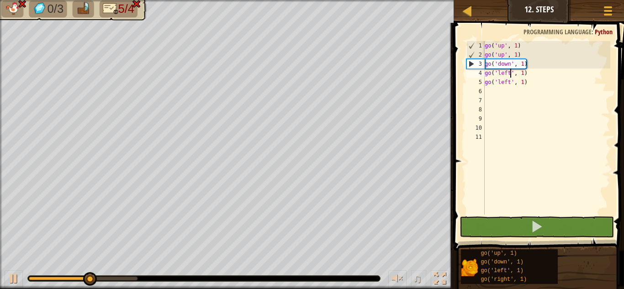
click at [510, 76] on div "go ( 'up' , 1 ) go ( 'up' , 1 ) go ( 'down' , 1 ) go ( 'left' , 1 ) go ( 'left'…" at bounding box center [547, 137] width 128 height 192
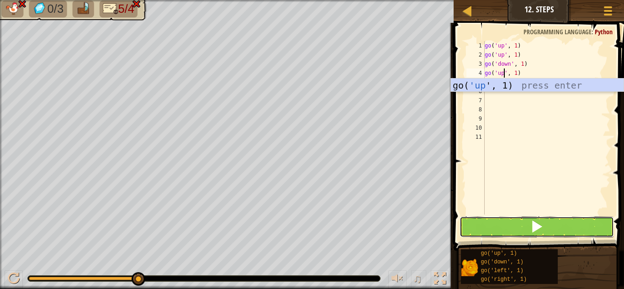
click at [521, 228] on button at bounding box center [537, 227] width 154 height 21
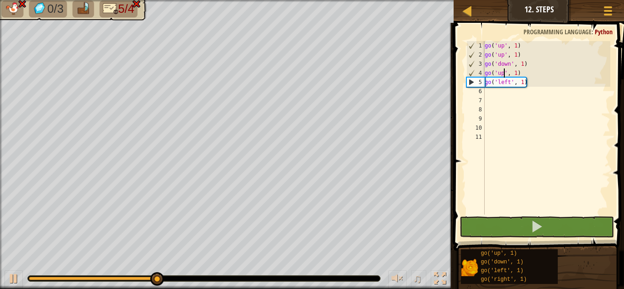
click at [510, 83] on div "go ( 'up' , 1 ) go ( 'up' , 1 ) go ( 'down' , 1 ) go ( 'up' , 1 ) go ( 'left' ,…" at bounding box center [547, 137] width 128 height 192
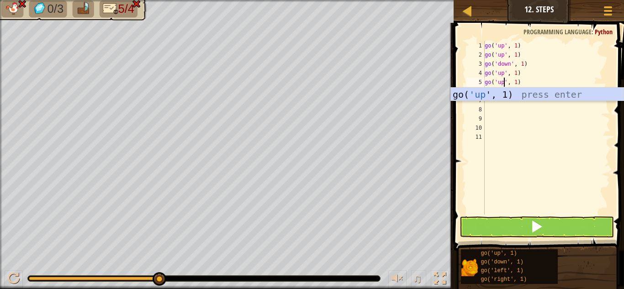
type textarea "go('up', 1)"
click at [550, 220] on button at bounding box center [537, 227] width 154 height 21
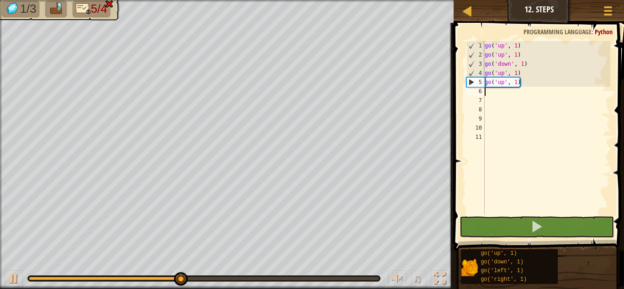
click at [488, 93] on div "go ( 'up' , 1 ) go ( 'up' , 1 ) go ( 'down' , 1 ) go ( 'up' , 1 ) go ( 'up' , 1…" at bounding box center [547, 137] width 128 height 192
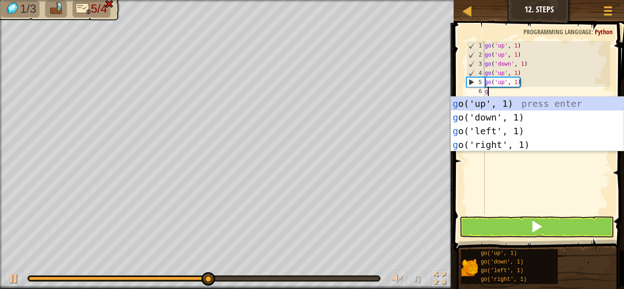
type textarea "go"
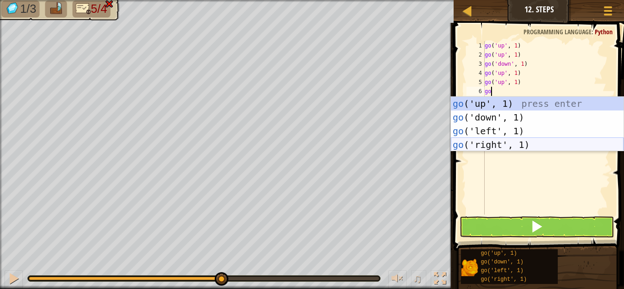
click at [489, 144] on div "go ('up', 1) press enter go ('down', 1) press enter go ('left', 1) press enter …" at bounding box center [537, 138] width 173 height 82
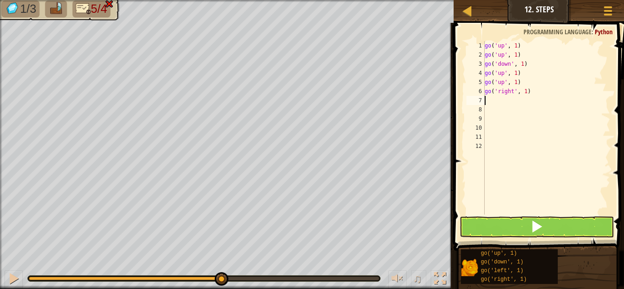
scroll to position [4, 0]
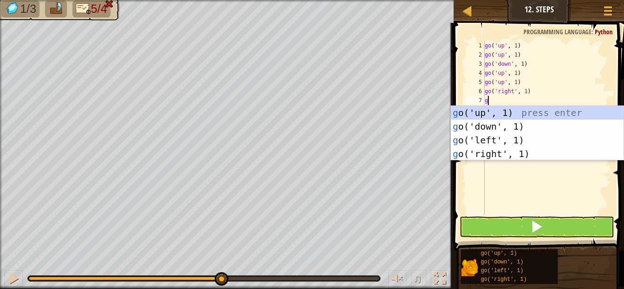
type textarea "go"
click at [494, 150] on div "go ('up', 1) press enter go ('down', 1) press enter go ('left', 1) press enter …" at bounding box center [537, 147] width 173 height 82
click at [494, 150] on div "go ( 'up' , 1 ) go ( 'up' , 1 ) go ( 'down' , 1 ) go ( 'up' , 1 ) go ( 'up' , 1…" at bounding box center [547, 137] width 128 height 192
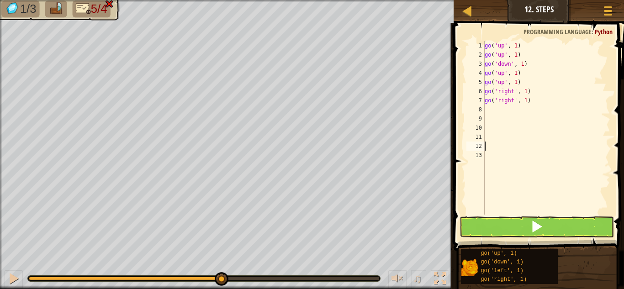
scroll to position [4, 0]
click at [489, 108] on div "go ( 'up' , 1 ) go ( 'up' , 1 ) go ( 'down' , 1 ) go ( 'up' , 1 ) go ( 'up' , 1…" at bounding box center [547, 137] width 128 height 192
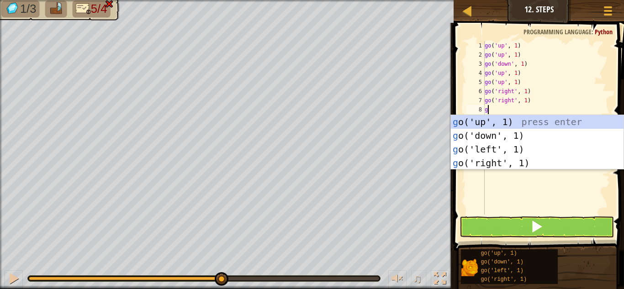
type textarea "go"
click at [490, 163] on div "go ('up', 1) press enter go ('down', 1) press enter go ('left', 1) press enter …" at bounding box center [537, 156] width 173 height 82
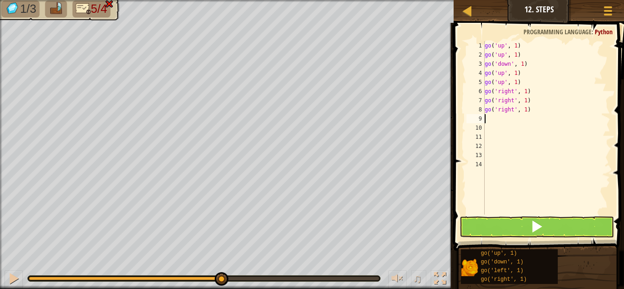
scroll to position [4, 0]
click at [494, 224] on button at bounding box center [537, 227] width 154 height 21
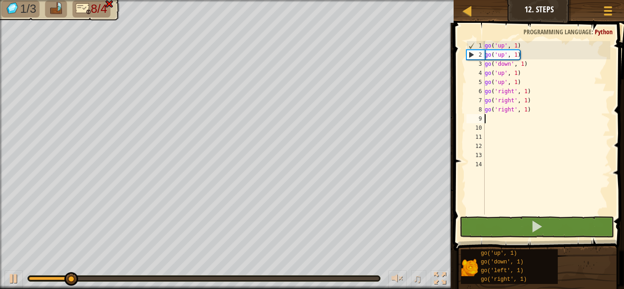
type textarea "go"
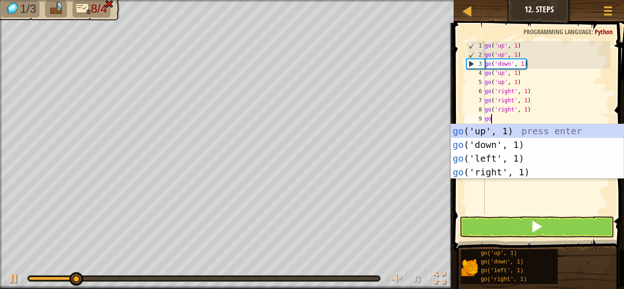
scroll to position [4, 0]
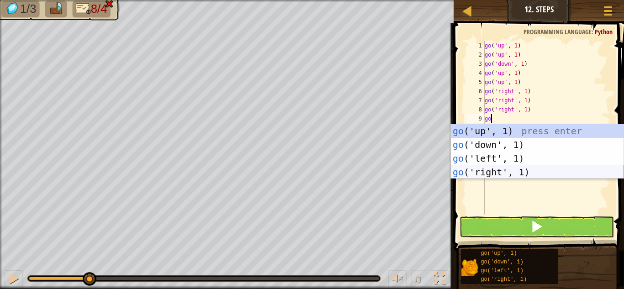
click at [494, 167] on div "go ('up', 1) press enter go ('down', 1) press enter go ('left', 1) press enter …" at bounding box center [537, 165] width 173 height 82
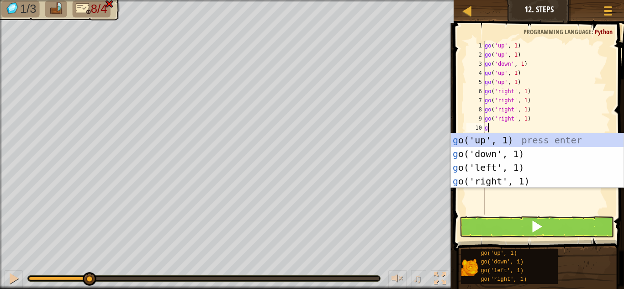
type textarea "go"
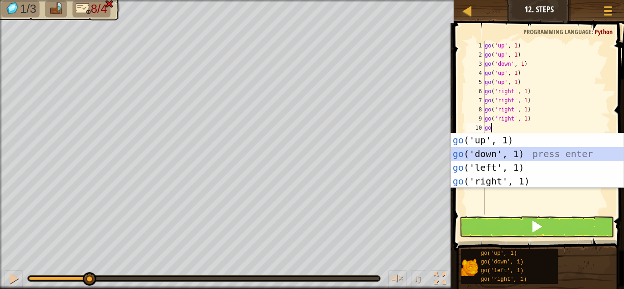
click at [501, 154] on div "go ('up', 1) press enter go ('down', 1) press enter go ('left', 1) press enter …" at bounding box center [537, 174] width 173 height 82
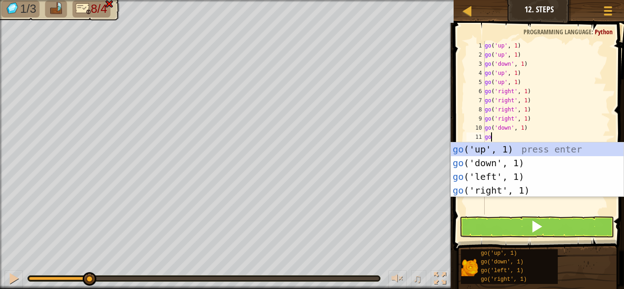
type textarea "go"
click at [504, 161] on div "go ('up', 1) press enter go ('down', 1) press enter go ('left', 1) press enter …" at bounding box center [537, 184] width 173 height 82
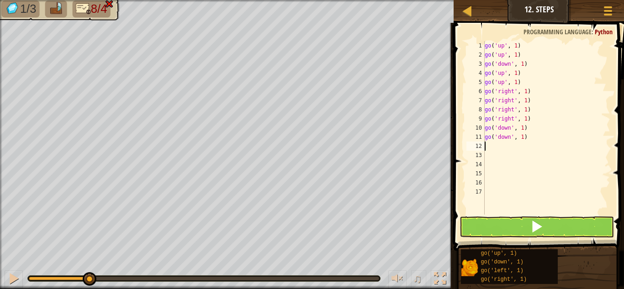
scroll to position [4, 0]
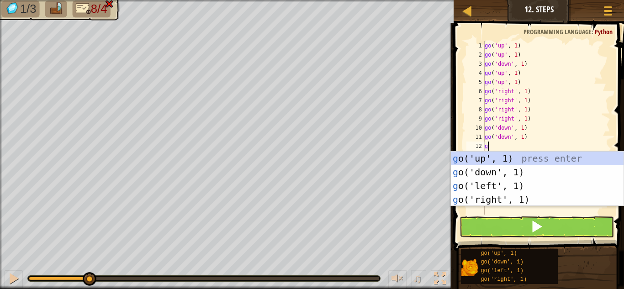
type textarea "go"
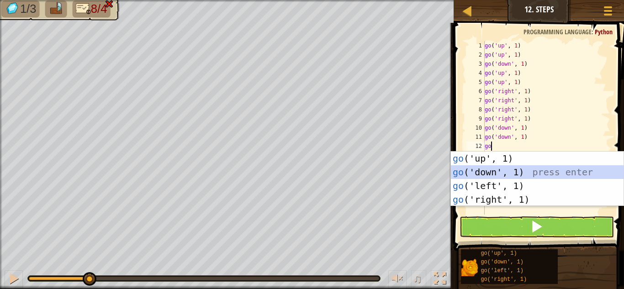
click at [500, 172] on div "go ('up', 1) press enter go ('down', 1) press enter go ('left', 1) press enter …" at bounding box center [537, 193] width 173 height 82
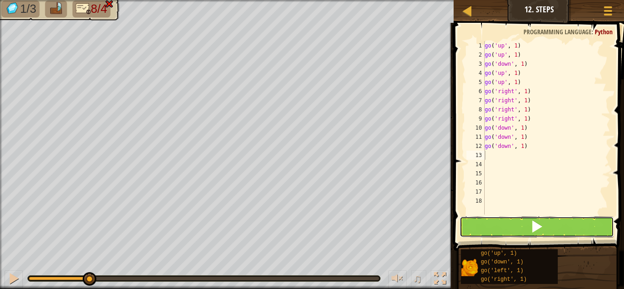
click at [503, 223] on button at bounding box center [537, 227] width 154 height 21
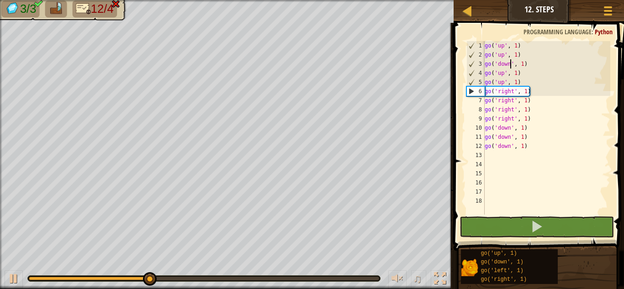
click at [511, 65] on div "go ( 'up' , 1 ) go ( 'up' , 1 ) go ( 'down' , 1 ) go ( 'up' , 1 ) go ( 'up' , 1…" at bounding box center [547, 137] width 128 height 192
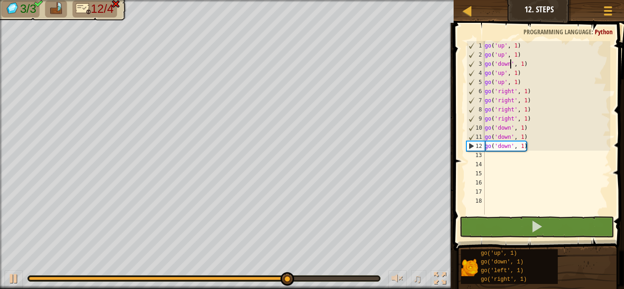
click at [525, 129] on div "go ( 'up' , 1 ) go ( 'up' , 1 ) go ( 'down' , 1 ) go ( 'up' , 1 ) go ( 'up' , 1…" at bounding box center [547, 137] width 128 height 192
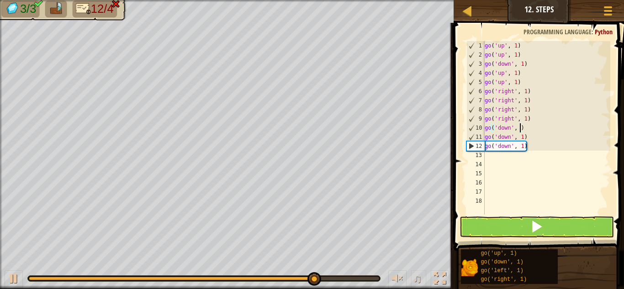
scroll to position [4, 5]
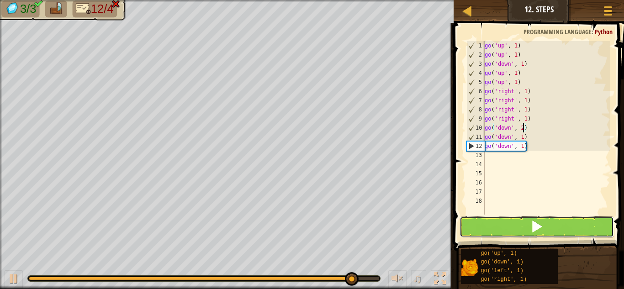
click at [533, 223] on span at bounding box center [537, 226] width 13 height 13
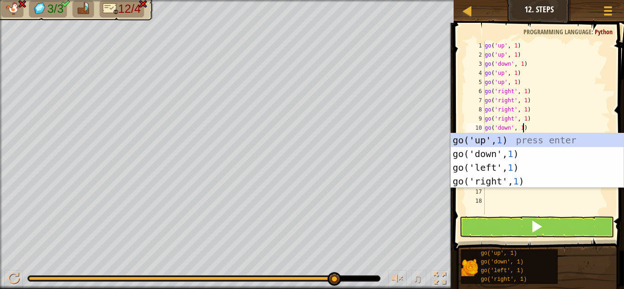
click at [510, 66] on div "go ( 'up' , 1 ) go ( 'up' , 1 ) go ( 'down' , 1 ) go ( 'up' , 1 ) go ( 'up' , 1…" at bounding box center [547, 137] width 128 height 192
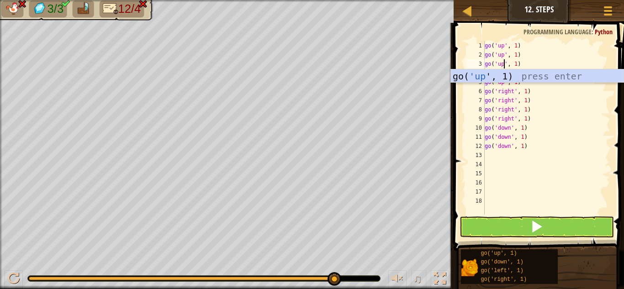
scroll to position [4, 3]
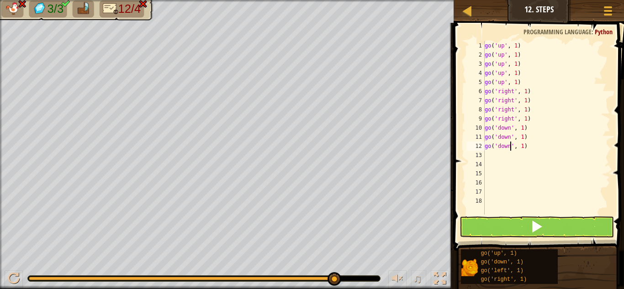
click at [511, 146] on div "go ( 'up' , 1 ) go ( 'up' , 1 ) go ( 'up' , 1 ) go ( 'up' , 1 ) go ( 'up' , 1 )…" at bounding box center [547, 137] width 128 height 192
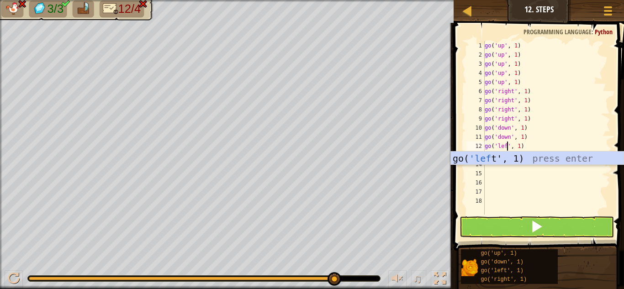
scroll to position [4, 4]
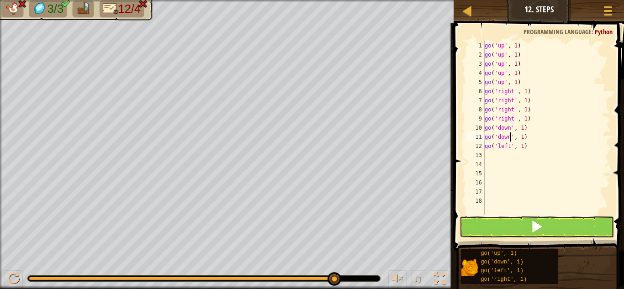
click at [510, 138] on div "go ( 'up' , 1 ) go ( 'up' , 1 ) go ( 'up' , 1 ) go ( 'up' , 1 ) go ( 'up' , 1 )…" at bounding box center [547, 137] width 128 height 192
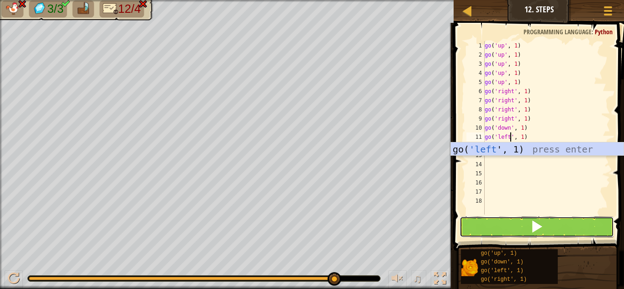
click at [519, 229] on button at bounding box center [537, 227] width 154 height 21
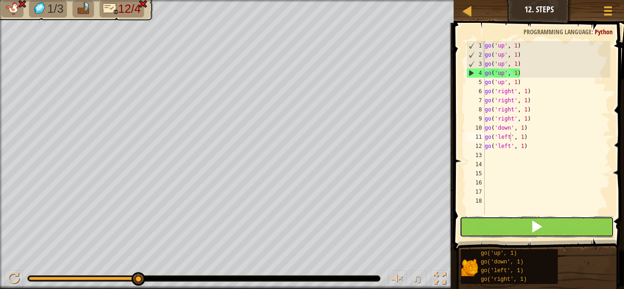
click at [506, 235] on button at bounding box center [537, 227] width 154 height 21
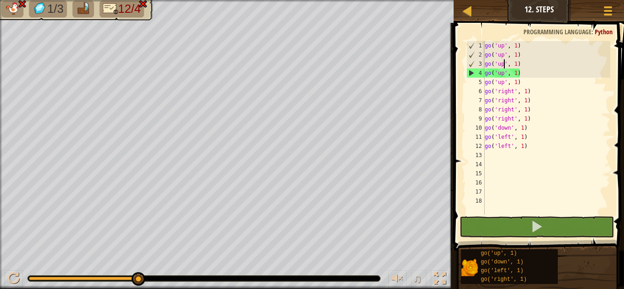
click at [504, 66] on div "go ( 'up' , 1 ) go ( 'up' , 1 ) go ( 'up' , 1 ) go ( 'up' , 1 ) go ( 'up' , 1 )…" at bounding box center [547, 137] width 128 height 192
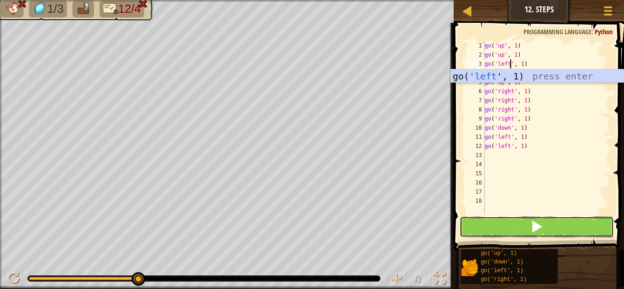
click at [506, 224] on button at bounding box center [537, 227] width 154 height 21
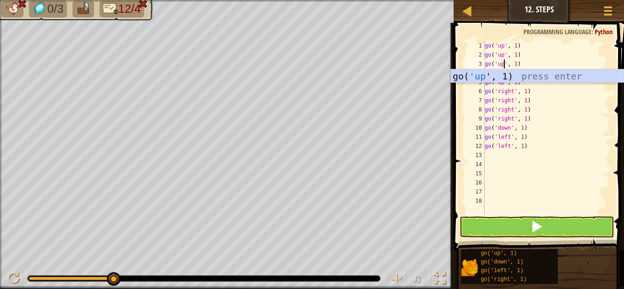
scroll to position [4, 3]
click at [554, 137] on div "go ( 'up' , 1 ) go ( 'up' , 1 ) go ( 'up' , 1 ) go ( 'up' , 1 ) go ( 'up' , 1 )…" at bounding box center [547, 137] width 128 height 192
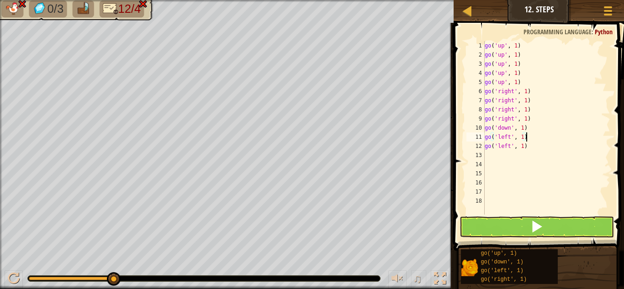
click at [504, 77] on div "go ( 'up' , 1 ) go ( 'up' , 1 ) go ( 'up' , 1 ) go ( 'up' , 1 ) go ( 'up' , 1 )…" at bounding box center [547, 137] width 128 height 192
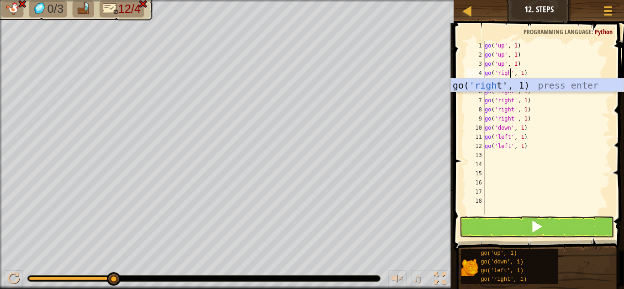
scroll to position [4, 5]
type textarea "go('right', 1)"
click at [552, 214] on div "go ( 'up' , 1 ) go ( 'up' , 1 ) go ( 'up' , 1 ) go ( 'right' , 1 ) go ( 'up' , …" at bounding box center [547, 137] width 128 height 192
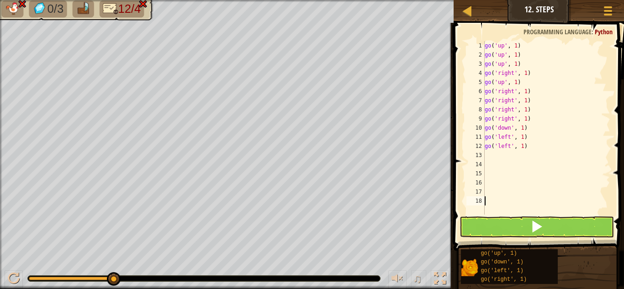
scroll to position [4, 0]
click at [554, 221] on button at bounding box center [537, 227] width 154 height 21
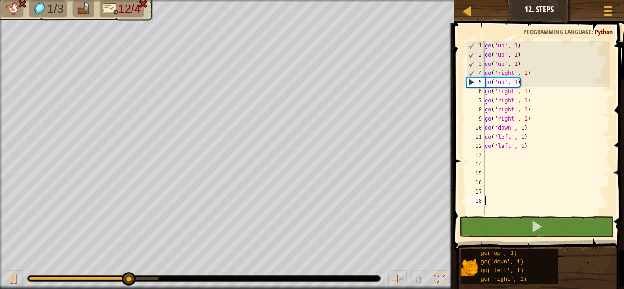
click at [505, 83] on div "go ( 'up' , 1 ) go ( 'up' , 1 ) go ( 'up' , 1 ) go ( 'right' , 1 ) go ( 'up' , …" at bounding box center [547, 137] width 128 height 192
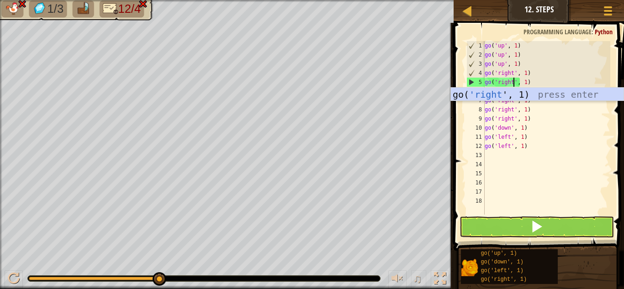
scroll to position [4, 5]
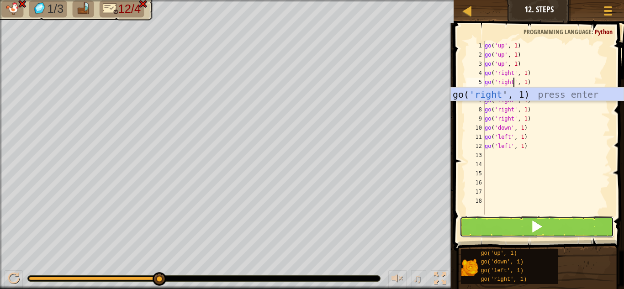
click at [522, 227] on button at bounding box center [537, 227] width 154 height 21
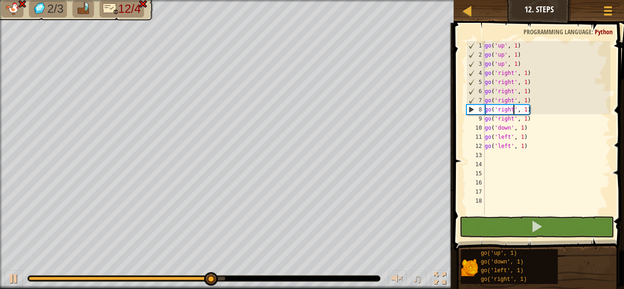
click at [513, 112] on div "go ( 'up' , 1 ) go ( 'up' , 1 ) go ( 'up' , 1 ) go ( 'right' , 1 ) go ( 'right'…" at bounding box center [547, 137] width 128 height 192
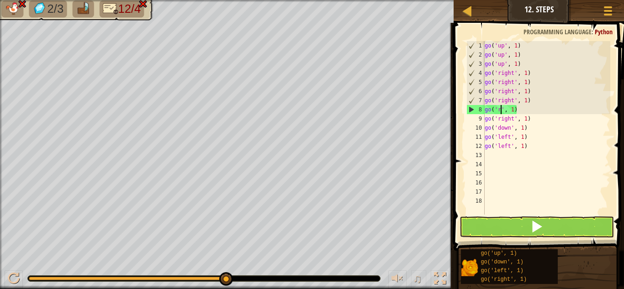
scroll to position [4, 4]
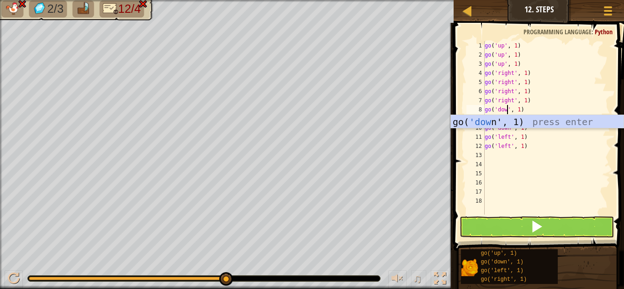
type textarea "go('down', 1)"
click at [533, 195] on div "go ( 'up' , 1 ) go ( 'up' , 1 ) go ( 'up' , 1 ) go ( 'right' , 1 ) go ( 'right'…" at bounding box center [547, 137] width 128 height 192
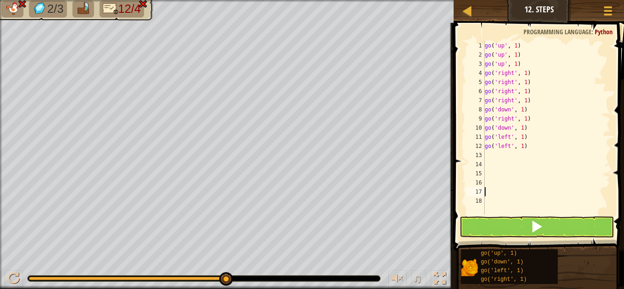
scroll to position [4, 0]
click at [518, 233] on button at bounding box center [537, 227] width 154 height 21
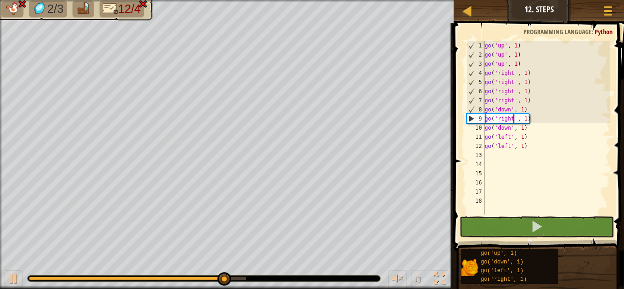
click at [514, 119] on div "go ( 'up' , 1 ) go ( 'up' , 1 ) go ( 'up' , 1 ) go ( 'right' , 1 ) go ( 'right'…" at bounding box center [547, 137] width 128 height 192
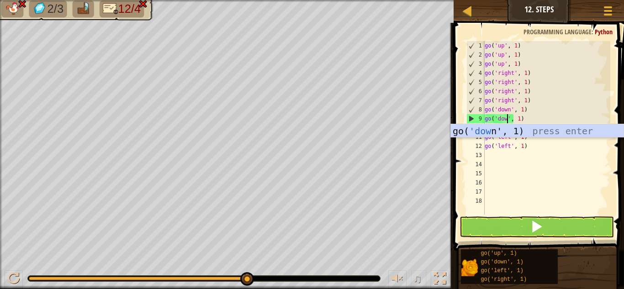
scroll to position [4, 4]
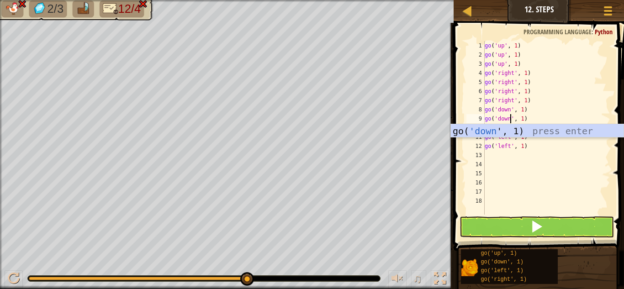
type textarea "go('down', 1)"
click at [544, 231] on button at bounding box center [537, 227] width 154 height 21
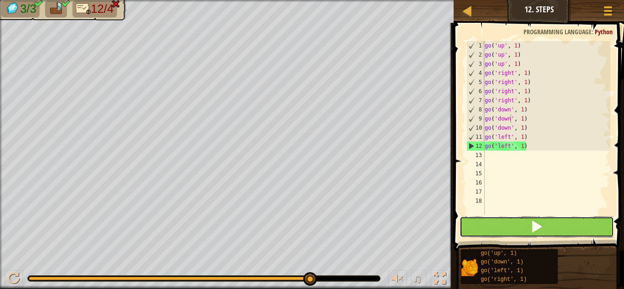
click at [543, 231] on span at bounding box center [537, 226] width 13 height 13
click at [545, 229] on button at bounding box center [537, 227] width 154 height 21
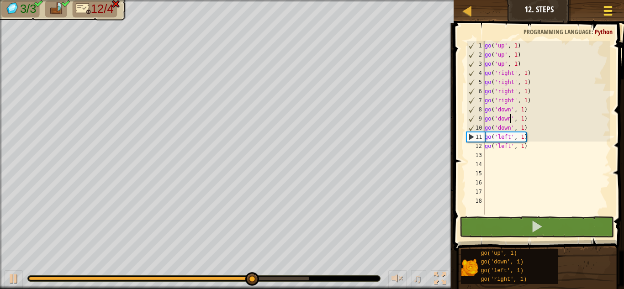
click at [604, 6] on span at bounding box center [608, 7] width 9 height 2
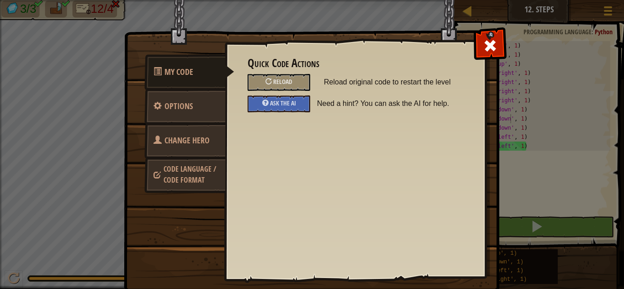
click at [198, 133] on link "Change Hero" at bounding box center [184, 141] width 81 height 36
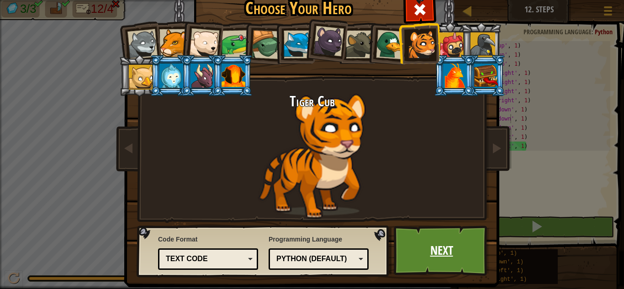
click at [425, 241] on link "Next" at bounding box center [442, 251] width 96 height 50
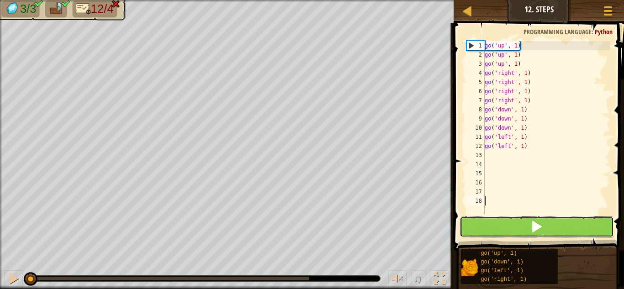
click at [529, 230] on button at bounding box center [537, 227] width 154 height 21
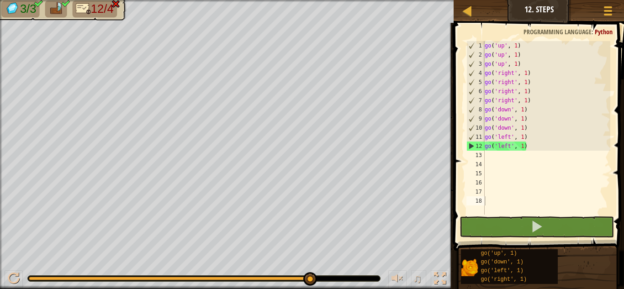
click at [27, 10] on span "3/3" at bounding box center [28, 8] width 16 height 13
click at [612, 12] on div at bounding box center [608, 10] width 12 height 13
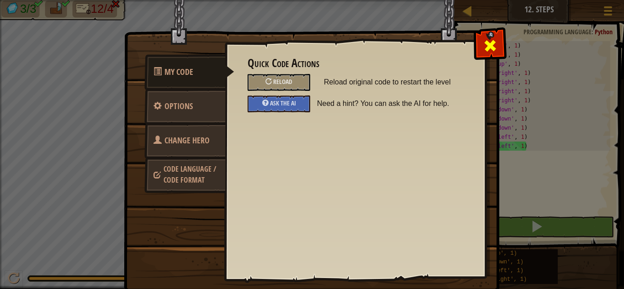
click at [488, 43] on span at bounding box center [490, 45] width 15 height 15
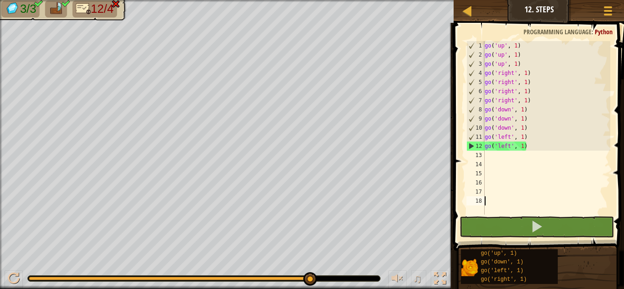
click at [94, 11] on span "12/4" at bounding box center [102, 8] width 23 height 13
click at [89, 10] on img at bounding box center [83, 8] width 15 height 13
click at [118, 8] on img at bounding box center [115, 4] width 9 height 9
click at [514, 147] on div "go ( 'up' , 1 ) go ( 'up' , 1 ) go ( 'up' , 1 ) go ( 'right' , 1 ) go ( 'right'…" at bounding box center [547, 137] width 128 height 192
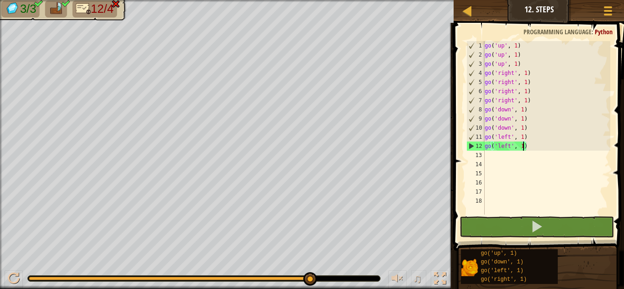
click at [524, 147] on div "go ( 'up' , 1 ) go ( 'up' , 1 ) go ( 'up' , 1 ) go ( 'right' , 1 ) go ( 'right'…" at bounding box center [547, 137] width 128 height 192
click at [527, 148] on div "go ( 'up' , 1 ) go ( 'up' , 1 ) go ( 'up' , 1 ) go ( 'right' , 1 ) go ( 'right'…" at bounding box center [547, 137] width 128 height 192
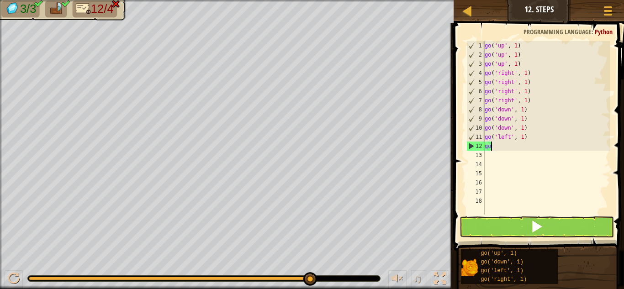
type textarea "g"
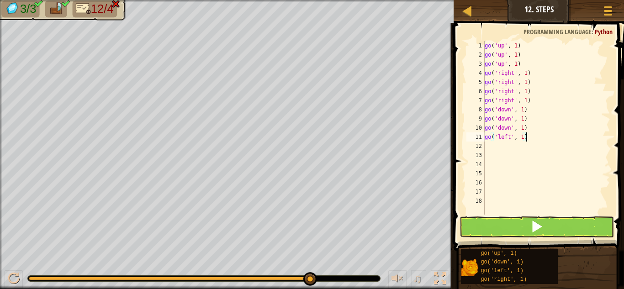
click at [528, 141] on div "go ( 'up' , 1 ) go ( 'up' , 1 ) go ( 'up' , 1 ) go ( 'right' , 1 ) go ( 'right'…" at bounding box center [547, 137] width 128 height 192
type textarea "g"
click at [531, 130] on div "go ( 'up' , 1 ) go ( 'up' , 1 ) go ( 'up' , 1 ) go ( 'right' , 1 ) go ( 'right'…" at bounding box center [547, 137] width 128 height 192
type textarea "g"
click at [528, 122] on div "go ( 'up' , 1 ) go ( 'up' , 1 ) go ( 'up' , 1 ) go ( 'right' , 1 ) go ( 'right'…" at bounding box center [547, 137] width 128 height 192
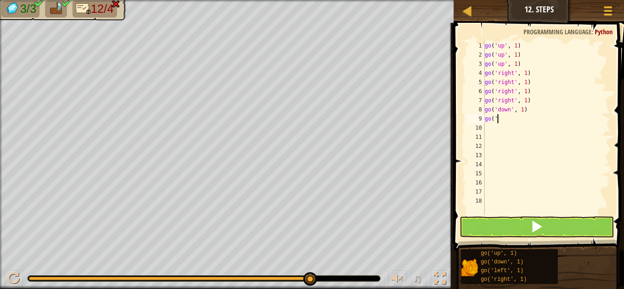
type textarea "g"
click at [532, 110] on div "go ( 'up' , 1 ) go ( 'up' , 1 ) go ( 'up' , 1 ) go ( 'right' , 1 ) go ( 'right'…" at bounding box center [547, 137] width 128 height 192
type textarea "g"
click at [536, 100] on div "go ( 'up' , 1 ) go ( 'up' , 1 ) go ( 'up' , 1 ) go ( 'right' , 1 ) go ( 'right'…" at bounding box center [547, 137] width 128 height 192
type textarea "g"
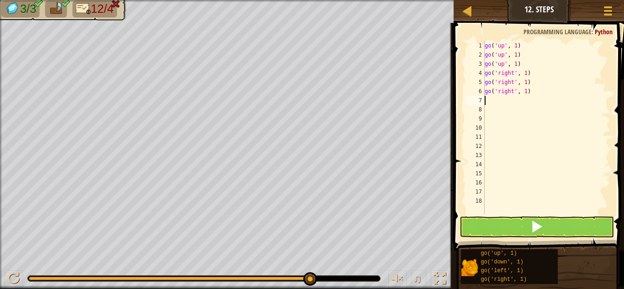
click at [534, 89] on div "go ( 'up' , 1 ) go ( 'up' , 1 ) go ( 'up' , 1 ) go ( 'right' , 1 ) go ( 'right'…" at bounding box center [547, 137] width 128 height 192
type textarea "g"
click at [536, 85] on div "go ( 'up' , 1 ) go ( 'up' , 1 ) go ( 'up' , 1 ) go ( 'right' , 1 ) go ( 'right'…" at bounding box center [547, 137] width 128 height 192
type textarea "g"
click at [518, 47] on div "go ( 'up' , 1 ) go ( 'up' , 1 ) go ( 'up' , 1 ) go ( 'right' , 1 )" at bounding box center [547, 137] width 128 height 192
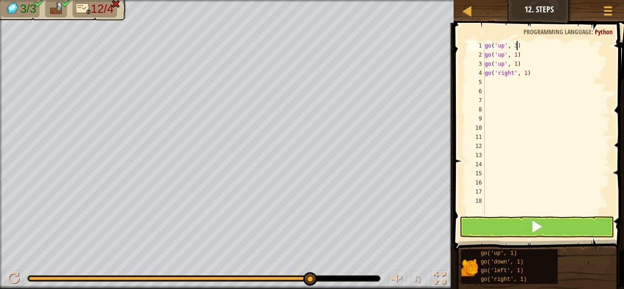
scroll to position [4, 5]
click at [537, 235] on button at bounding box center [537, 227] width 154 height 21
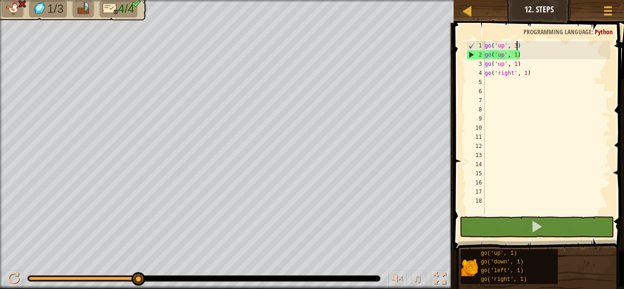
click at [505, 65] on div "go ( 'up' , 3 ) go ( 'up' , 1 ) go ( 'up' , 1 ) go ( 'right' , 1 )" at bounding box center [547, 137] width 128 height 192
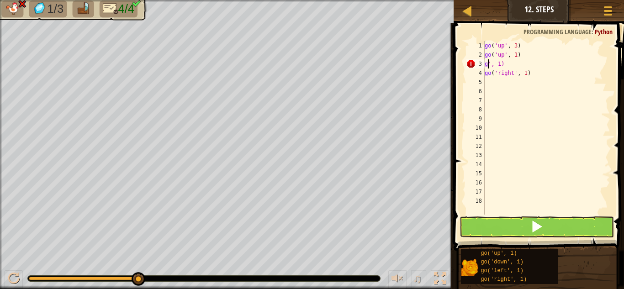
scroll to position [4, 2]
click at [501, 68] on div "go ( 'up' , 3 ) go ( 'up' , 1 ) ', 1) go ( 'right' , 1 )" at bounding box center [547, 137] width 128 height 192
type textarea "'"
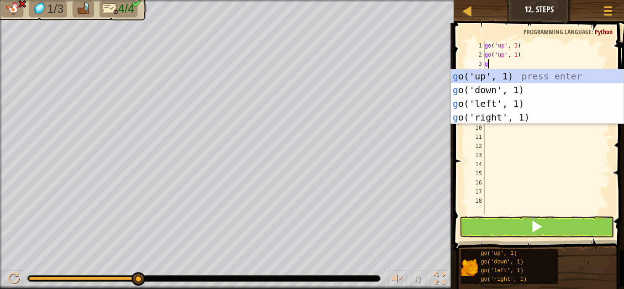
type textarea "go"
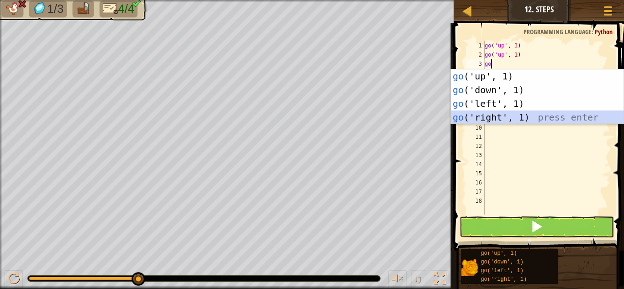
click at [500, 112] on div "go ('up', 1) press enter go ('down', 1) press enter go ('left', 1) press enter …" at bounding box center [537, 110] width 173 height 82
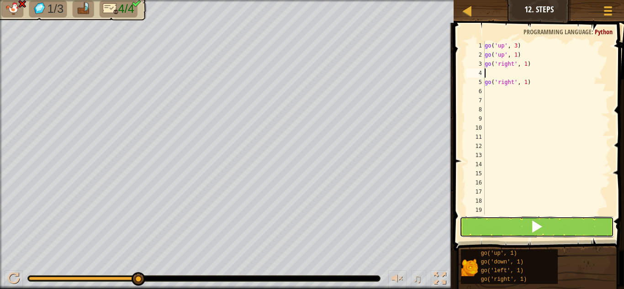
click at [525, 225] on button at bounding box center [537, 227] width 154 height 21
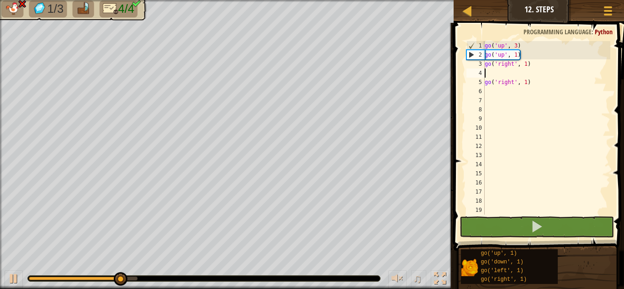
click at [504, 56] on div "go ( 'up' , 3 ) go ( 'up' , 1 ) go ( 'right' , 1 ) go ( 'right' , 1 )" at bounding box center [547, 137] width 128 height 192
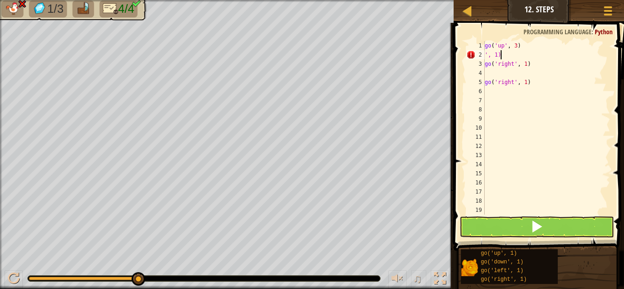
click at [500, 57] on div "go ( 'up' , 3 ) ', 1) go ( 'right' , 1 ) go ( 'right' , 1 )" at bounding box center [547, 137] width 128 height 192
type textarea "'"
type textarea "g"
click at [530, 56] on div "go ( 'right' , 1 ) go ( 'right' , 1 )" at bounding box center [547, 137] width 128 height 192
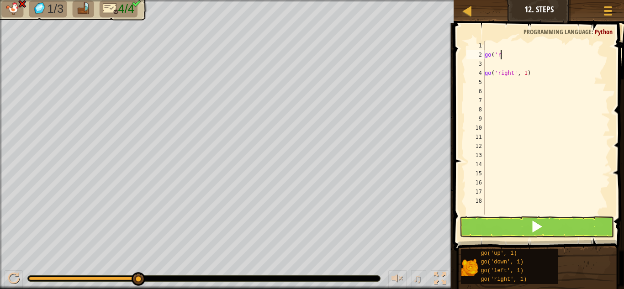
type textarea "g"
click at [531, 75] on div "go ( 'right' , 1 )" at bounding box center [547, 137] width 128 height 192
type textarea "g"
click at [491, 48] on div at bounding box center [547, 137] width 128 height 192
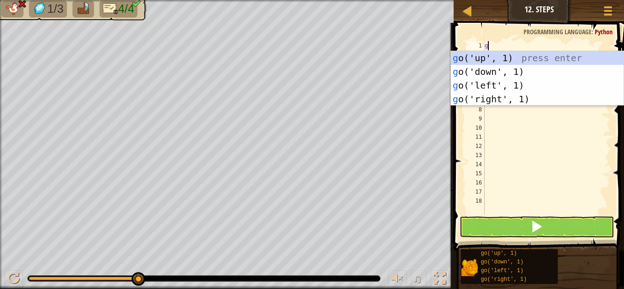
type textarea "go"
click at [490, 56] on div "go ('up', 1) press enter go ('down', 1) press enter go ('left', 1) press enter …" at bounding box center [537, 92] width 173 height 82
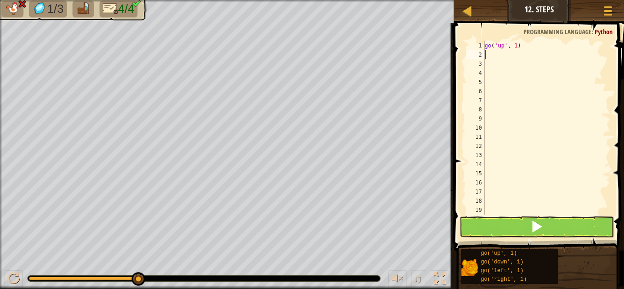
scroll to position [4, 0]
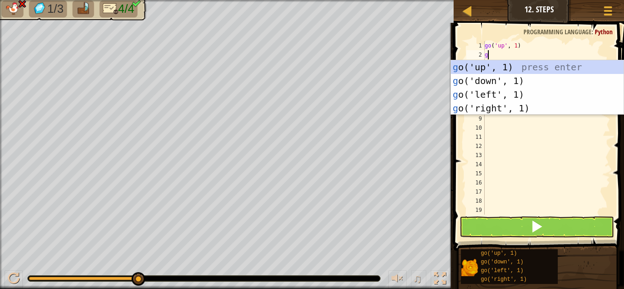
type textarea "go"
click at [498, 64] on div "go ('up', 1) press enter go ('down', 1) press enter go ('left', 1) press enter …" at bounding box center [537, 101] width 173 height 82
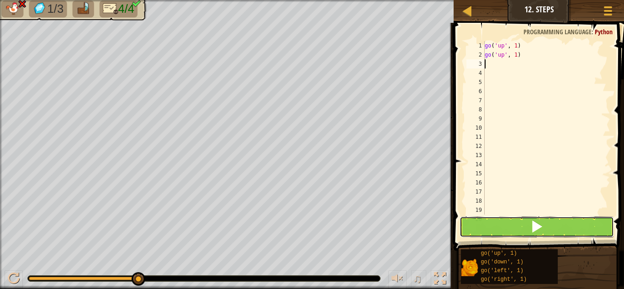
click at [503, 229] on button at bounding box center [537, 227] width 154 height 21
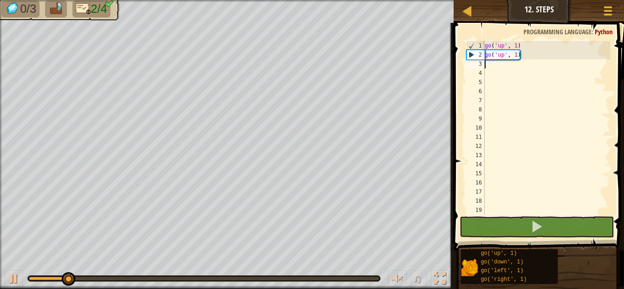
type textarea "go"
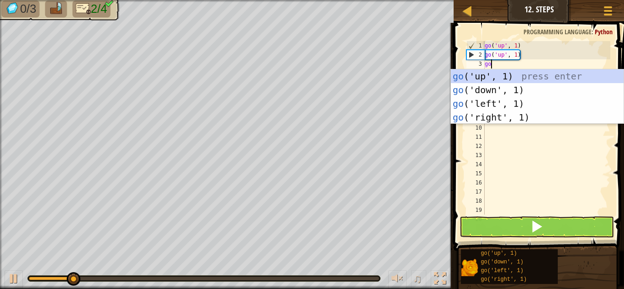
scroll to position [4, 0]
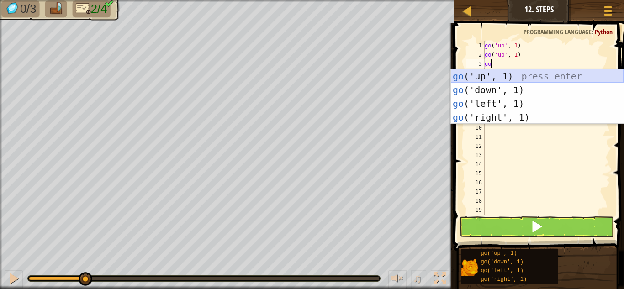
click at [511, 75] on div "go ('up', 1) press enter go ('down', 1) press enter go ('left', 1) press enter …" at bounding box center [537, 110] width 173 height 82
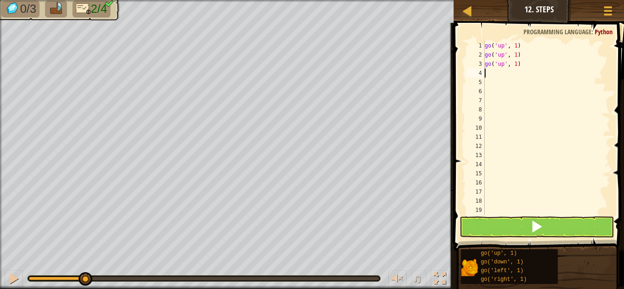
scroll to position [4, 0]
click at [528, 217] on button at bounding box center [537, 227] width 154 height 21
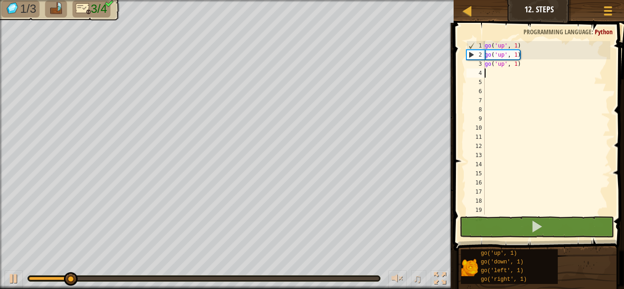
type textarea "go"
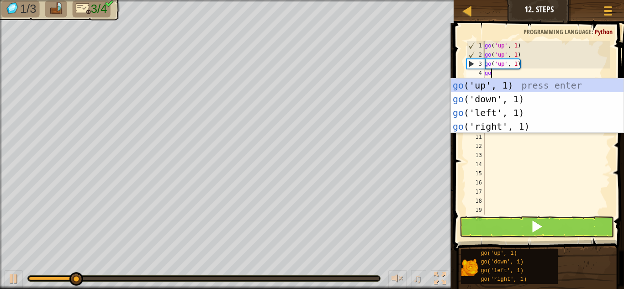
scroll to position [4, 0]
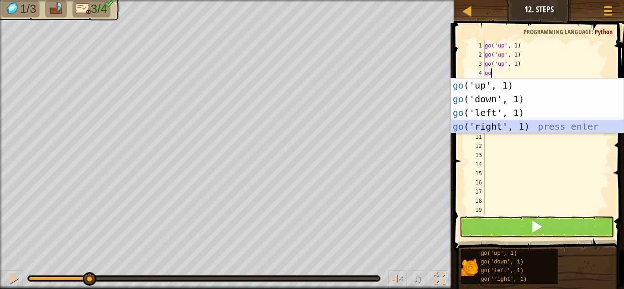
click at [510, 122] on div "go ('up', 1) press enter go ('down', 1) press enter go ('left', 1) press enter …" at bounding box center [537, 120] width 173 height 82
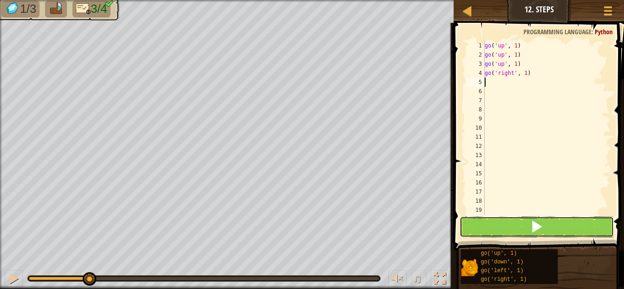
click at [505, 231] on button at bounding box center [537, 227] width 154 height 21
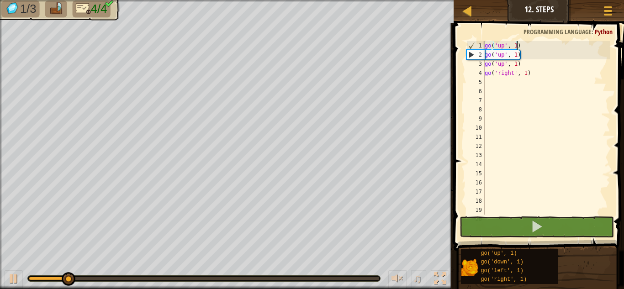
click at [517, 45] on div "go ( 'up' , 1 ) go ( 'up' , 1 ) go ( 'up' , 1 ) go ( 'right' , 1 )" at bounding box center [547, 137] width 128 height 192
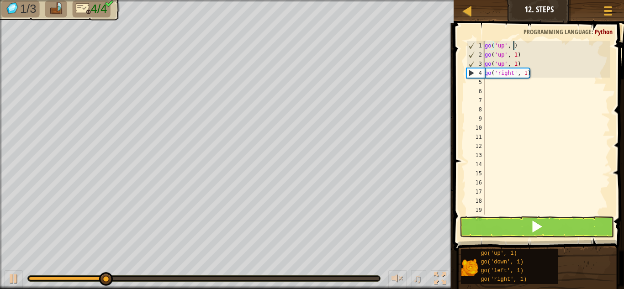
scroll to position [4, 5]
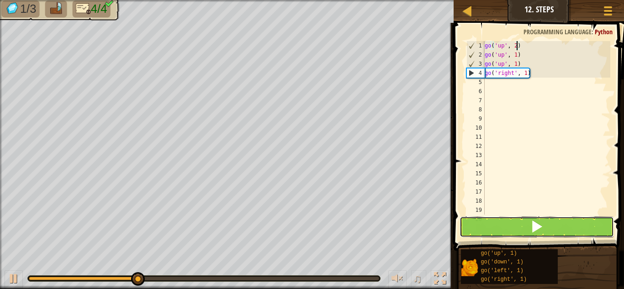
click at [528, 220] on button at bounding box center [537, 227] width 154 height 21
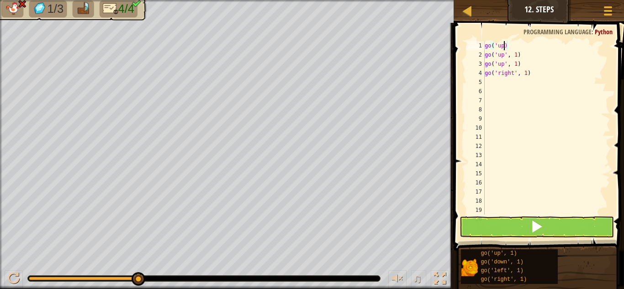
scroll to position [4, 0]
type textarea ")"
click at [495, 45] on div ") go ( 'up' , 1 ) go ( 'up' , 1 ) go ( 'right' , 1 )" at bounding box center [547, 137] width 128 height 192
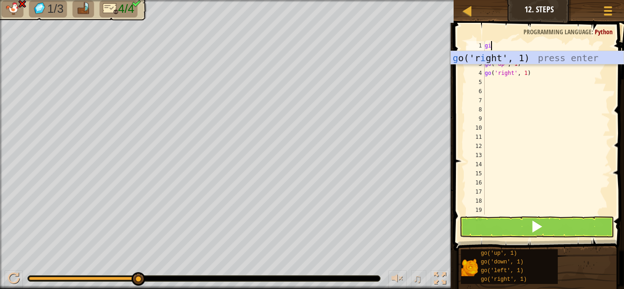
scroll to position [4, 0]
type textarea "g"
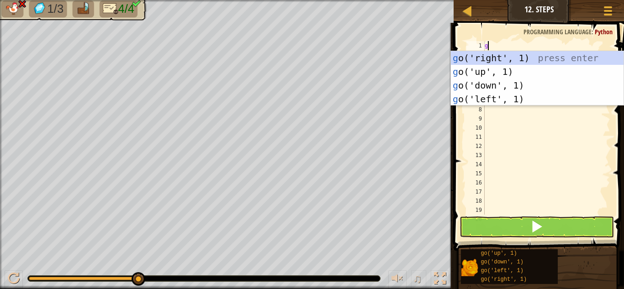
scroll to position [4, 0]
click at [531, 57] on div "g o('right', 1) press enter g o('up', 1) press enter g o('down', 1) press enter…" at bounding box center [537, 92] width 173 height 82
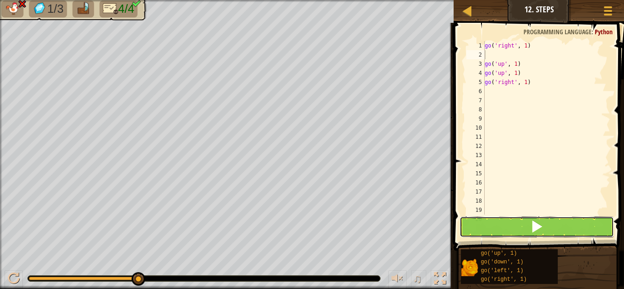
click at [525, 228] on button at bounding box center [537, 227] width 154 height 21
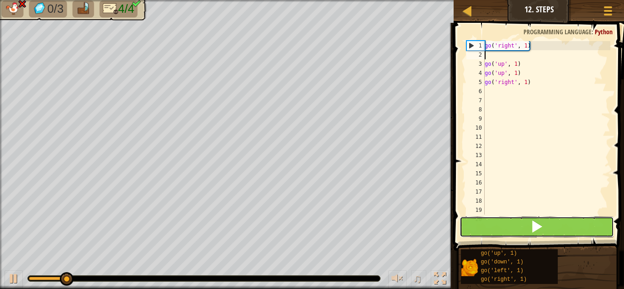
click at [525, 226] on button at bounding box center [537, 227] width 154 height 21
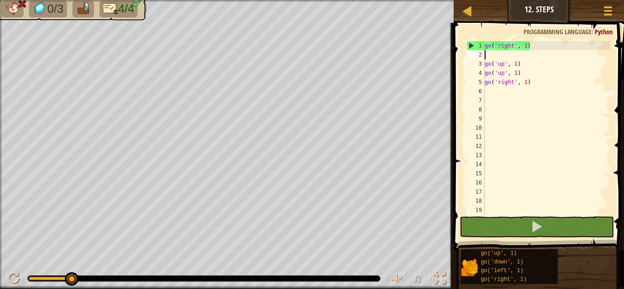
click at [531, 84] on div "go ( 'right' , 1 ) go ( 'up' , 1 ) go ( 'up' , 1 ) go ( 'right' , 1 )" at bounding box center [547, 137] width 128 height 192
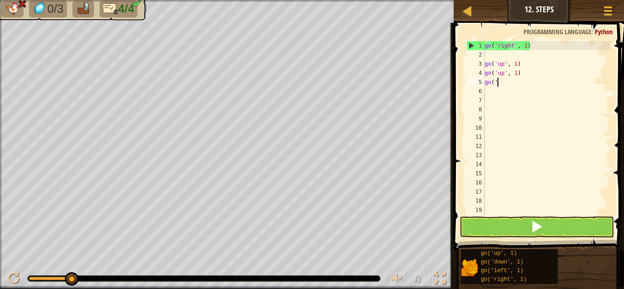
type textarea "g"
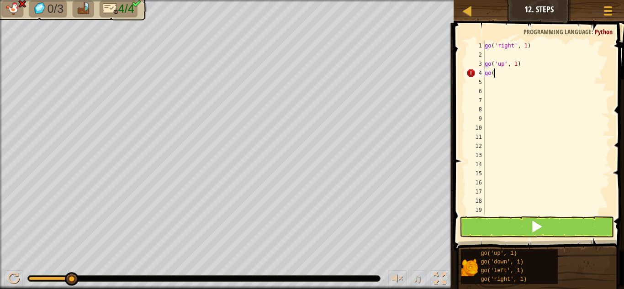
type textarea "g"
click at [536, 63] on div "go ( 'right' , 1 ) go ( 'up' , 1 )" at bounding box center [547, 137] width 128 height 192
type textarea "g"
click at [489, 53] on div "go ( 'right' , 1 )" at bounding box center [547, 137] width 128 height 192
click at [535, 46] on div "go ( 'right' , 1 )" at bounding box center [547, 137] width 128 height 192
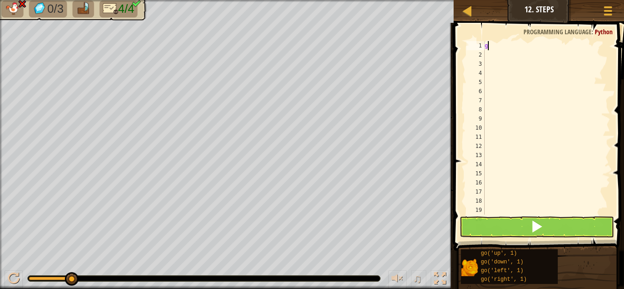
type textarea "go"
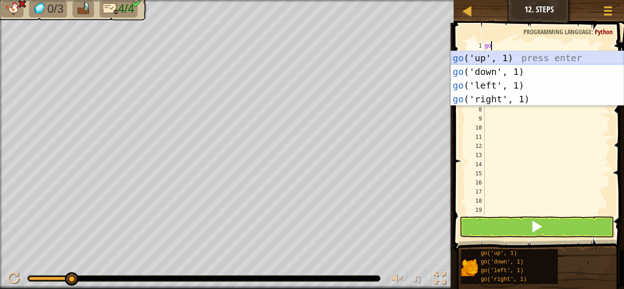
click at [516, 57] on div "go ('up', 1) press enter go ('down', 1) press enter go ('left', 1) press enter …" at bounding box center [537, 92] width 173 height 82
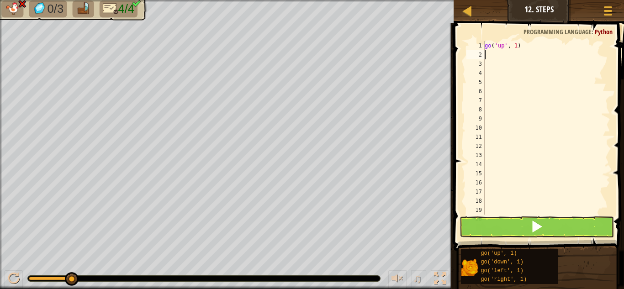
scroll to position [4, 0]
type textarea "go"
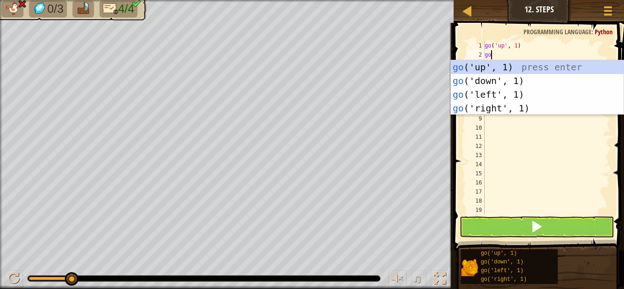
scroll to position [4, 0]
click at [511, 65] on div "go ('up', 1) press enter go ('down', 1) press enter go ('left', 1) press enter …" at bounding box center [537, 101] width 173 height 82
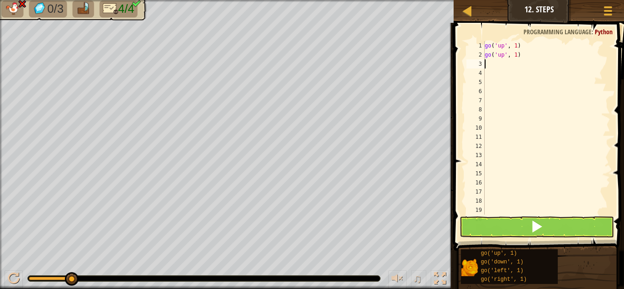
scroll to position [4, 0]
click at [503, 223] on button at bounding box center [537, 227] width 154 height 21
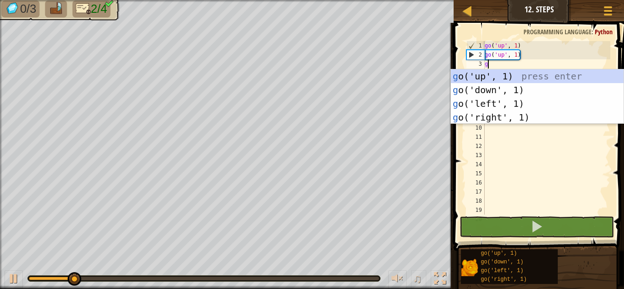
type textarea "go"
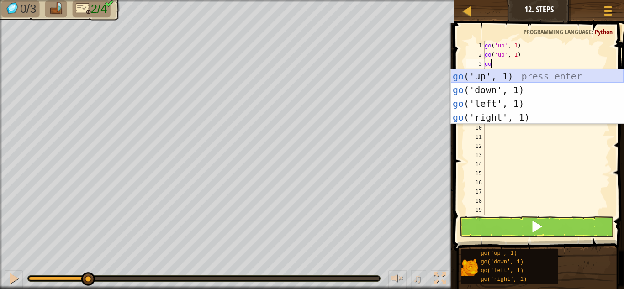
click at [491, 73] on div "go ('up', 1) press enter go ('down', 1) press enter go ('left', 1) press enter …" at bounding box center [537, 110] width 173 height 82
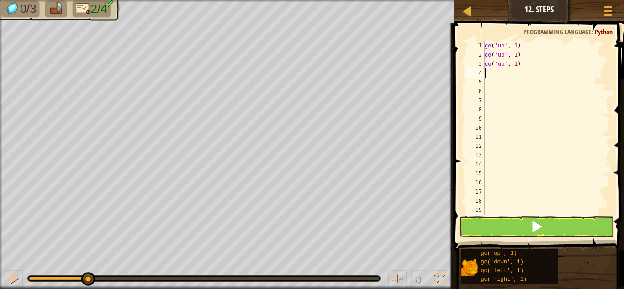
type textarea "go"
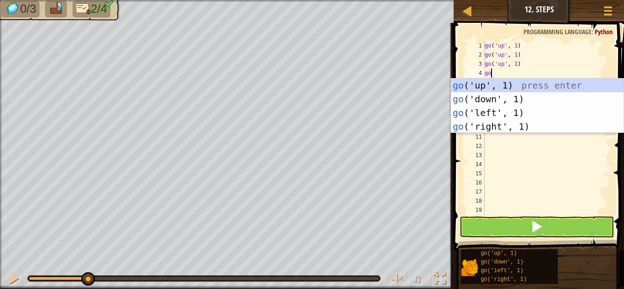
scroll to position [4, 0]
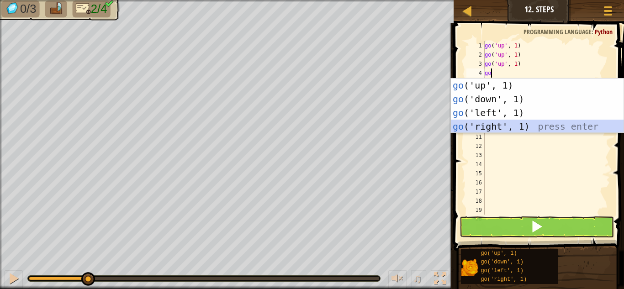
click at [492, 127] on div "go ('up', 1) press enter go ('down', 1) press enter go ('left', 1) press enter …" at bounding box center [537, 120] width 173 height 82
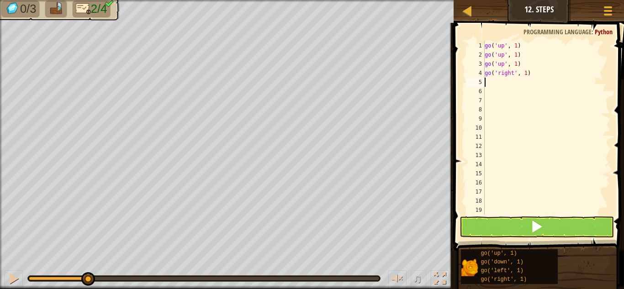
type textarea "go"
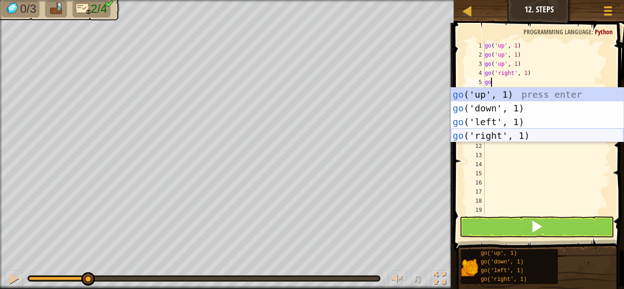
click at [486, 133] on div "go ('up', 1) press enter go ('down', 1) press enter go ('left', 1) press enter …" at bounding box center [537, 129] width 173 height 82
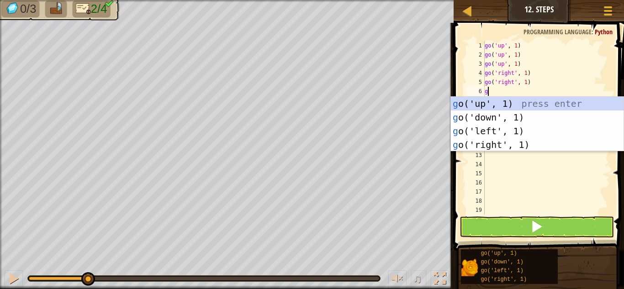
type textarea "go"
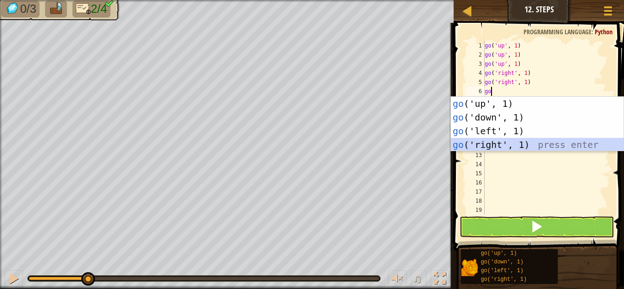
click at [500, 143] on div "go ('up', 1) press enter go ('down', 1) press enter go ('left', 1) press enter …" at bounding box center [537, 138] width 173 height 82
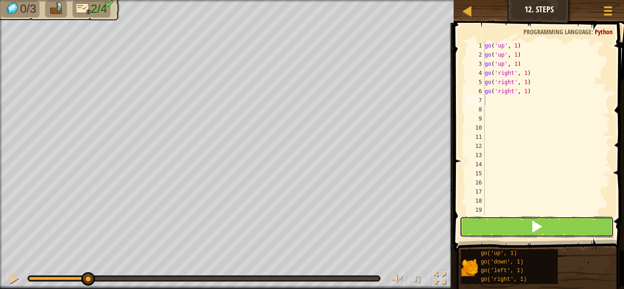
click at [510, 229] on button at bounding box center [537, 227] width 154 height 21
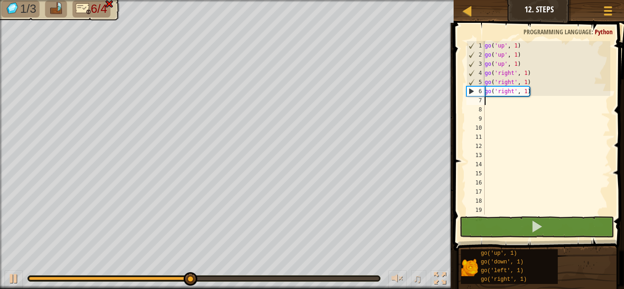
click at [533, 92] on div "go ( 'up' , 1 ) go ( 'up' , 1 ) go ( 'up' , 1 ) go ( 'right' , 1 ) go ( 'right'…" at bounding box center [547, 137] width 128 height 192
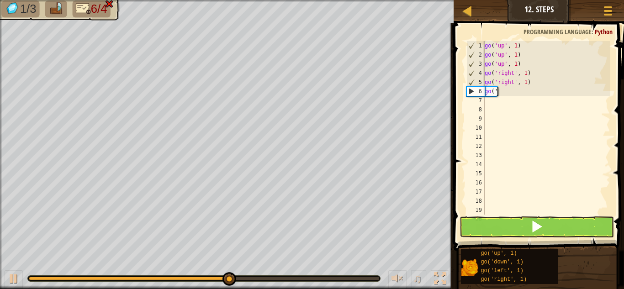
type textarea "g"
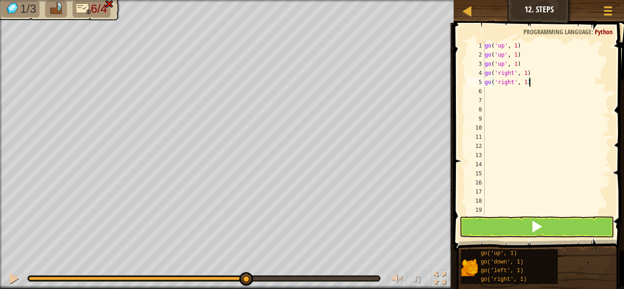
click at [531, 84] on div "go ( 'up' , 1 ) go ( 'up' , 1 ) go ( 'up' , 1 ) go ( 'right' , 1 ) go ( 'right'…" at bounding box center [547, 137] width 128 height 192
type textarea "g"
click at [531, 73] on div "go ( 'up' , 1 ) go ( 'up' , 1 ) go ( 'up' , 1 ) go ( 'right' , 1 )" at bounding box center [547, 137] width 128 height 192
type textarea "g"
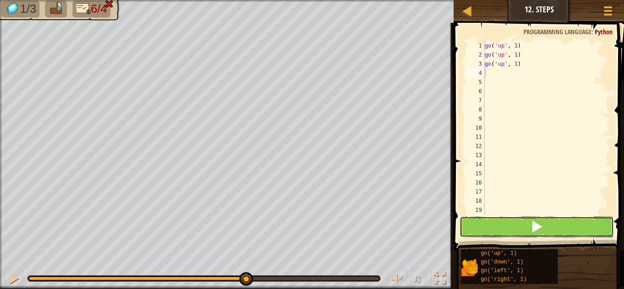
click at [536, 231] on span at bounding box center [537, 226] width 13 height 13
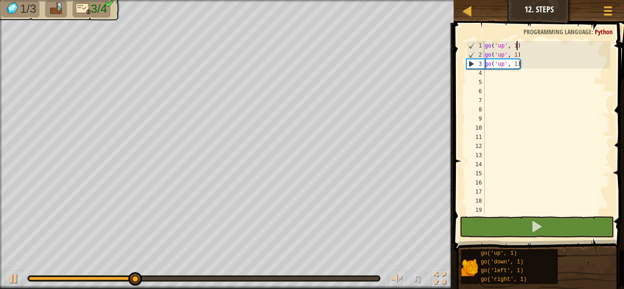
click at [517, 45] on div "go ( 'up' , 1 ) go ( 'up' , 1 ) go ( 'up' , 1 )" at bounding box center [547, 137] width 128 height 192
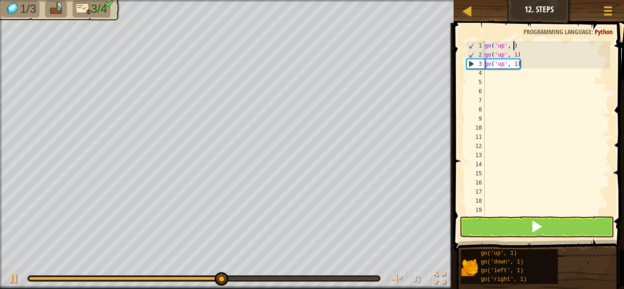
scroll to position [4, 5]
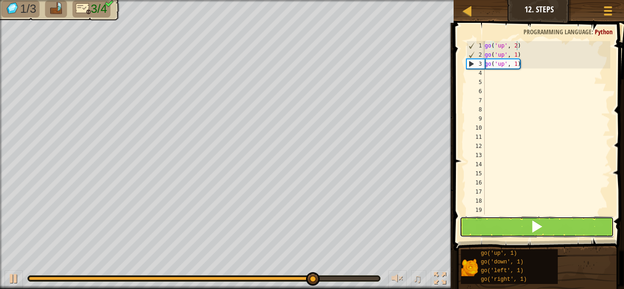
click at [523, 221] on button at bounding box center [537, 227] width 154 height 21
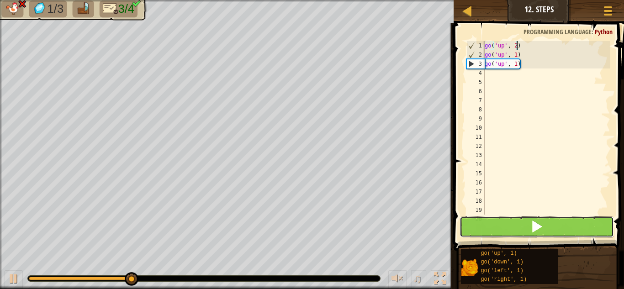
click at [480, 220] on button at bounding box center [537, 227] width 154 height 21
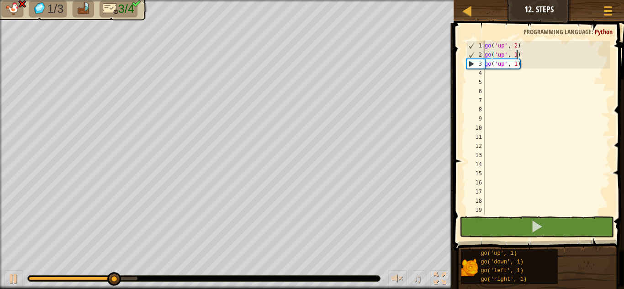
click at [518, 55] on div "go ( 'up' , 2 ) go ( 'up' , 1 ) go ( 'up' , 1 )" at bounding box center [547, 137] width 128 height 192
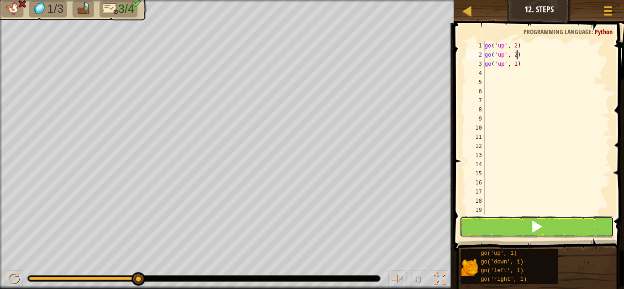
click at [510, 233] on button at bounding box center [537, 227] width 154 height 21
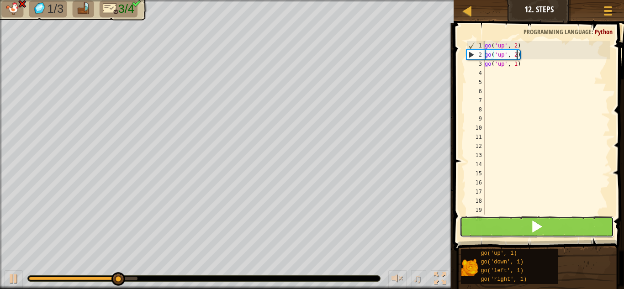
click at [508, 232] on button at bounding box center [537, 227] width 154 height 21
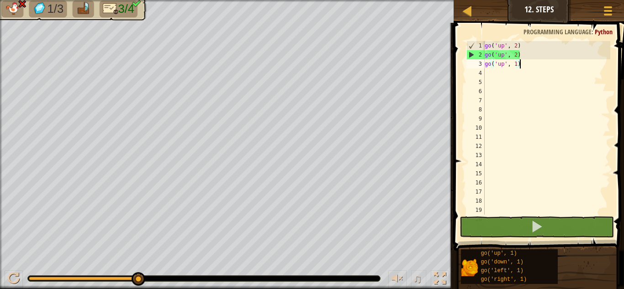
click at [519, 66] on div "go ( 'up' , 2 ) go ( 'up' , 2 ) go ( 'up' , 1 )" at bounding box center [547, 137] width 128 height 192
click at [518, 66] on div "go ( 'up' , 2 ) go ( 'up' , 2 ) go ( 'up' , 1 )" at bounding box center [547, 137] width 128 height 192
click at [504, 65] on div "go ( 'up' , 2 ) go ( 'up' , 2 ) go ( 'up' , 1 )" at bounding box center [547, 137] width 128 height 192
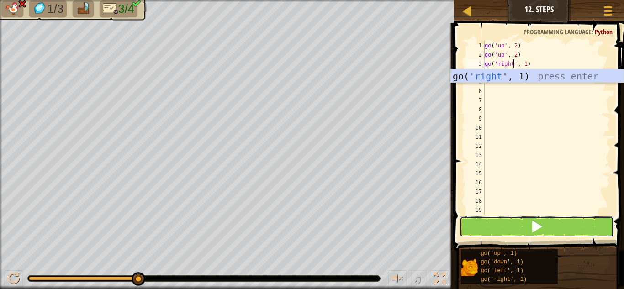
click at [529, 218] on button at bounding box center [537, 227] width 154 height 21
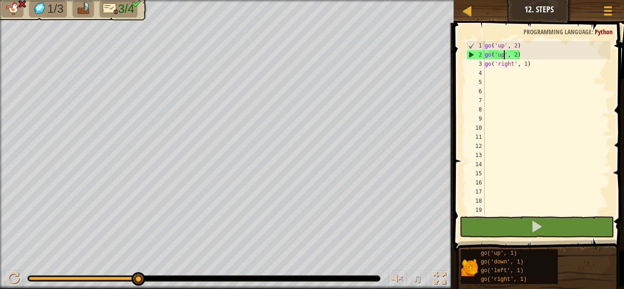
click at [505, 54] on div "go ( 'up' , 2 ) go ( 'up' , 2 ) go ( 'right' , 1 )" at bounding box center [547, 137] width 128 height 192
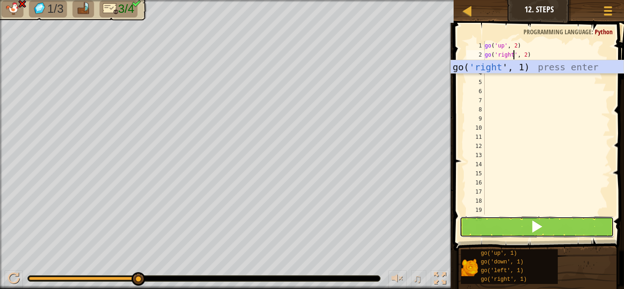
click at [496, 220] on button at bounding box center [537, 227] width 154 height 21
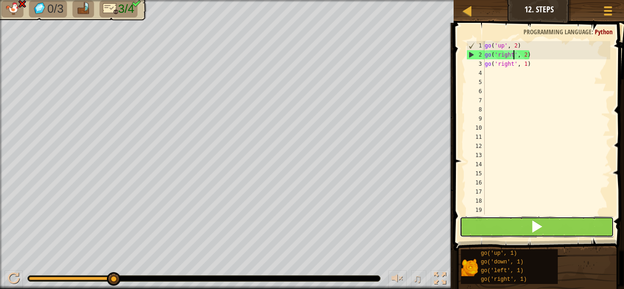
click at [500, 223] on button at bounding box center [537, 227] width 154 height 21
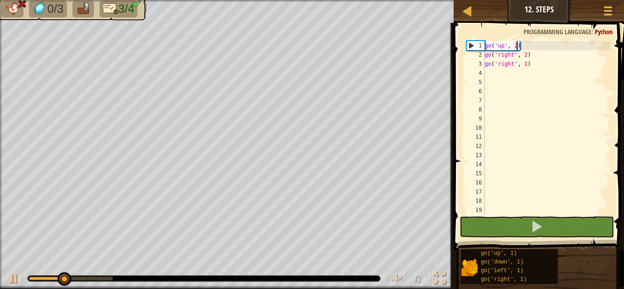
click at [518, 44] on div "go ( 'up' , 2 ) go ( 'right' , 2 ) go ( 'right' , 1 )" at bounding box center [547, 137] width 128 height 192
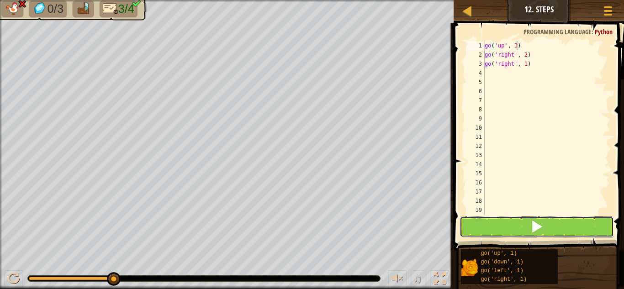
click at [496, 231] on button at bounding box center [537, 227] width 154 height 21
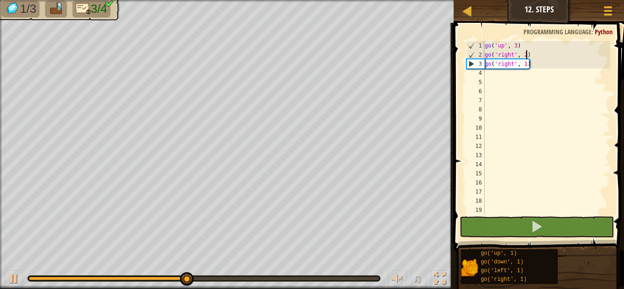
click at [527, 56] on div "go ( 'up' , 3 ) go ( 'right' , 2 ) go ( 'right' , 1 )" at bounding box center [547, 137] width 128 height 192
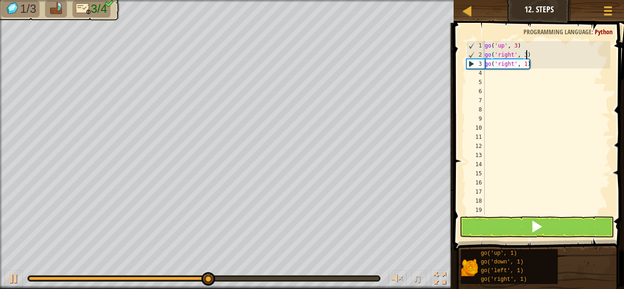
scroll to position [4, 6]
type textarea "go('right', 3)"
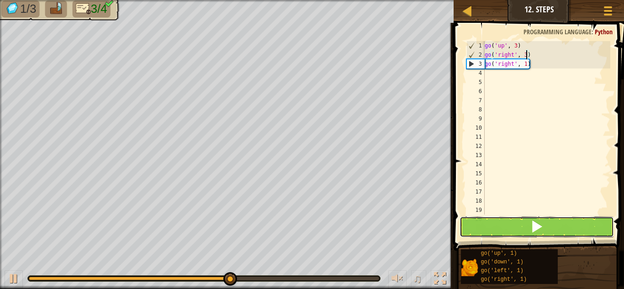
click at [516, 224] on button at bounding box center [537, 227] width 154 height 21
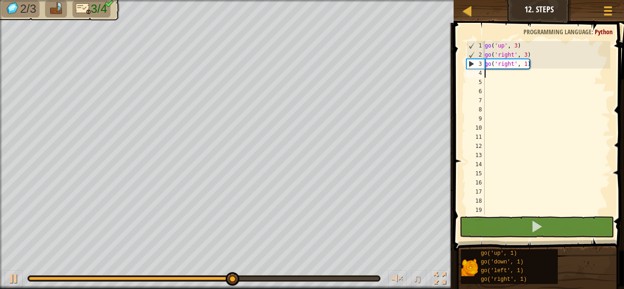
click at [487, 73] on div "go ( 'up' , 3 ) go ( 'right' , 3 ) go ( 'right' , 1 )" at bounding box center [547, 137] width 128 height 192
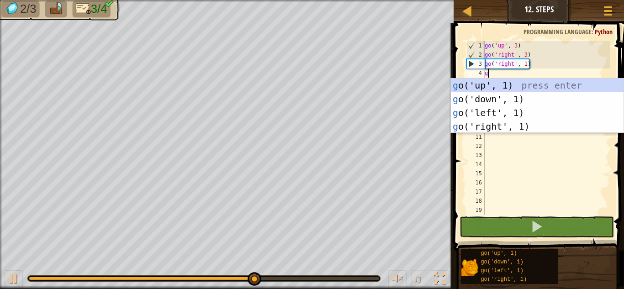
type textarea "go"
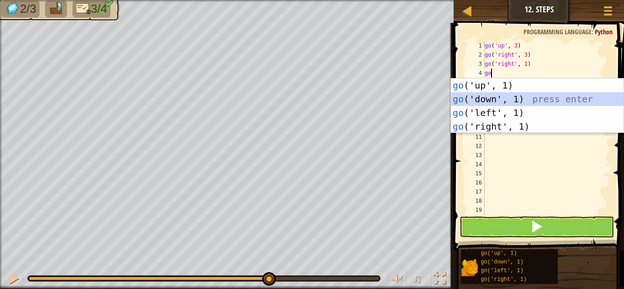
click at [480, 99] on div "go ('up', 1) press enter go ('down', 1) press enter go ('left', 1) press enter …" at bounding box center [537, 120] width 173 height 82
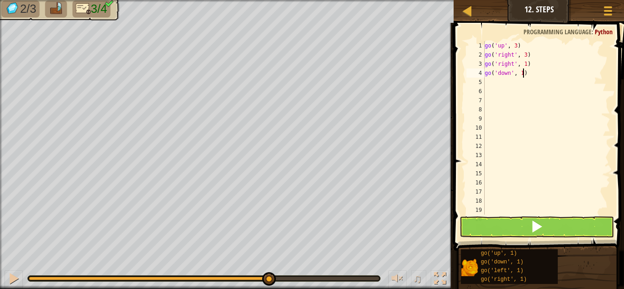
click at [524, 74] on div "go ( 'up' , 3 ) go ( 'right' , 3 ) go ( 'right' , 1 ) go ( 'down' , 1 )" at bounding box center [547, 137] width 128 height 192
click at [508, 227] on button at bounding box center [537, 227] width 154 height 21
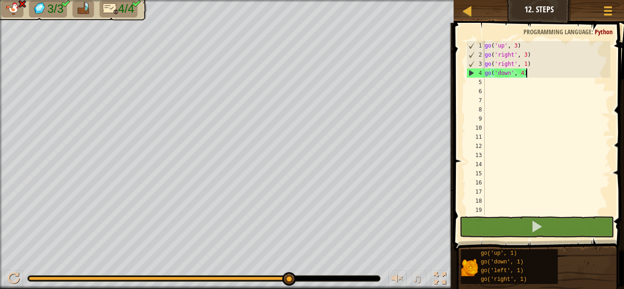
click at [527, 76] on div "go ( 'up' , 3 ) go ( 'right' , 3 ) go ( 'right' , 1 ) go ( 'down' , 4 )" at bounding box center [547, 137] width 128 height 192
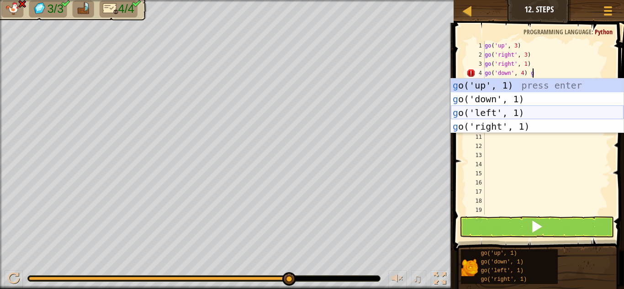
click at [512, 108] on div "g o('up', 1) press enter g o('down', 1) press enter g o('left', 1) press enter …" at bounding box center [537, 120] width 173 height 82
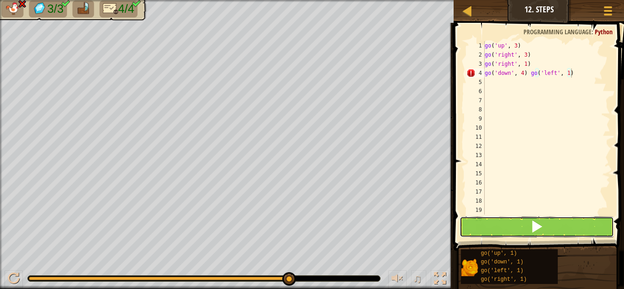
click at [503, 220] on button at bounding box center [537, 227] width 154 height 21
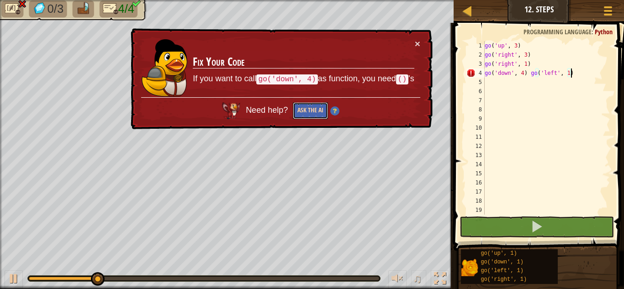
click at [317, 109] on button "Ask the AI" at bounding box center [310, 110] width 35 height 17
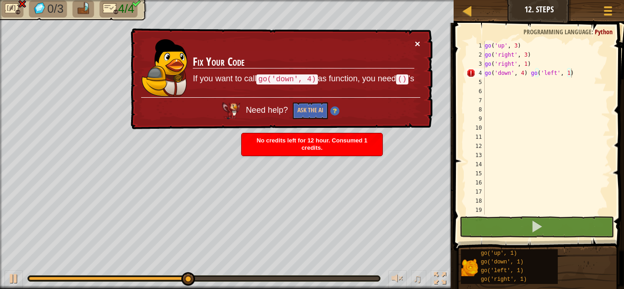
click at [420, 41] on button "×" at bounding box center [417, 44] width 5 height 10
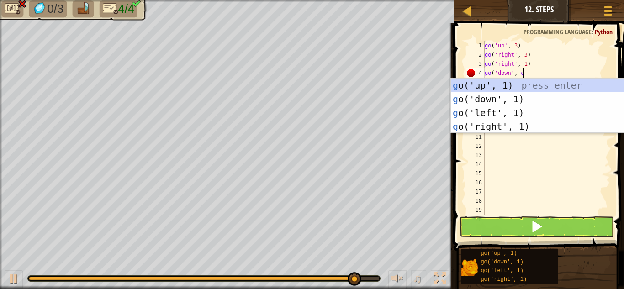
scroll to position [4, 5]
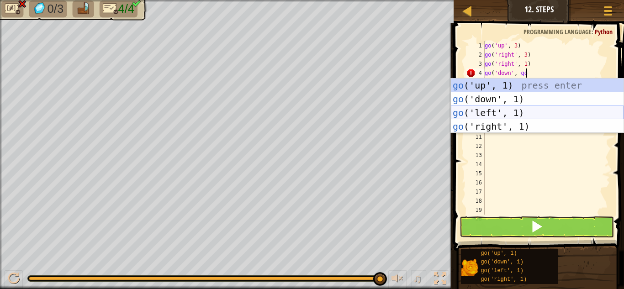
click at [503, 114] on div "go ('up', 1) press enter go ('down', 1) press enter go ('left', 1) press enter …" at bounding box center [537, 120] width 173 height 82
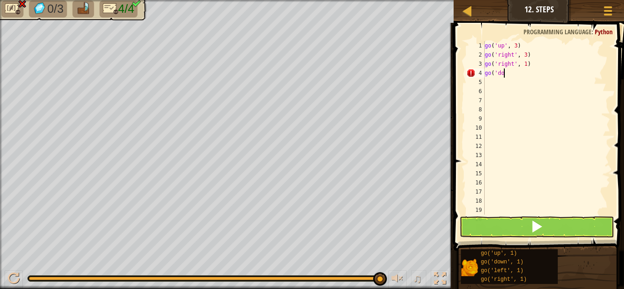
scroll to position [4, 0]
type textarea "g"
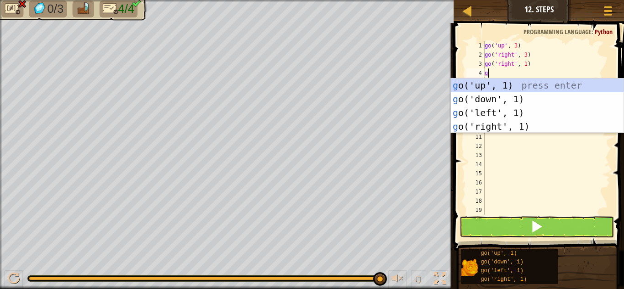
type textarea "go"
click at [523, 106] on div "go ('up', 1) press enter go ('down', 1) press enter go ('left', 1) press enter …" at bounding box center [537, 120] width 173 height 82
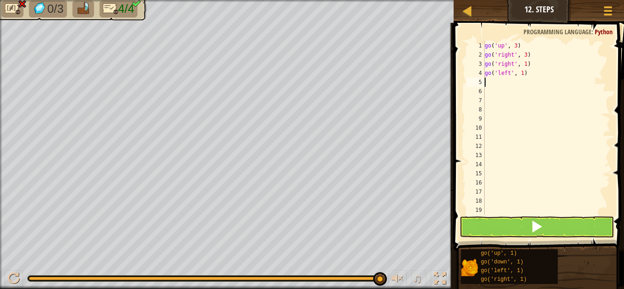
scroll to position [4, 0]
click at [523, 77] on div "go ( 'up' , 3 ) go ( 'right' , 3 ) go ( 'right' , 1 ) go ( 'left' , 1 )" at bounding box center [547, 137] width 128 height 192
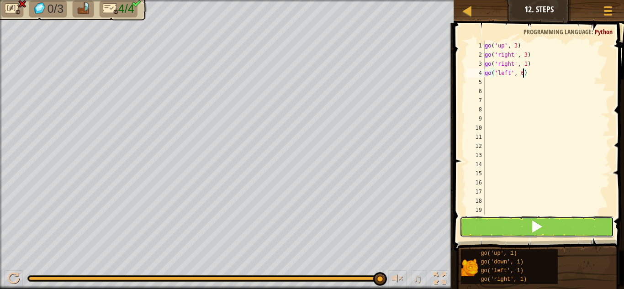
click at [522, 227] on button at bounding box center [537, 227] width 154 height 21
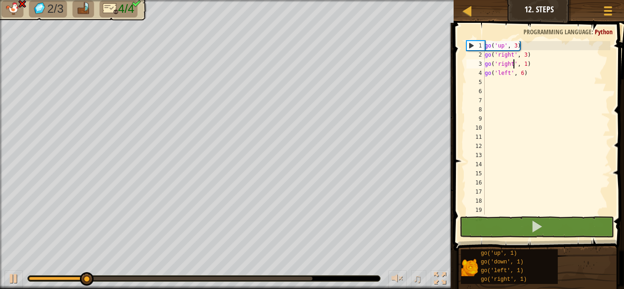
click at [514, 65] on div "go ( 'up' , 3 ) go ( 'right' , 3 ) go ( 'right' , 1 ) go ( 'left' , 6 )" at bounding box center [547, 137] width 128 height 192
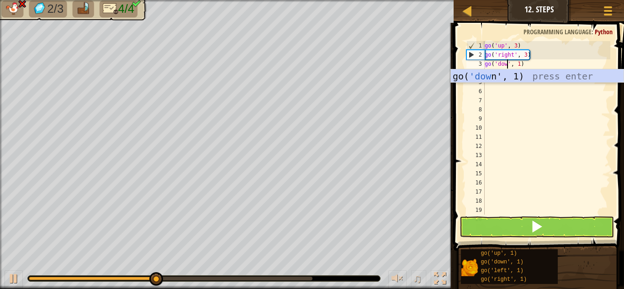
scroll to position [4, 4]
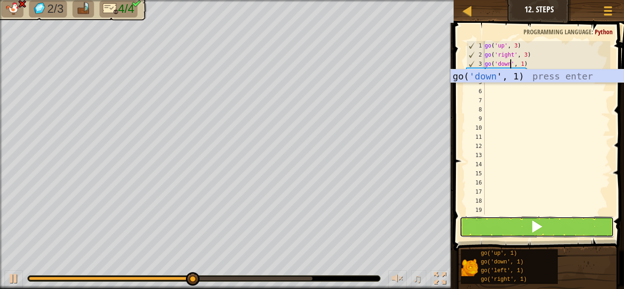
click at [516, 226] on button at bounding box center [537, 227] width 154 height 21
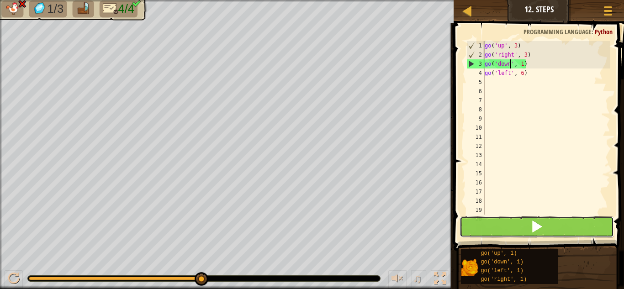
click at [515, 225] on button at bounding box center [537, 227] width 154 height 21
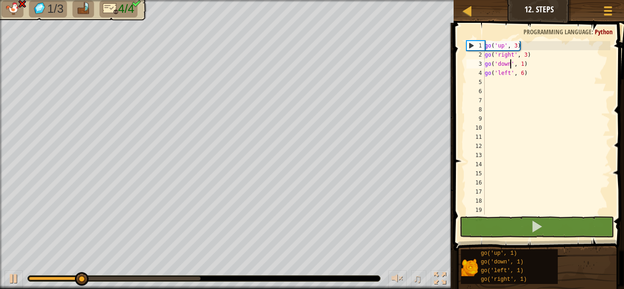
click at [527, 58] on div "go ( 'up' , 3 ) go ( 'right' , 3 ) go ( 'down' , 1 ) go ( 'left' , 6 )" at bounding box center [547, 137] width 128 height 192
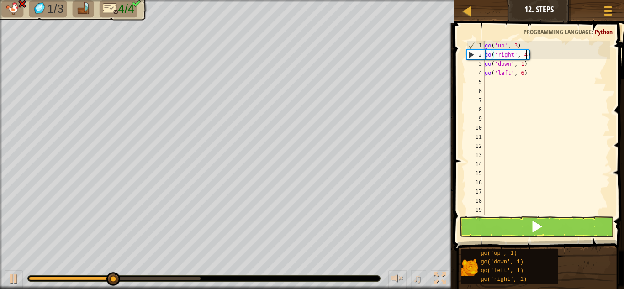
scroll to position [4, 6]
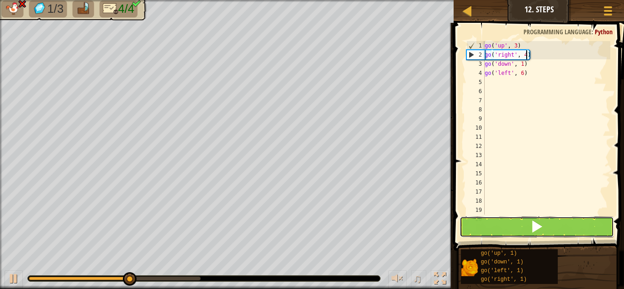
click at [524, 220] on button at bounding box center [537, 227] width 154 height 21
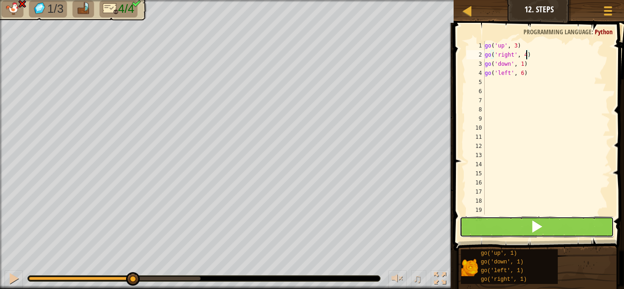
click at [524, 220] on button at bounding box center [537, 227] width 154 height 21
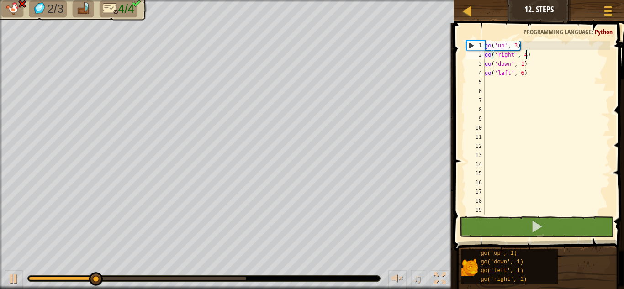
click at [524, 66] on div "go ( 'up' , 3 ) go ( 'right' , 4 ) go ( 'down' , 1 ) go ( 'left' , 6 )" at bounding box center [547, 137] width 128 height 192
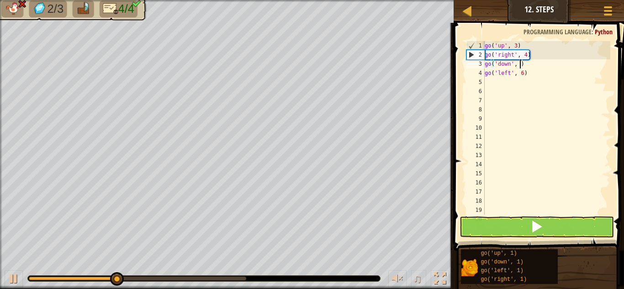
scroll to position [4, 5]
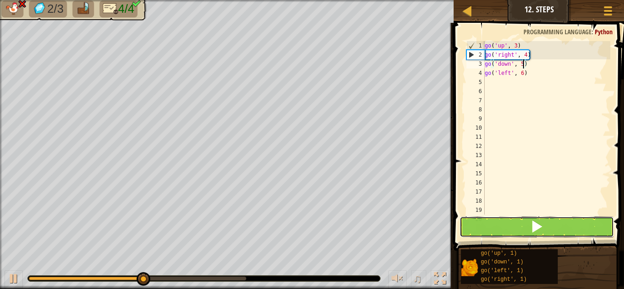
click at [521, 228] on button at bounding box center [537, 227] width 154 height 21
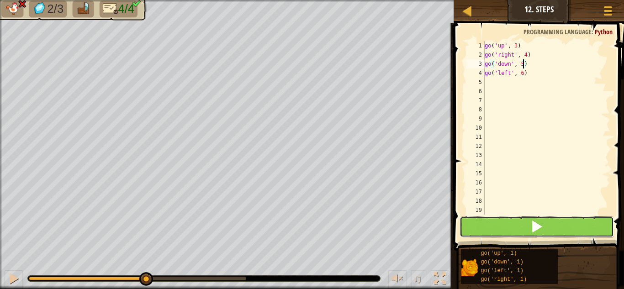
click at [521, 228] on button at bounding box center [537, 227] width 154 height 21
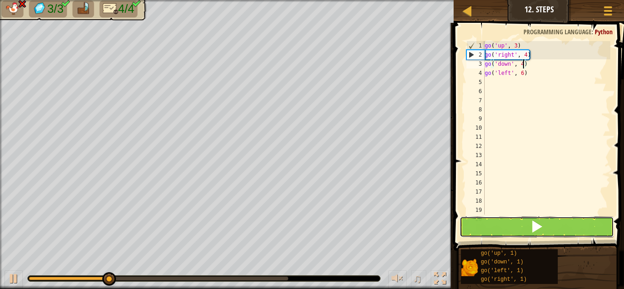
click at [523, 222] on button at bounding box center [537, 227] width 154 height 21
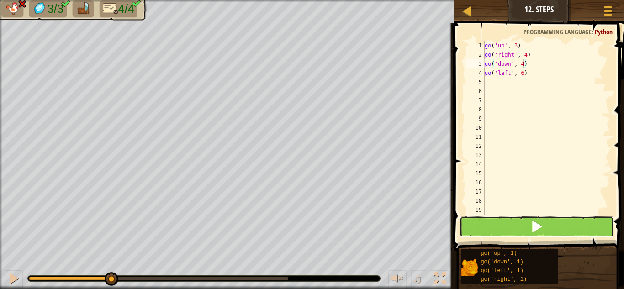
click at [523, 222] on button at bounding box center [537, 227] width 154 height 21
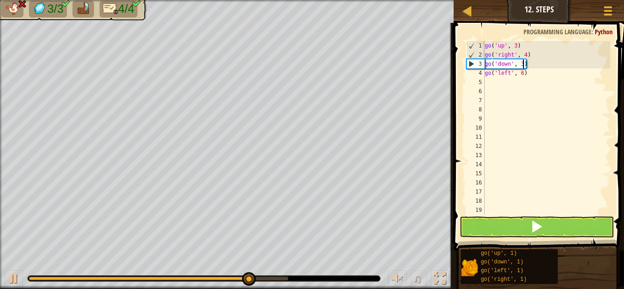
type textarea "go('down', 3)"
click at [528, 217] on button at bounding box center [537, 227] width 154 height 21
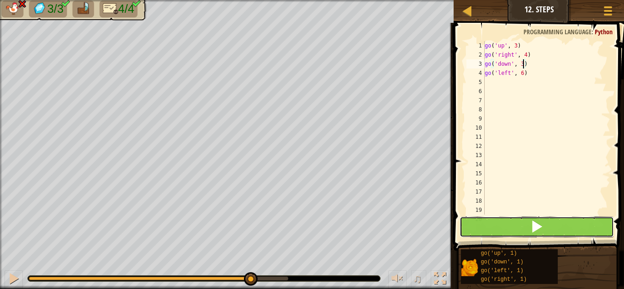
click at [528, 217] on button at bounding box center [537, 227] width 154 height 21
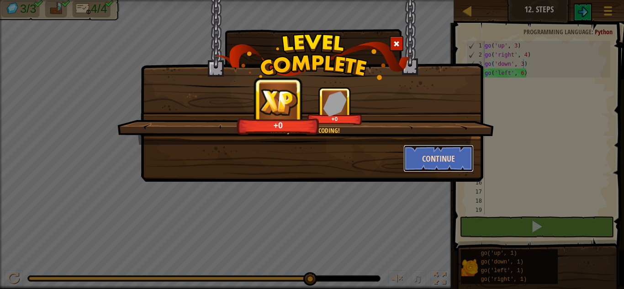
click at [410, 151] on button "Continue" at bounding box center [439, 158] width 71 height 27
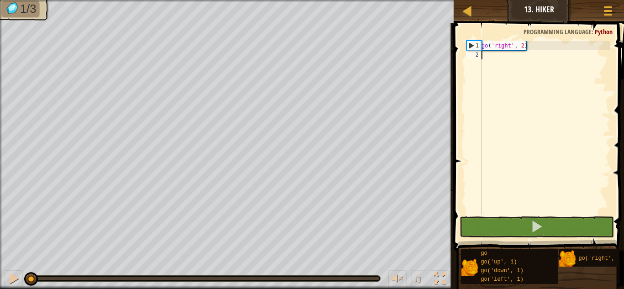
scroll to position [4, 0]
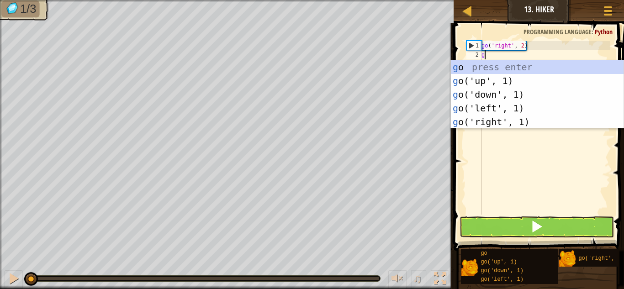
type textarea "go"
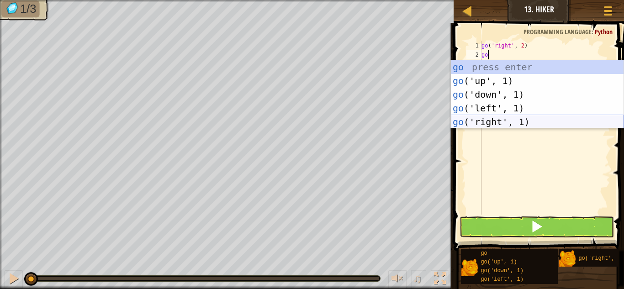
click at [488, 120] on div "go press enter go ('up', 1) press enter go ('down', 1) press enter go ('left', …" at bounding box center [537, 108] width 173 height 96
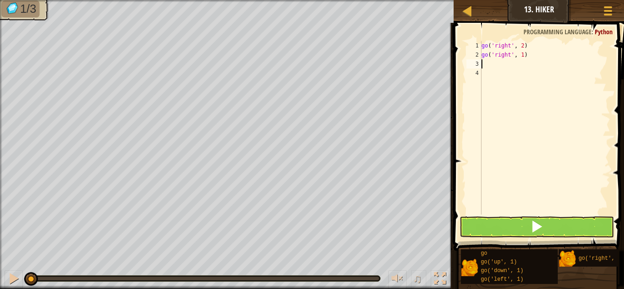
scroll to position [4, 0]
click at [485, 216] on span at bounding box center [540, 123] width 178 height 255
click at [490, 230] on button at bounding box center [537, 227] width 154 height 21
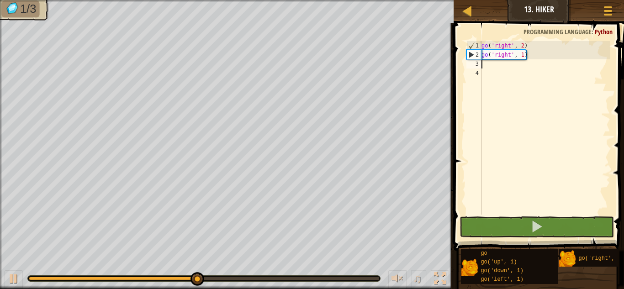
click at [525, 55] on div "go ( 'right' , 2 ) go ( 'right' , 1 )" at bounding box center [545, 137] width 131 height 192
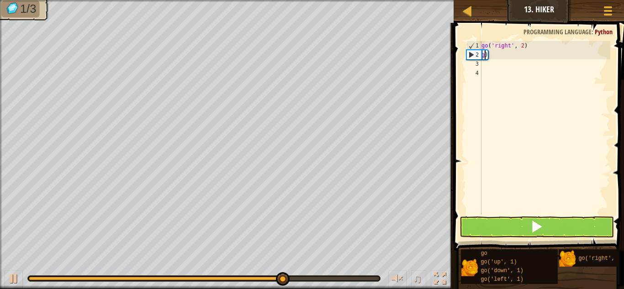
type textarea ")"
click at [495, 56] on div "go ( 'right' , 2 ) )" at bounding box center [545, 137] width 131 height 192
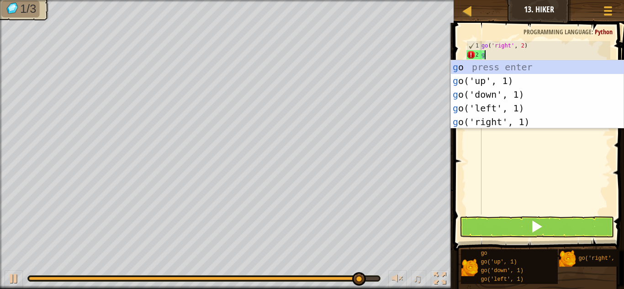
type textarea "go"
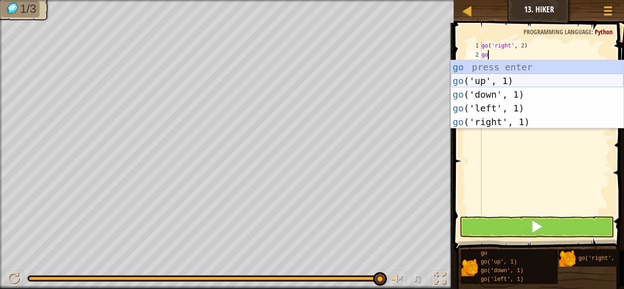
click at [484, 81] on div "go press enter go ('up', 1) press enter go ('down', 1) press enter go ('left', …" at bounding box center [537, 108] width 173 height 96
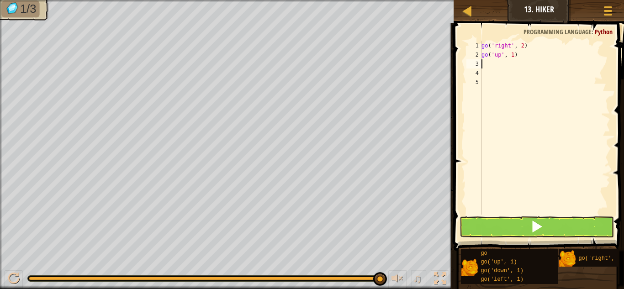
scroll to position [4, 0]
click at [501, 224] on button at bounding box center [537, 227] width 154 height 21
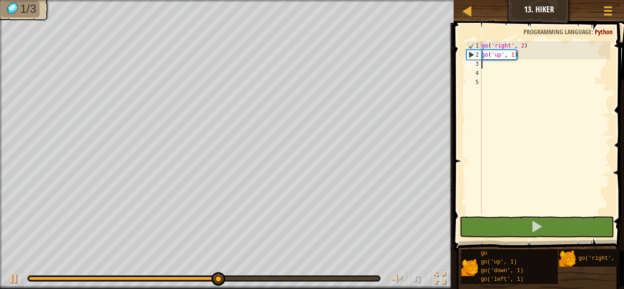
type textarea "g"
click at [516, 55] on div "go ( 'right' , 2 ) go ( 'up' , 1 )" at bounding box center [545, 137] width 131 height 192
click at [515, 56] on div "go ( 'right' , 2 ) go ( 'up' , 1 )" at bounding box center [545, 137] width 131 height 192
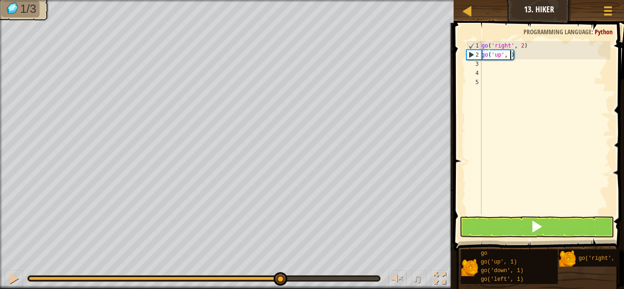
scroll to position [4, 5]
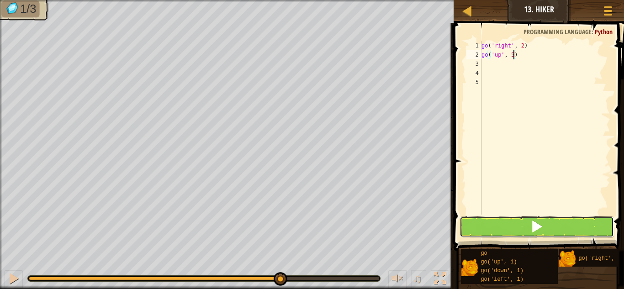
click at [521, 231] on button at bounding box center [537, 227] width 154 height 21
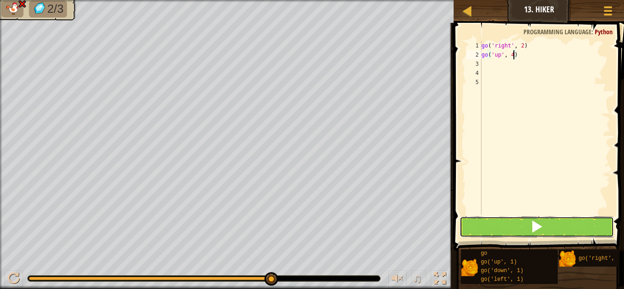
click at [505, 228] on button at bounding box center [537, 227] width 154 height 21
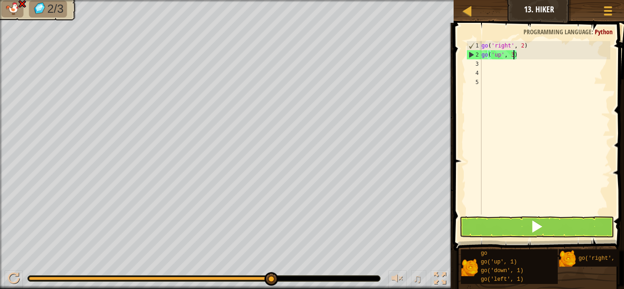
type textarea "go('up', 3)"
click at [543, 221] on button at bounding box center [537, 227] width 154 height 21
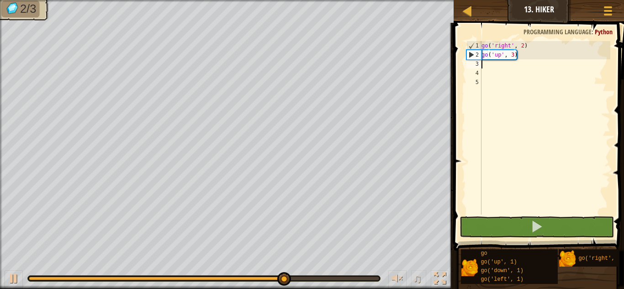
click at [486, 64] on div "go ( 'right' , 2 ) go ( 'up' , 3 )" at bounding box center [545, 137] width 131 height 192
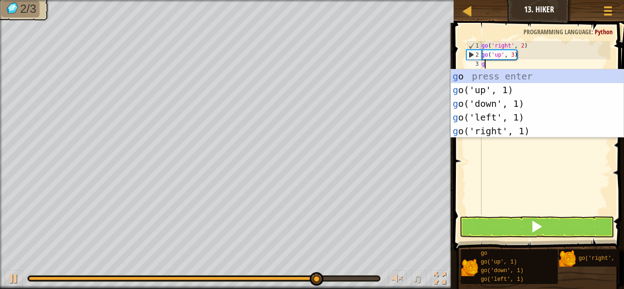
type textarea "go"
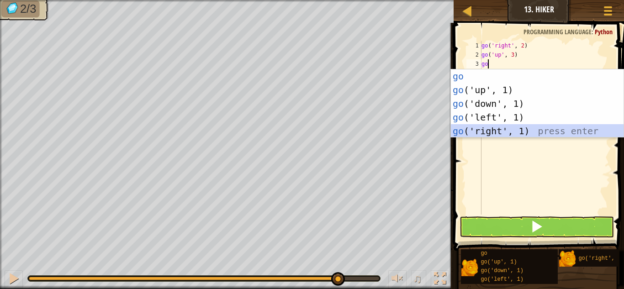
click at [486, 127] on div "go press enter go ('up', 1) press enter go ('down', 1) press enter go ('left', …" at bounding box center [537, 117] width 173 height 96
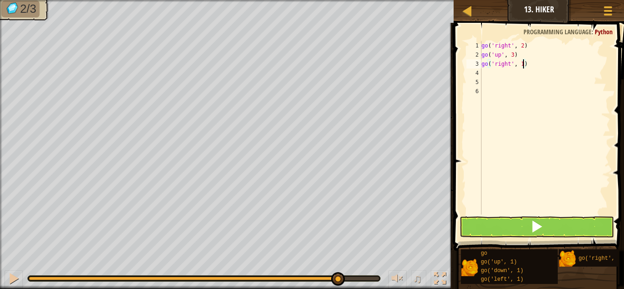
click at [523, 66] on div "go ( 'right' , 2 ) go ( 'up' , 3 ) go ( 'right' , 1 )" at bounding box center [545, 137] width 131 height 192
type textarea "go('right', 3)"
click at [548, 221] on button at bounding box center [537, 227] width 154 height 21
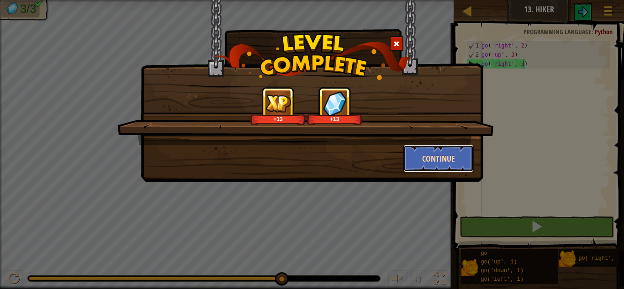
click at [453, 158] on button "Continue" at bounding box center [439, 158] width 71 height 27
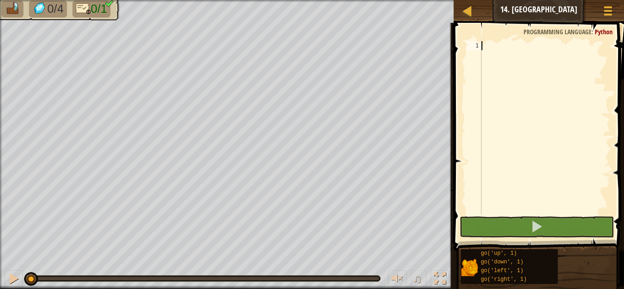
scroll to position [4, 0]
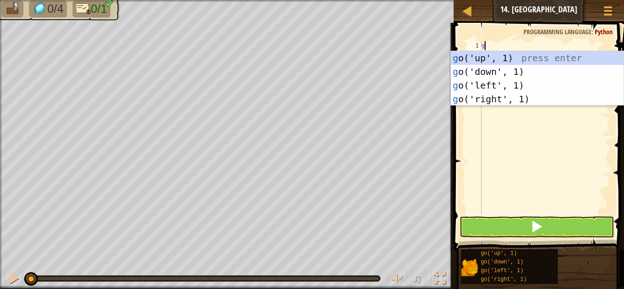
type textarea "go"
click at [529, 94] on div "go ('up', 1) press enter go ('down', 1) press enter go ('left', 1) press enter …" at bounding box center [537, 92] width 173 height 82
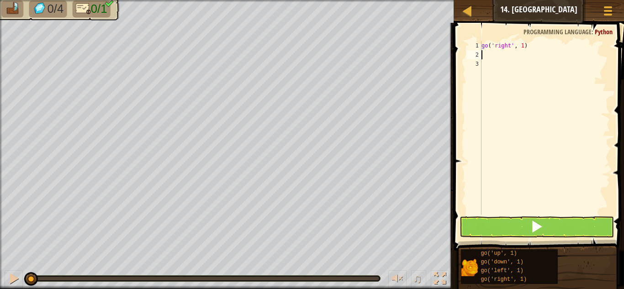
scroll to position [4, 0]
click at [525, 48] on div "go ( 'right' , 1 )" at bounding box center [545, 137] width 131 height 192
click at [523, 49] on div "go ( 'right' , 1 )" at bounding box center [545, 137] width 131 height 192
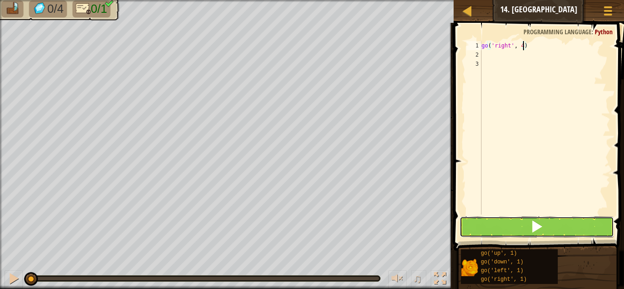
click at [510, 223] on button at bounding box center [537, 227] width 154 height 21
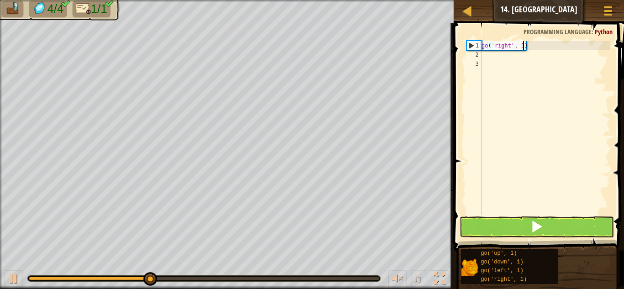
type textarea "go('right', 5)"
click at [526, 239] on span at bounding box center [540, 123] width 178 height 255
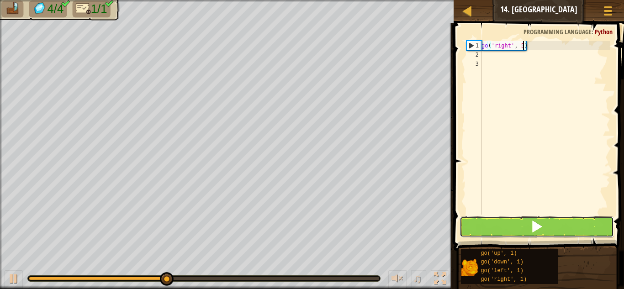
click at [527, 224] on button at bounding box center [537, 227] width 154 height 21
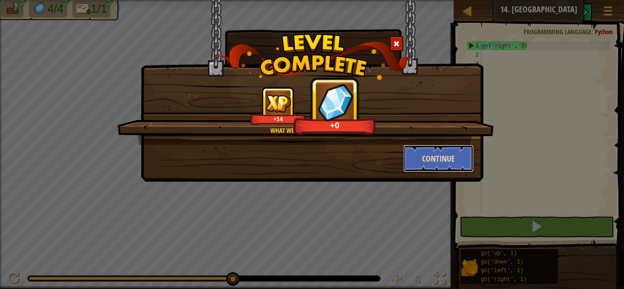
click at [424, 158] on button "Continue" at bounding box center [439, 158] width 71 height 27
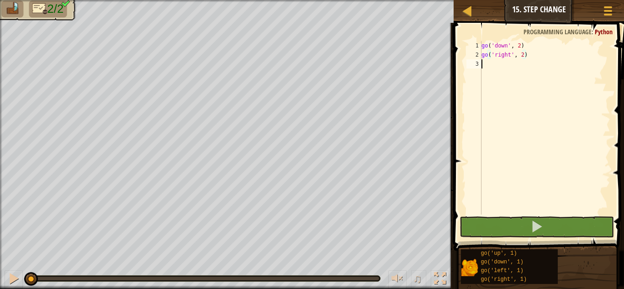
click at [485, 64] on div "go ( 'down' , 2 ) go ( 'right' , 2 )" at bounding box center [545, 137] width 131 height 192
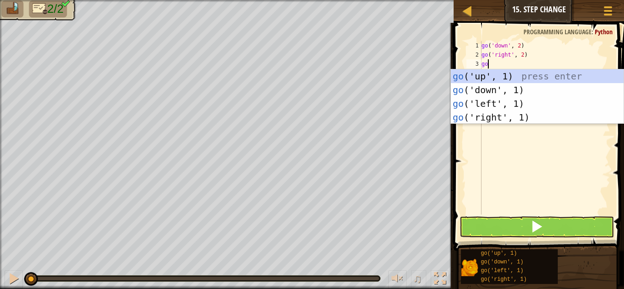
scroll to position [4, 0]
click at [480, 222] on button at bounding box center [537, 227] width 154 height 21
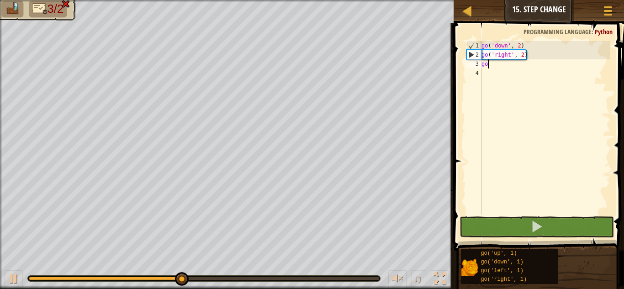
type textarea "g"
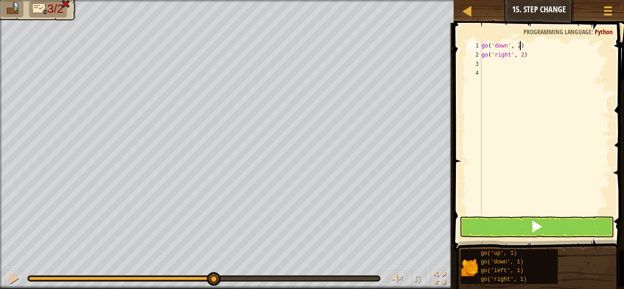
click at [521, 47] on div "go ( 'down' , 2 ) go ( 'right' , 2 )" at bounding box center [545, 137] width 131 height 192
click at [510, 218] on button at bounding box center [537, 227] width 154 height 21
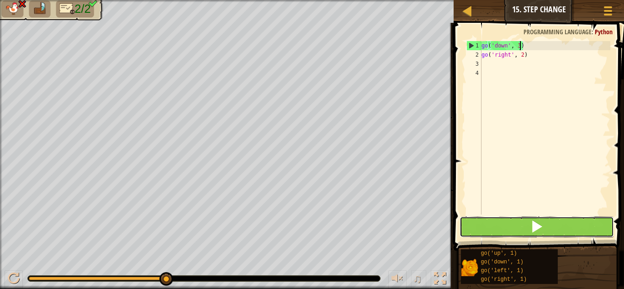
click at [483, 229] on button at bounding box center [537, 227] width 154 height 21
click at [544, 223] on button at bounding box center [537, 227] width 154 height 21
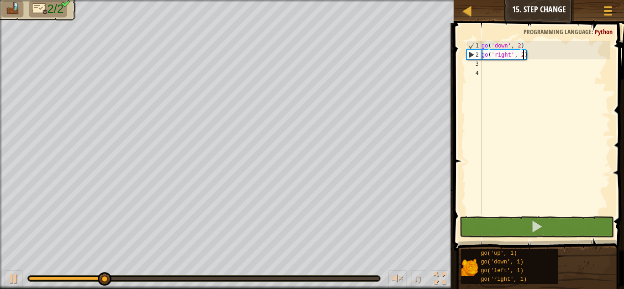
click at [523, 58] on div "go ( 'down' , 2 ) go ( 'right' , 2 )" at bounding box center [545, 137] width 131 height 192
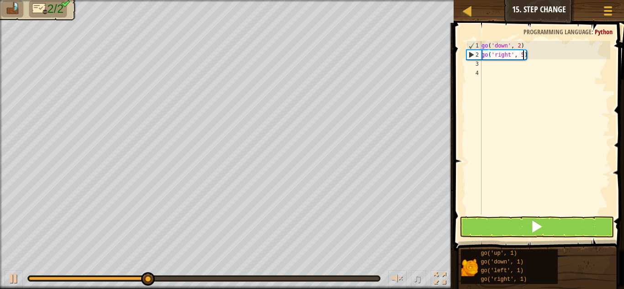
scroll to position [4, 6]
type textarea "go('right', 5)"
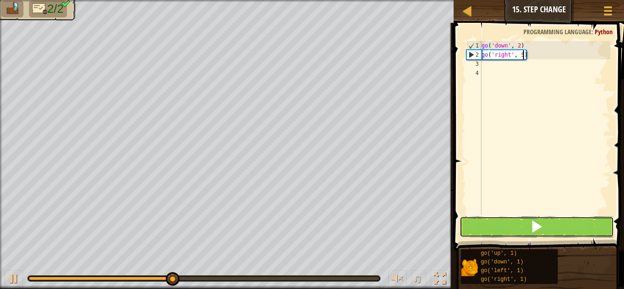
click at [538, 228] on span at bounding box center [537, 226] width 13 height 13
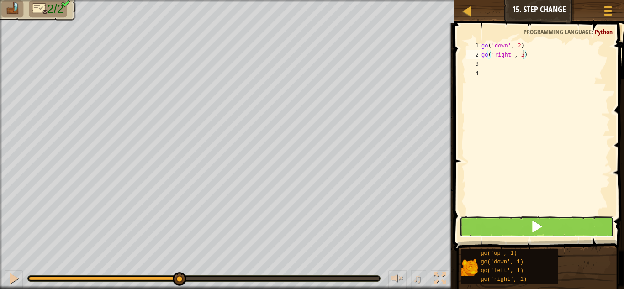
click at [538, 228] on span at bounding box center [537, 226] width 13 height 13
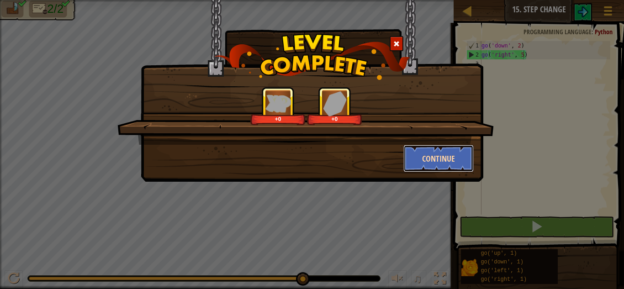
click at [432, 158] on button "Continue" at bounding box center [439, 158] width 71 height 27
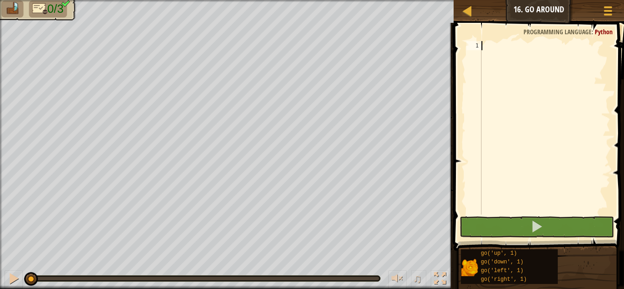
type textarea "g"
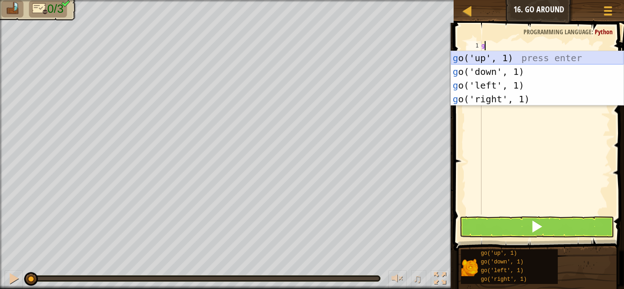
click at [464, 53] on div "g o('up', 1) press enter g o('down', 1) press enter g o('left', 1) press enter …" at bounding box center [537, 92] width 173 height 82
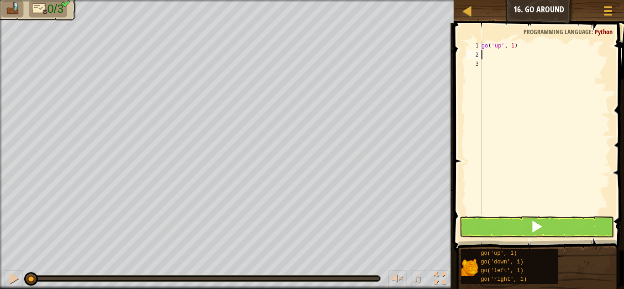
click at [515, 48] on div "go ( 'up' , 1 )" at bounding box center [545, 137] width 131 height 192
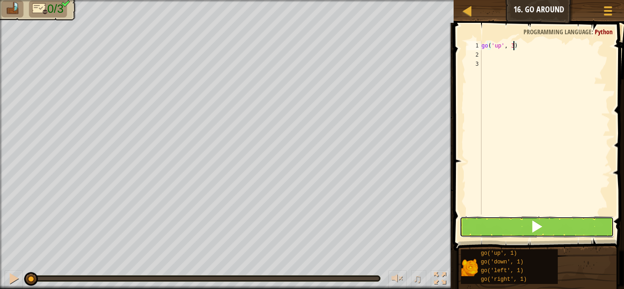
click at [505, 226] on button at bounding box center [537, 227] width 154 height 21
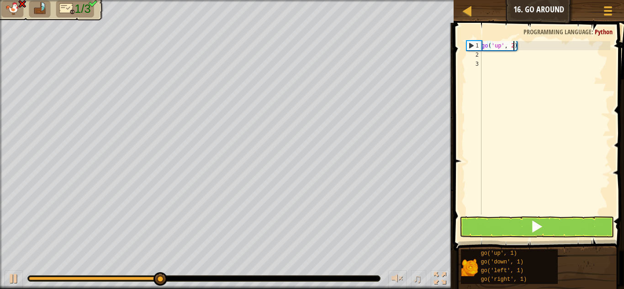
type textarea "go('up', 2)"
click at [507, 219] on button at bounding box center [537, 227] width 154 height 21
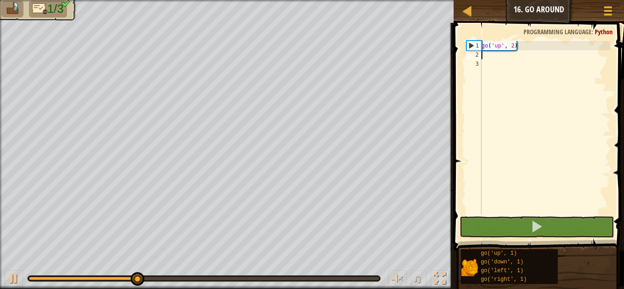
click at [485, 56] on div "go ( 'up' , 2 )" at bounding box center [545, 137] width 131 height 192
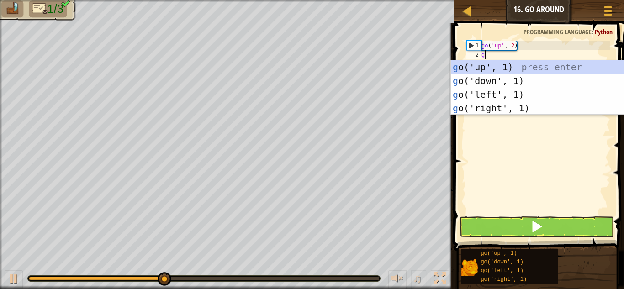
type textarea "go"
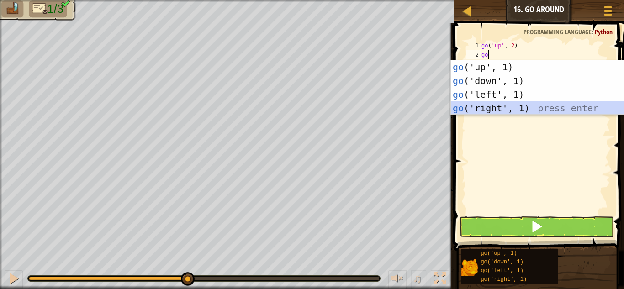
click at [478, 106] on div "go ('up', 1) press enter go ('down', 1) press enter go ('left', 1) press enter …" at bounding box center [537, 101] width 173 height 82
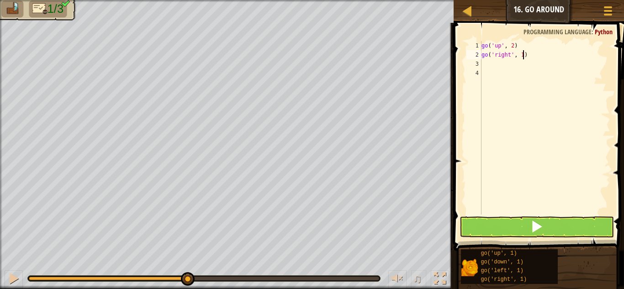
click at [524, 59] on div "go ( 'up' , 2 ) go ( 'right' , 1 )" at bounding box center [545, 137] width 131 height 192
click at [547, 234] on button at bounding box center [537, 227] width 154 height 21
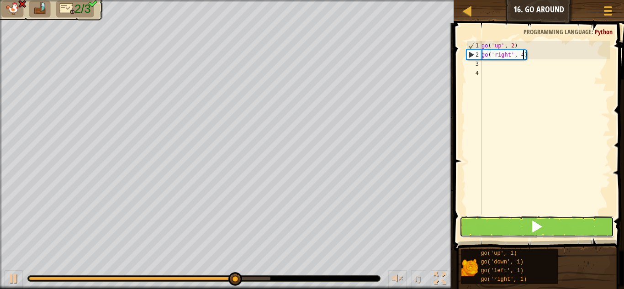
click at [521, 218] on button at bounding box center [537, 227] width 154 height 21
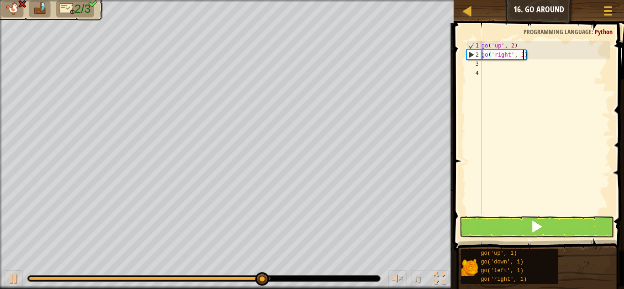
type textarea "go('right', 3)"
click at [533, 227] on span at bounding box center [537, 226] width 13 height 13
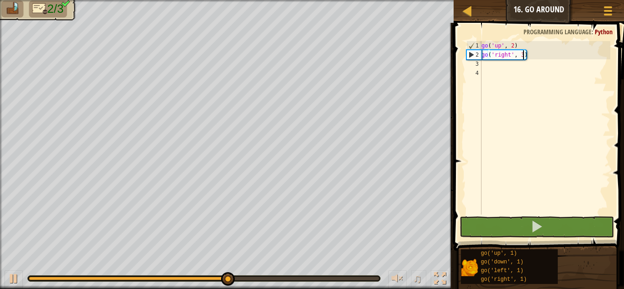
click at [492, 66] on div "go ( 'up' , 2 ) go ( 'right' , 3 )" at bounding box center [545, 137] width 131 height 192
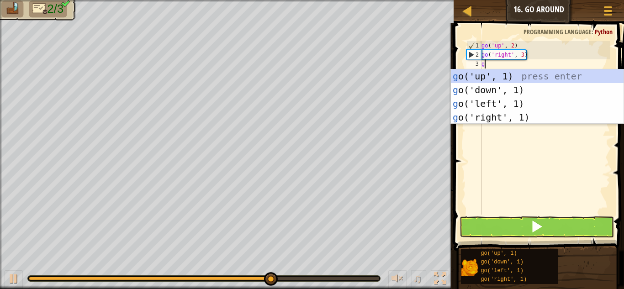
type textarea "go"
click at [484, 87] on div "go ('up', 1) press enter go ('down', 1) press enter go ('left', 1) press enter …" at bounding box center [537, 110] width 173 height 82
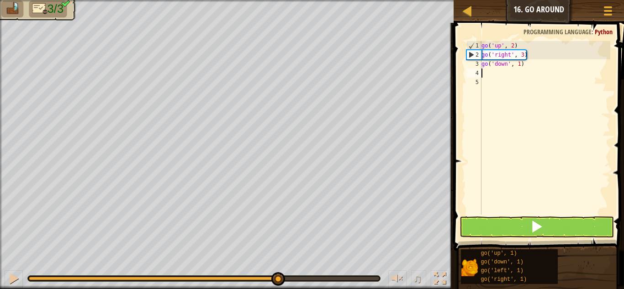
scroll to position [4, 0]
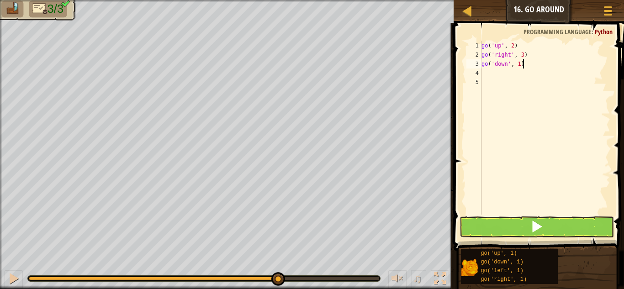
click at [522, 65] on div "go ( 'up' , 2 ) go ( 'right' , 3 ) go ( 'down' , 1 )" at bounding box center [545, 137] width 131 height 192
click at [521, 64] on div "go ( 'up' , 2 ) go ( 'right' , 3 ) go ( 'down' , 1 )" at bounding box center [545, 137] width 131 height 192
type textarea "go('down', 3)"
click at [531, 229] on span at bounding box center [537, 226] width 13 height 13
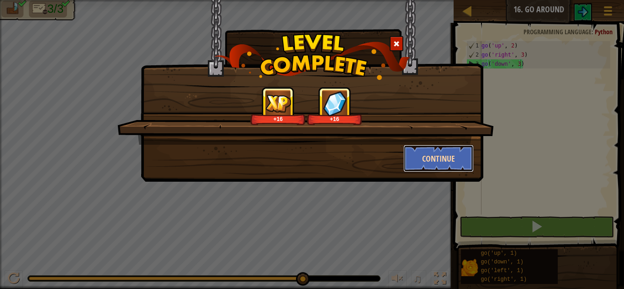
click at [443, 162] on button "Continue" at bounding box center [439, 158] width 71 height 27
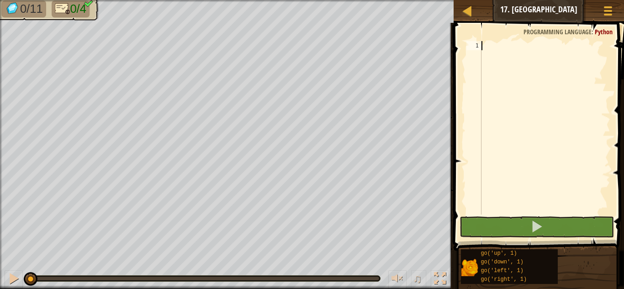
scroll to position [4, 0]
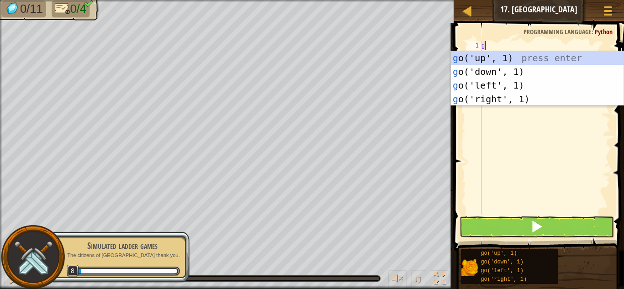
type textarea "go"
click at [505, 99] on div "go ('up', 1) press enter go ('down', 1) press enter go ('left', 1) press enter …" at bounding box center [537, 92] width 173 height 82
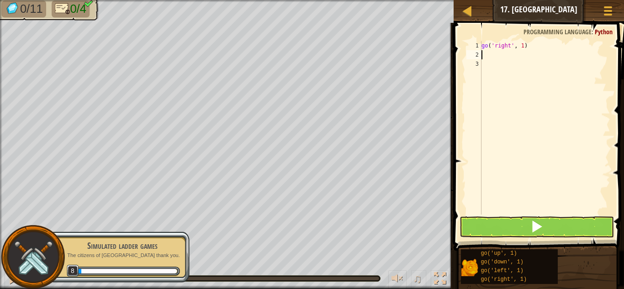
scroll to position [4, 0]
click at [524, 46] on div "go ( 'right' , 1 )" at bounding box center [545, 137] width 131 height 192
click at [524, 46] on div "go ( 'right' , 1 )" at bounding box center [545, 128] width 131 height 174
click at [524, 46] on div "go ( 'right' , 1 )" at bounding box center [545, 137] width 131 height 192
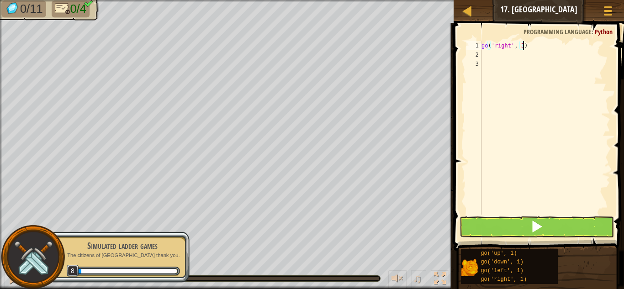
scroll to position [4, 6]
type textarea "go('right', 3)"
click at [501, 227] on button at bounding box center [537, 227] width 154 height 21
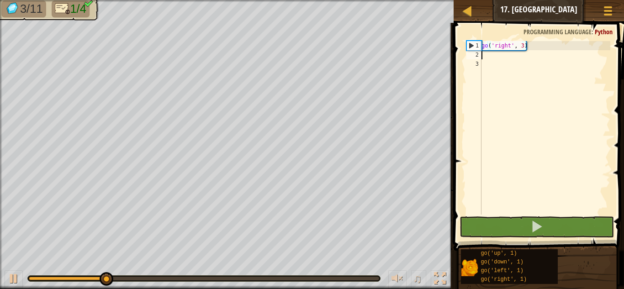
click at [482, 58] on div "go ( 'right' , 3 )" at bounding box center [545, 137] width 131 height 192
type textarea "go"
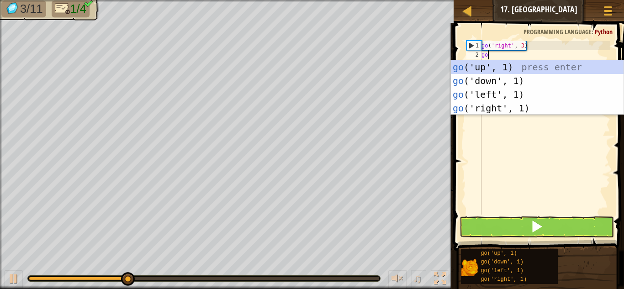
scroll to position [4, 0]
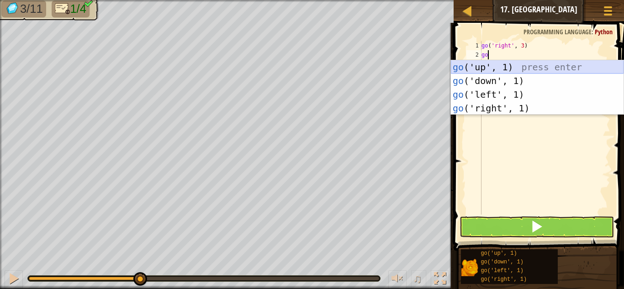
click at [498, 66] on div "go ('up', 1) press enter go ('down', 1) press enter go ('left', 1) press enter …" at bounding box center [537, 101] width 173 height 82
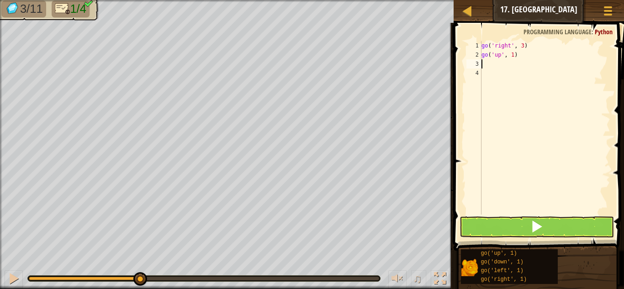
scroll to position [4, 0]
click at [515, 57] on div "go ( 'right' , 3 ) go ( 'up' , 1 )" at bounding box center [545, 137] width 131 height 192
type textarea "go('up', 3)"
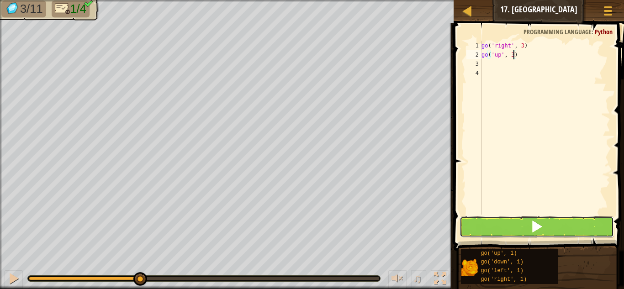
click at [539, 224] on span at bounding box center [537, 226] width 13 height 13
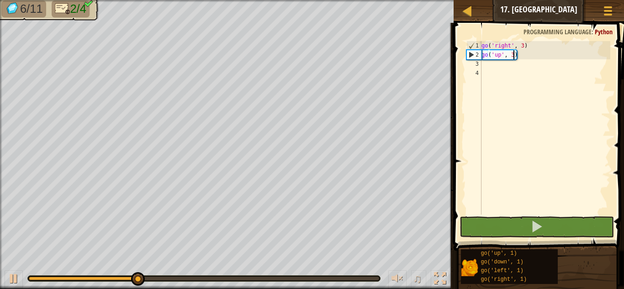
click at [483, 65] on div "go ( 'right' , 3 ) go ( 'up' , 3 )" at bounding box center [545, 137] width 131 height 192
type textarea "go"
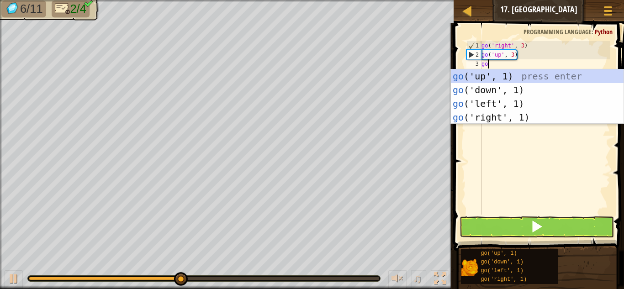
scroll to position [4, 0]
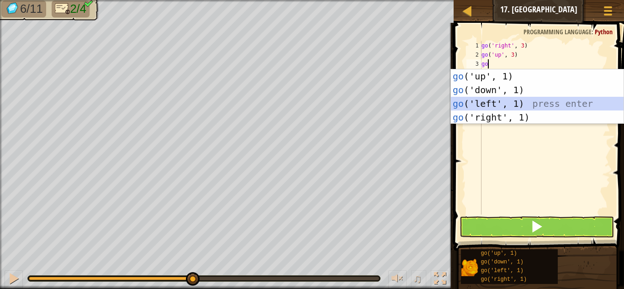
click at [504, 100] on div "go ('up', 1) press enter go ('down', 1) press enter go ('left', 1) press enter …" at bounding box center [537, 110] width 173 height 82
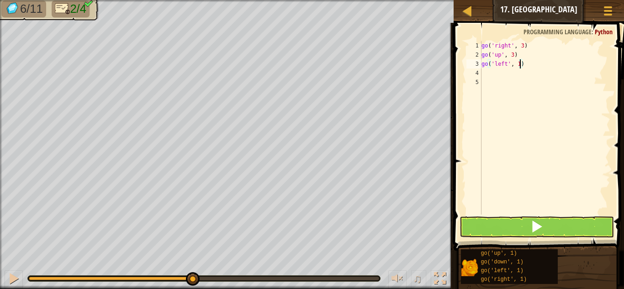
click at [521, 64] on div "go ( 'right' , 3 ) go ( 'up' , 3 ) go ( 'left' , 1 )" at bounding box center [545, 137] width 131 height 192
type textarea "go('left', 3)"
click at [515, 224] on button at bounding box center [537, 227] width 154 height 21
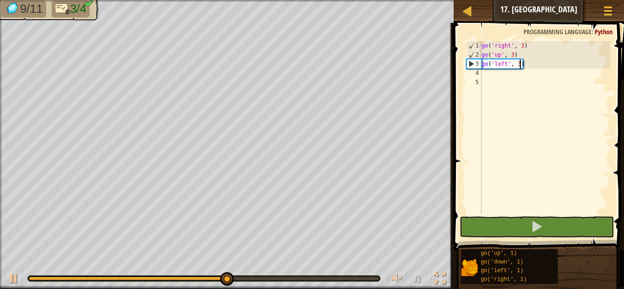
click at [483, 74] on div "go ( 'right' , 3 ) go ( 'up' , 3 ) go ( 'left' , 3 )" at bounding box center [545, 137] width 131 height 192
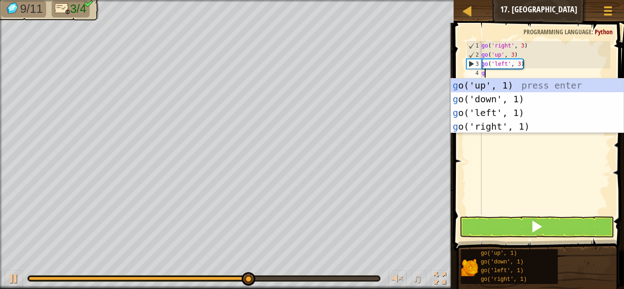
type textarea "go"
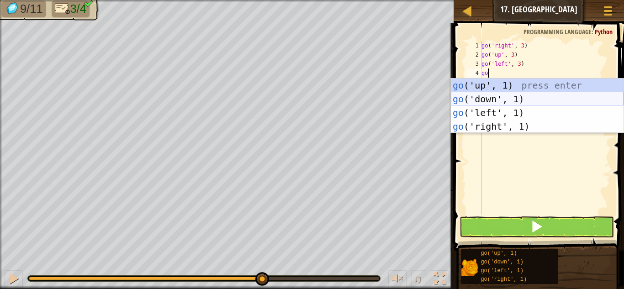
click at [494, 93] on div "go ('up', 1) press enter go ('down', 1) press enter go ('left', 1) press enter …" at bounding box center [537, 120] width 173 height 82
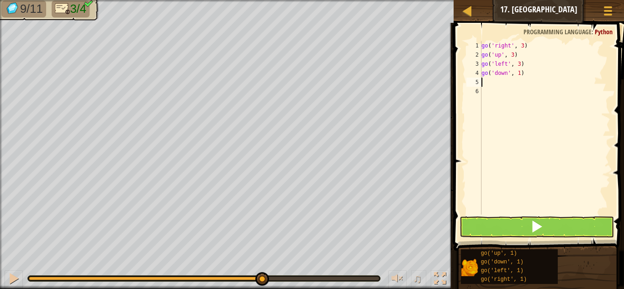
scroll to position [4, 0]
click at [521, 74] on div "go ( 'right' , 3 ) go ( 'up' , 3 ) go ( 'left' , 3 ) go ( 'down' , 1 )" at bounding box center [545, 137] width 131 height 192
click at [521, 74] on div "go ( 'right' , 3 ) go ( 'up' , 3 ) go ( 'left' , 3 ) go ( 'down' , 1 )" at bounding box center [545, 128] width 131 height 174
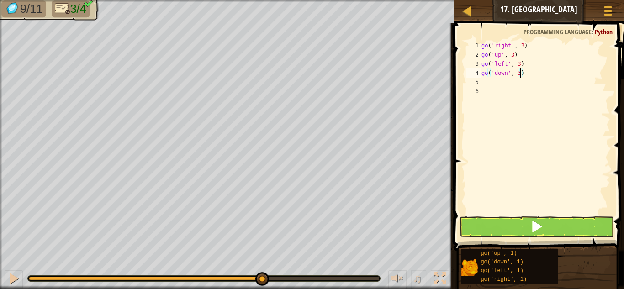
type textarea "go('down', 3)"
click at [533, 226] on span at bounding box center [537, 226] width 13 height 13
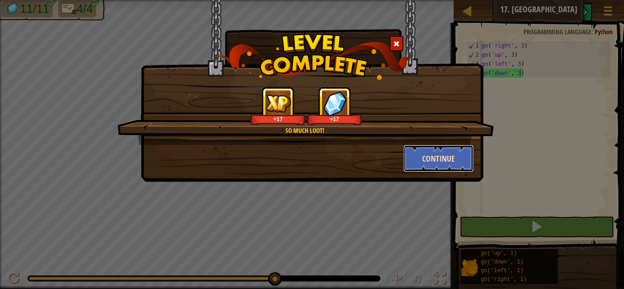
click at [450, 155] on button "Continue" at bounding box center [439, 158] width 71 height 27
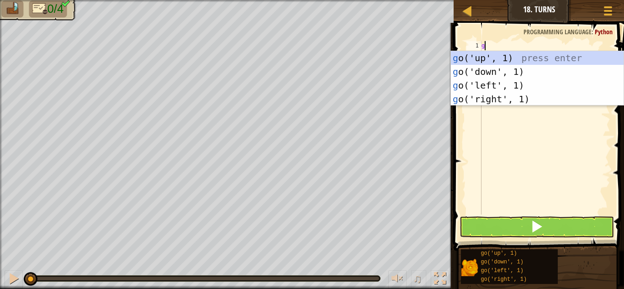
scroll to position [4, 0]
type textarea "go"
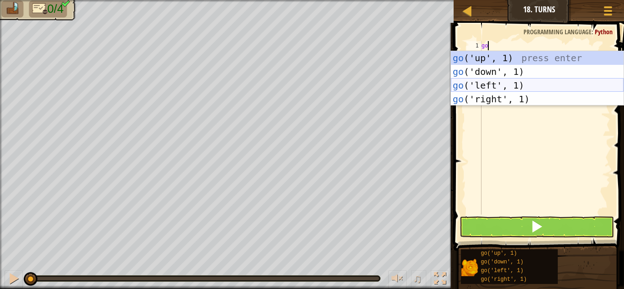
click at [480, 86] on div "go ('up', 1) press enter go ('down', 1) press enter go ('left', 1) press enter …" at bounding box center [537, 92] width 173 height 82
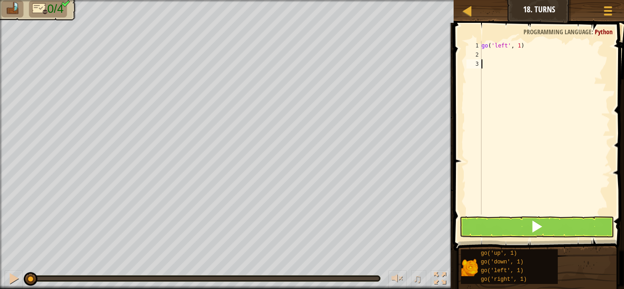
click at [485, 214] on div "go ( 'left' , 1 )" at bounding box center [545, 137] width 131 height 192
click at [486, 219] on button at bounding box center [537, 227] width 154 height 21
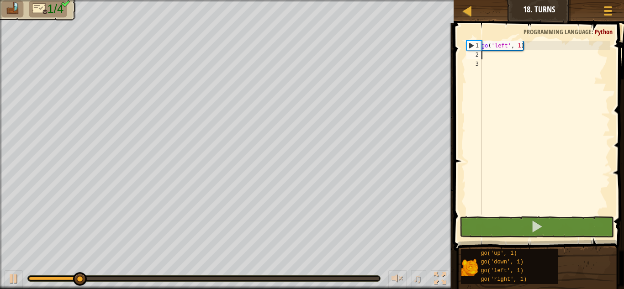
click at [486, 55] on div "go ( 'left' , 1 )" at bounding box center [545, 137] width 131 height 192
click at [520, 43] on div "go ( 'left' , 1 )" at bounding box center [545, 137] width 131 height 192
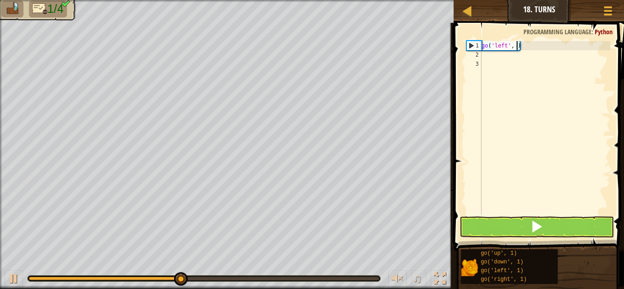
type textarea "go('left', 2)"
click at [483, 55] on div "go ( 'left' , 2 )" at bounding box center [545, 137] width 131 height 192
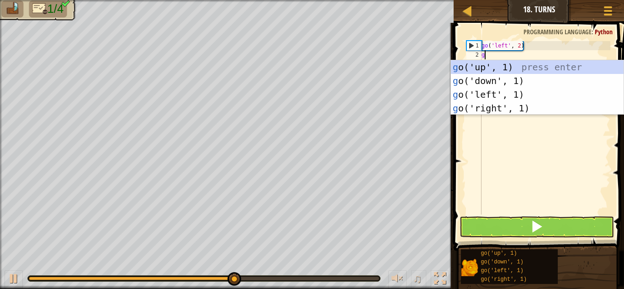
type textarea "go"
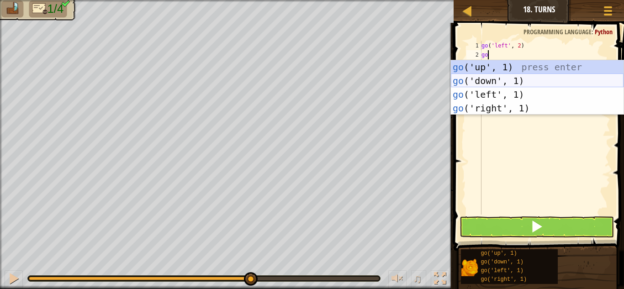
click at [490, 78] on div "go ('up', 1) press enter go ('down', 1) press enter go ('left', 1) press enter …" at bounding box center [537, 101] width 173 height 82
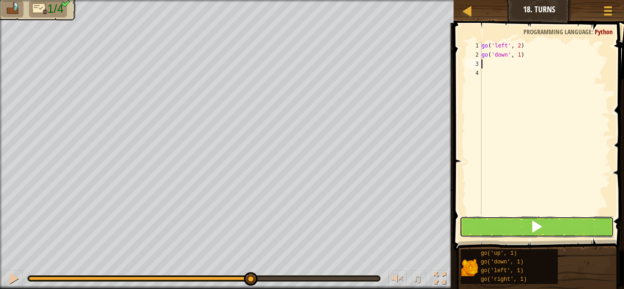
click at [503, 218] on button at bounding box center [537, 227] width 154 height 21
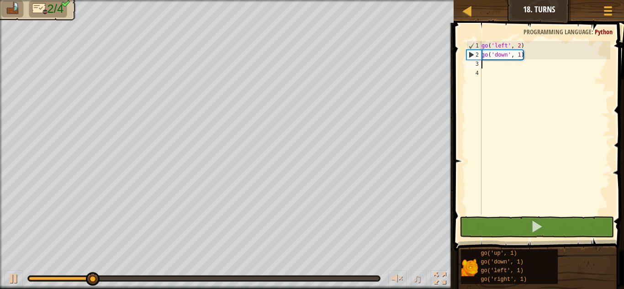
click at [520, 56] on div "go ( 'left' , 2 ) go ( 'down' , 1 )" at bounding box center [545, 137] width 131 height 192
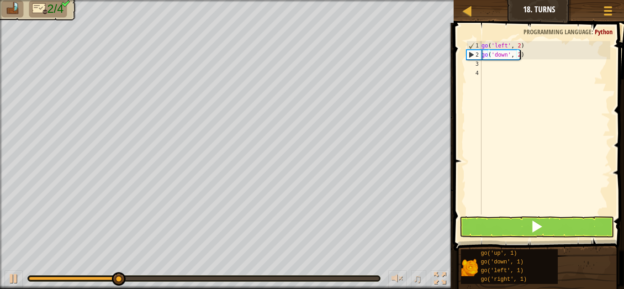
scroll to position [4, 5]
type textarea "go('down', 2)"
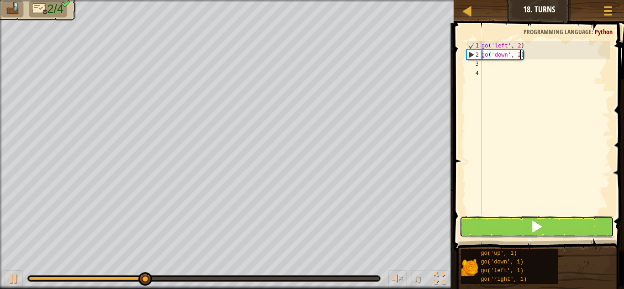
click at [537, 227] on span at bounding box center [537, 226] width 13 height 13
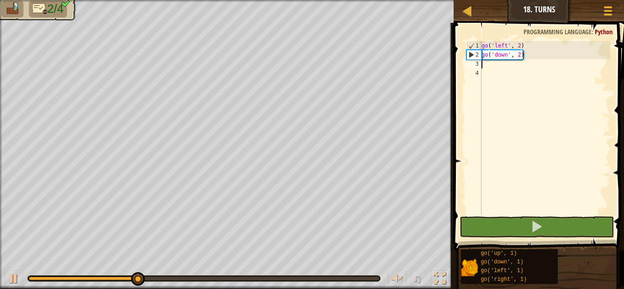
click at [483, 64] on div "go ( 'left' , 2 ) go ( 'down' , 2 )" at bounding box center [545, 137] width 131 height 192
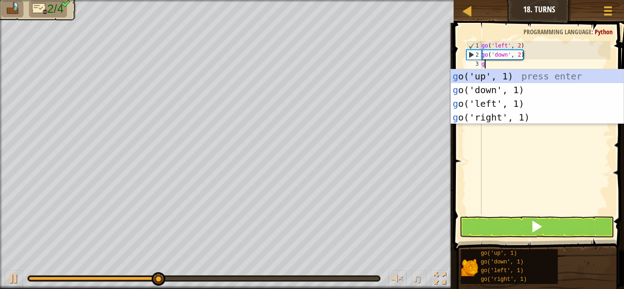
type textarea "go"
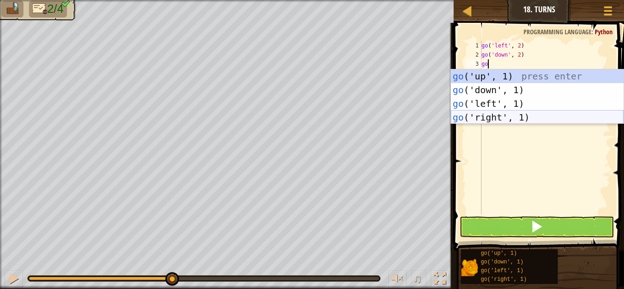
click at [498, 115] on div "go ('up', 1) press enter go ('down', 1) press enter go ('left', 1) press enter …" at bounding box center [537, 110] width 173 height 82
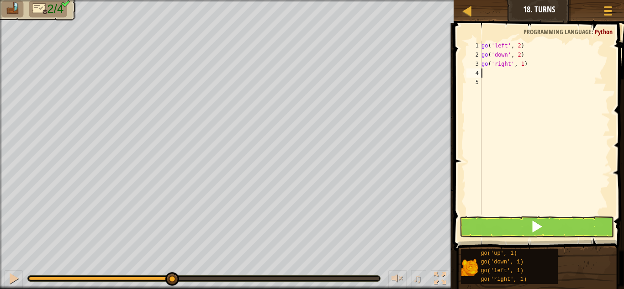
click at [524, 64] on div "go ( 'left' , 2 ) go ( 'down' , 2 ) go ( 'right' , 1 )" at bounding box center [545, 137] width 131 height 192
type textarea "go('right', 4)"
click at [484, 74] on div "go ( 'left' , 2 ) go ( 'down' , 2 ) go ( 'right' , 4 )" at bounding box center [545, 137] width 131 height 192
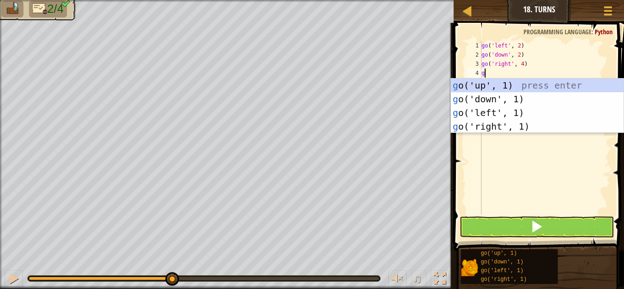
type textarea "go"
click at [481, 82] on div "go ('up', 1) press enter go ('down', 1) press enter go ('left', 1) press enter …" at bounding box center [537, 120] width 173 height 82
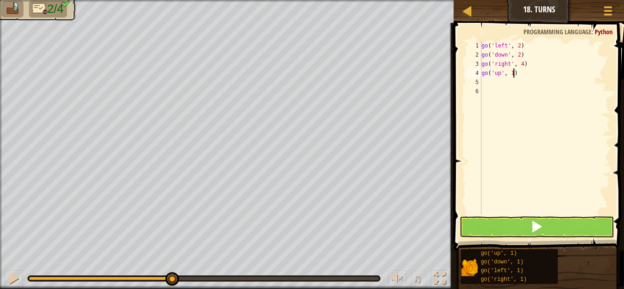
click at [515, 74] on div "go ( 'left' , 2 ) go ( 'down' , 2 ) go ( 'right' , 4 ) go ( 'up' , 1 )" at bounding box center [545, 137] width 131 height 192
click at [525, 220] on button at bounding box center [537, 227] width 154 height 21
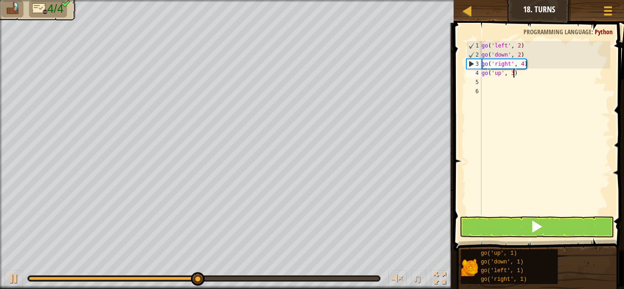
type textarea "go('up', 3)"
click at [509, 223] on button at bounding box center [537, 227] width 154 height 21
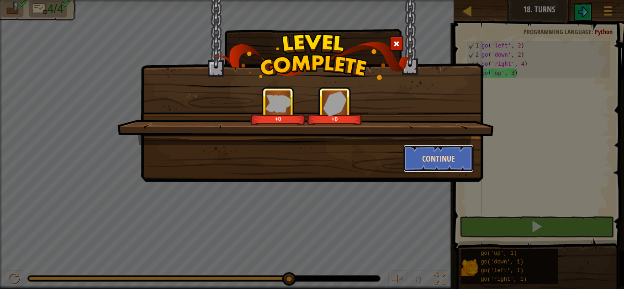
click at [417, 155] on button "Continue" at bounding box center [439, 158] width 71 height 27
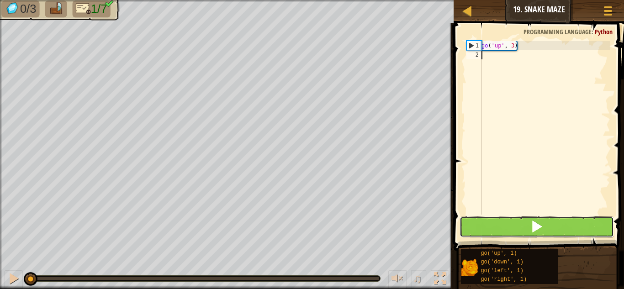
click at [482, 229] on button at bounding box center [537, 227] width 154 height 21
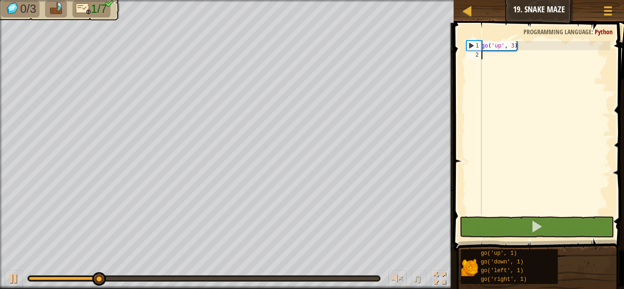
type textarea "g"
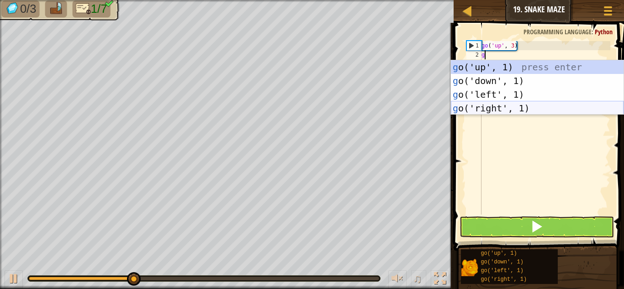
click at [483, 106] on div "g o('up', 1) press enter g o('down', 1) press enter g o('left', 1) press enter …" at bounding box center [537, 101] width 173 height 82
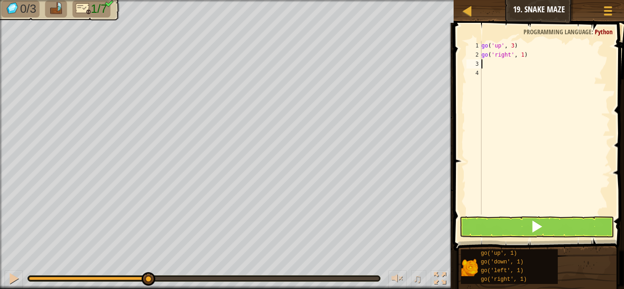
click at [524, 56] on div "go ( 'up' , 3 ) go ( 'right' , 1 )" at bounding box center [545, 137] width 131 height 192
type textarea "go('right', 2)"
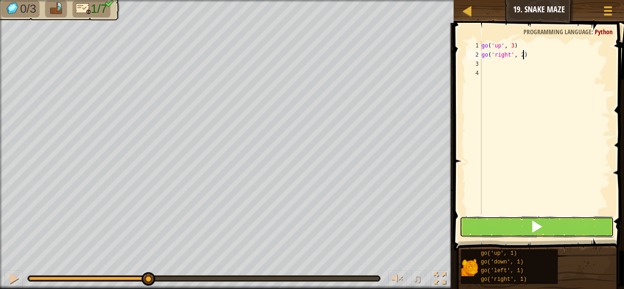
click at [543, 217] on button at bounding box center [537, 227] width 154 height 21
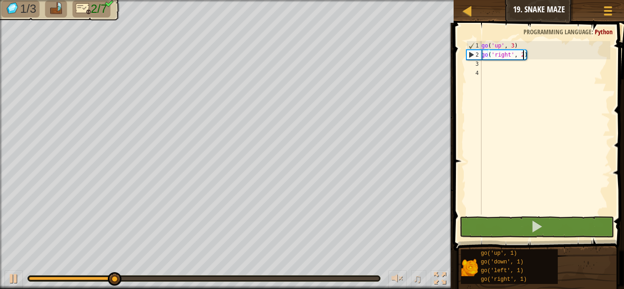
click at [479, 65] on div "3" at bounding box center [474, 63] width 15 height 9
click at [482, 62] on div "go ( 'up' , 3 ) go ( 'right' , 2 )" at bounding box center [545, 137] width 131 height 192
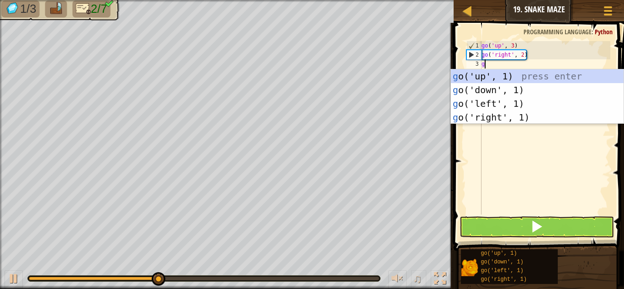
type textarea "go"
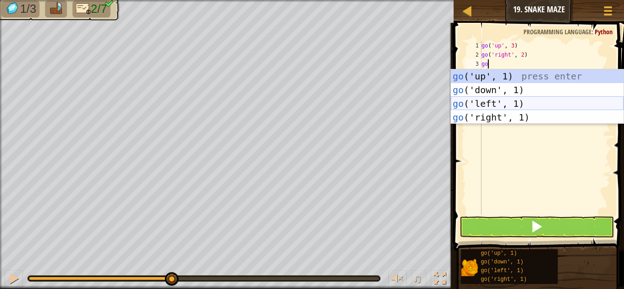
click at [484, 101] on div "go ('up', 1) press enter go ('down', 1) press enter go ('left', 1) press enter …" at bounding box center [537, 110] width 173 height 82
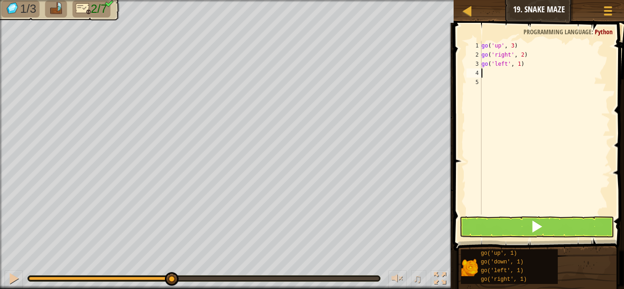
scroll to position [4, 0]
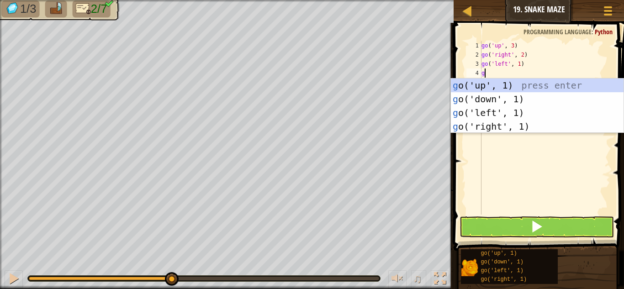
type textarea "go"
click at [500, 126] on div "go ('up', 1) press enter go ('down', 1) press enter go ('left', 1) press enter …" at bounding box center [537, 120] width 173 height 82
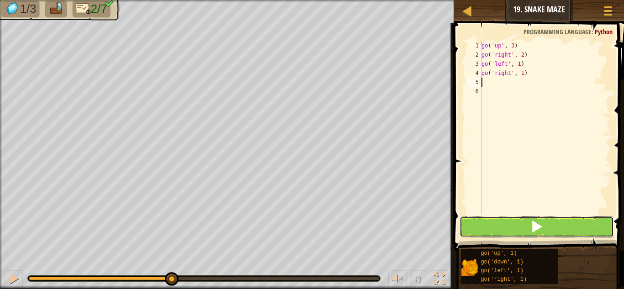
click at [494, 225] on button at bounding box center [537, 227] width 154 height 21
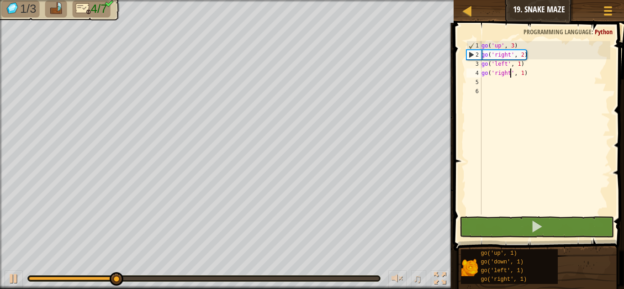
click at [510, 73] on div "go ( 'up' , 3 ) go ( 'right' , 2 ) go ( 'left' , 1 ) go ( 'right' , 1 )" at bounding box center [545, 137] width 131 height 192
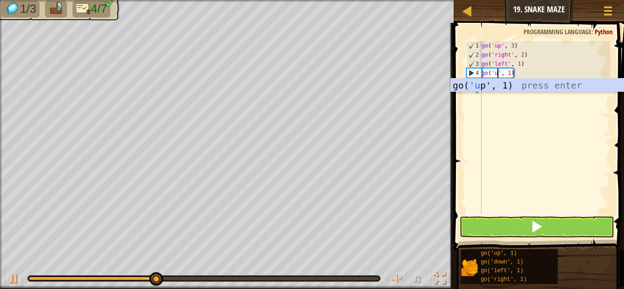
scroll to position [4, 3]
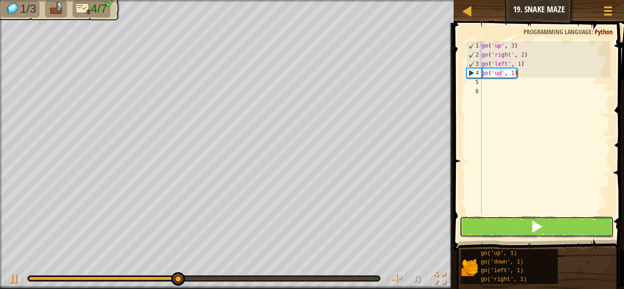
click at [500, 228] on button at bounding box center [537, 227] width 154 height 21
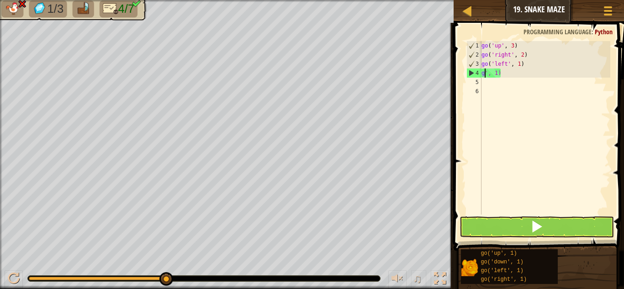
scroll to position [4, 2]
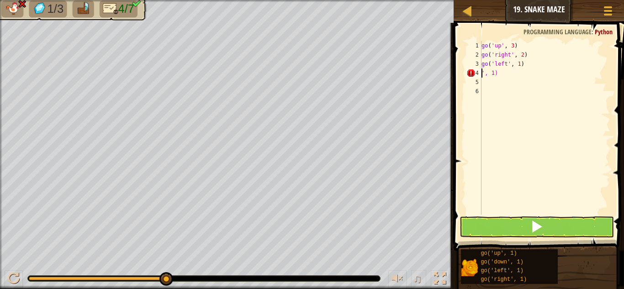
click at [497, 74] on div "go ( 'up' , 3 ) go ( 'right' , 2 ) go ( 'left' , 1 ) ', 1)" at bounding box center [545, 137] width 131 height 192
type textarea "'"
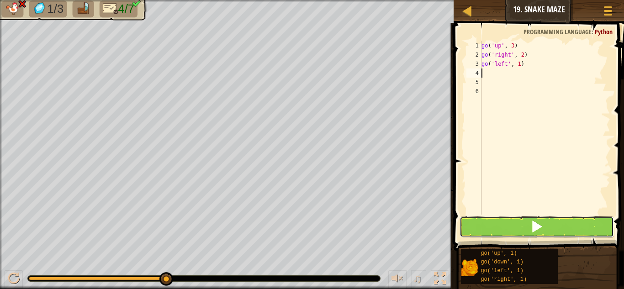
click at [516, 231] on button at bounding box center [537, 227] width 154 height 21
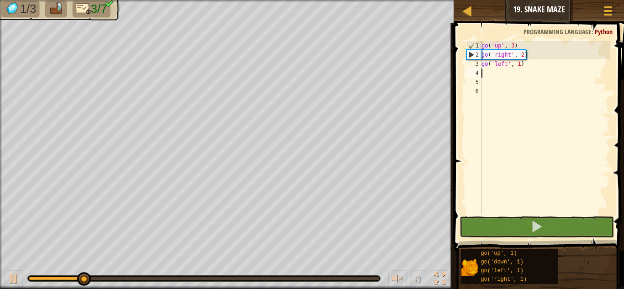
click at [507, 65] on div "go ( 'up' , 3 ) go ( 'right' , 2 ) go ( 'left' , 1 )" at bounding box center [545, 137] width 131 height 192
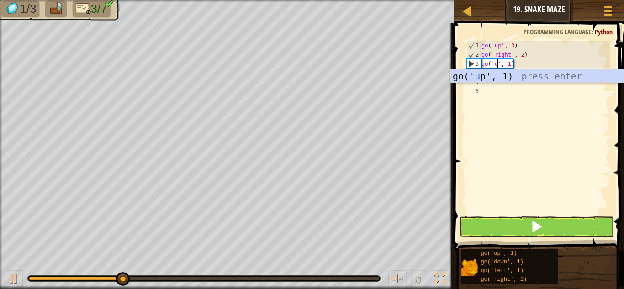
scroll to position [4, 3]
type textarea "go('up', 1)"
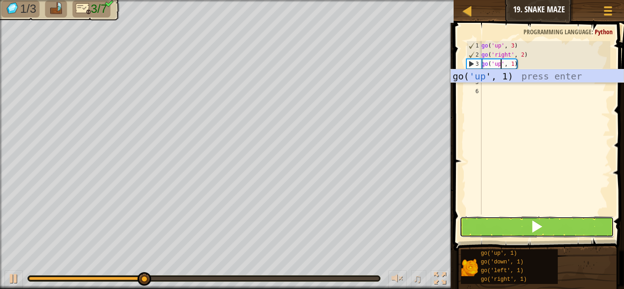
click at [508, 219] on button at bounding box center [537, 227] width 154 height 21
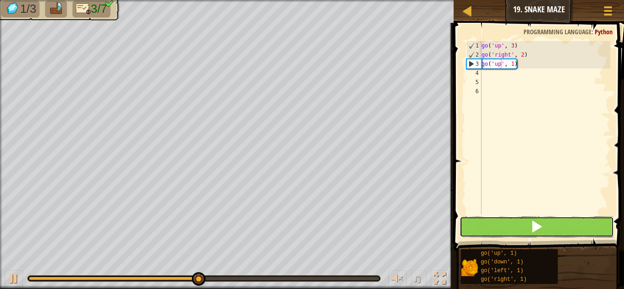
click at [499, 227] on button at bounding box center [537, 227] width 154 height 21
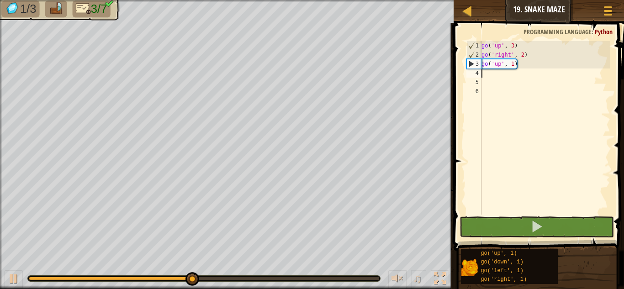
click at [484, 73] on div "go ( 'up' , 3 ) go ( 'right' , 2 ) go ( 'up' , 1 )" at bounding box center [545, 137] width 131 height 192
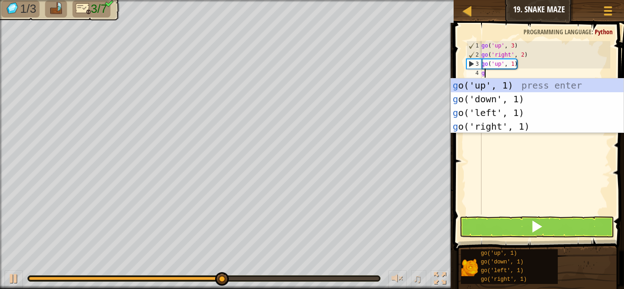
type textarea "go"
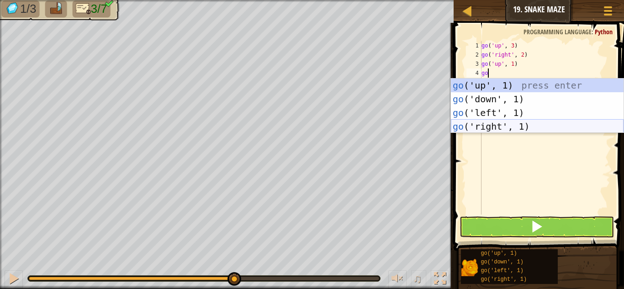
click at [491, 122] on div "go ('up', 1) press enter go ('down', 1) press enter go ('left', 1) press enter …" at bounding box center [537, 120] width 173 height 82
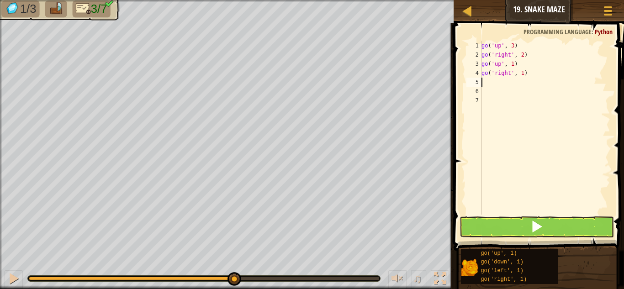
scroll to position [4, 0]
click at [525, 75] on div "go ( 'up' , 3 ) go ( 'right' , 2 ) go ( 'up' , 1 ) go ( 'right' , 1 )" at bounding box center [545, 137] width 131 height 192
type textarea "go('right', 13"
click at [496, 209] on div "go ( 'up' , 3 ) go ( 'right' , 2 ) go ( 'up' , 1 ) go ( 'right' , 13" at bounding box center [545, 137] width 131 height 192
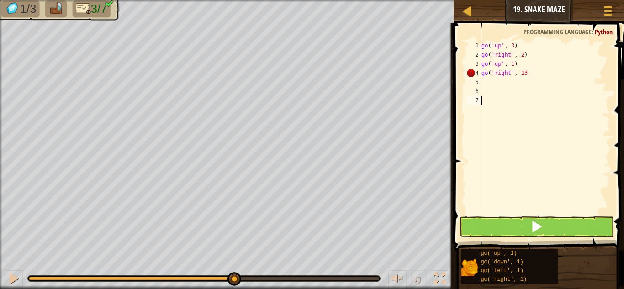
scroll to position [4, 0]
click at [496, 218] on button at bounding box center [537, 227] width 154 height 21
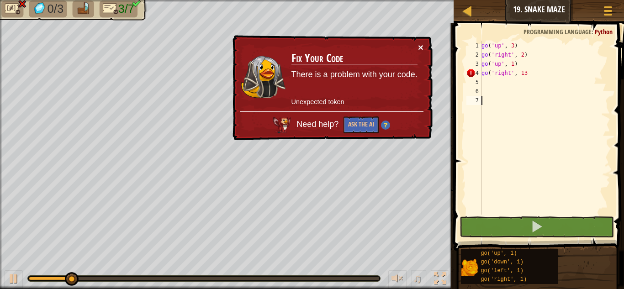
click at [422, 47] on button "×" at bounding box center [420, 48] width 5 height 10
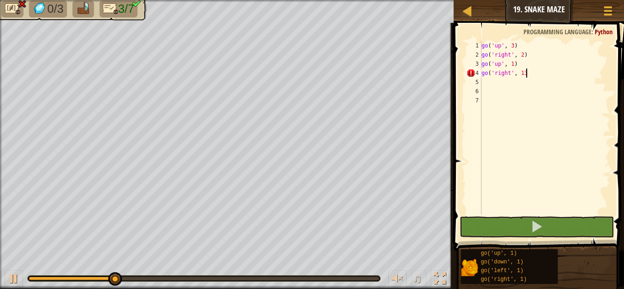
click at [528, 75] on div "go ( 'up' , 3 ) go ( 'right' , 2 ) go ( 'up' , 1 ) go ( 'right' , 13" at bounding box center [545, 137] width 131 height 192
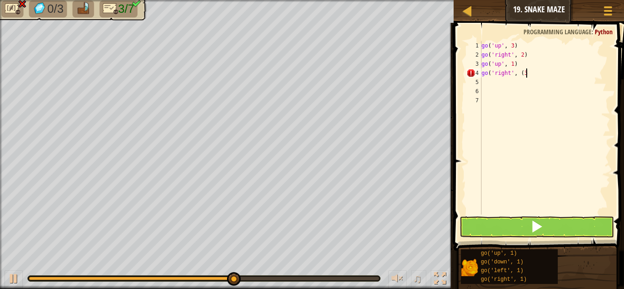
scroll to position [4, 6]
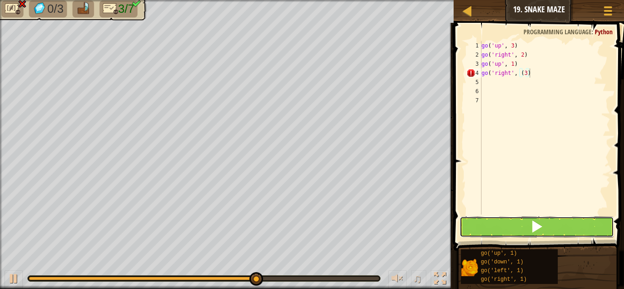
click at [479, 219] on button at bounding box center [537, 227] width 154 height 21
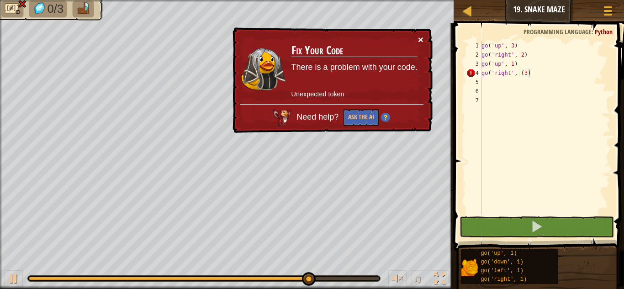
click at [422, 43] on button "×" at bounding box center [420, 40] width 5 height 10
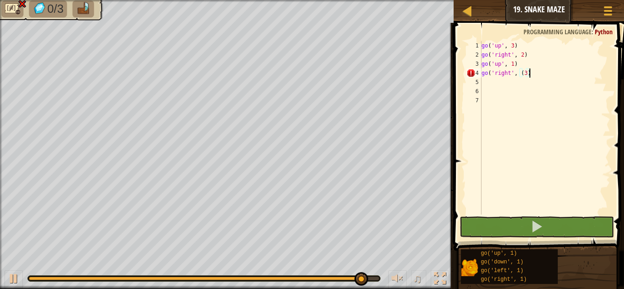
click at [523, 74] on div "go ( 'up' , 3 ) go ( 'right' , 2 ) go ( 'up' , 1 ) go ( 'right' , ( 3 )" at bounding box center [545, 137] width 131 height 192
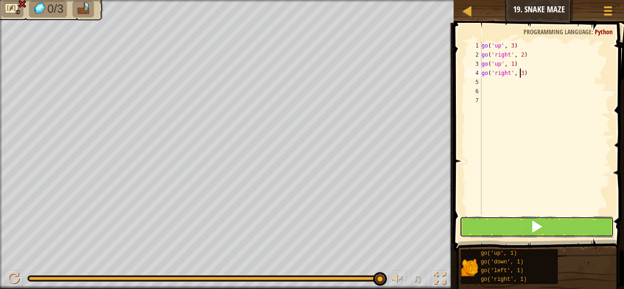
click at [520, 222] on button at bounding box center [537, 227] width 154 height 21
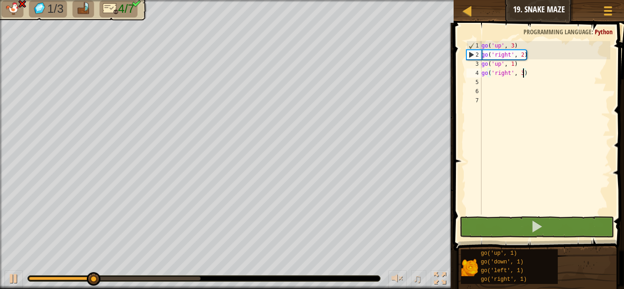
click at [524, 74] on div "go ( 'up' , 3 ) go ( 'right' , 2 ) go ( 'up' , 1 ) go ( 'right' , 3 )" at bounding box center [545, 137] width 131 height 192
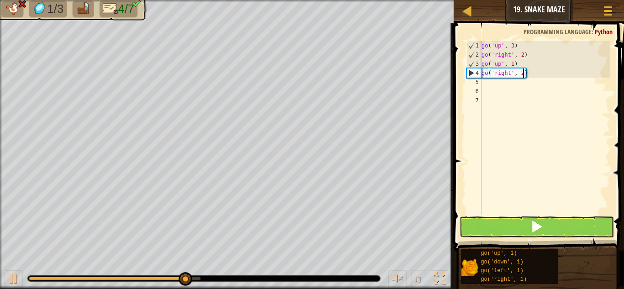
type textarea "go('right', 2)"
click at [547, 221] on button at bounding box center [537, 227] width 154 height 21
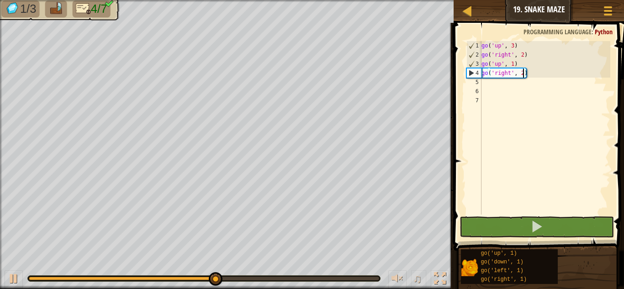
click at [484, 85] on div "go ( 'up' , 3 ) go ( 'right' , 2 ) go ( 'up' , 1 ) go ( 'right' , 2 )" at bounding box center [545, 137] width 131 height 192
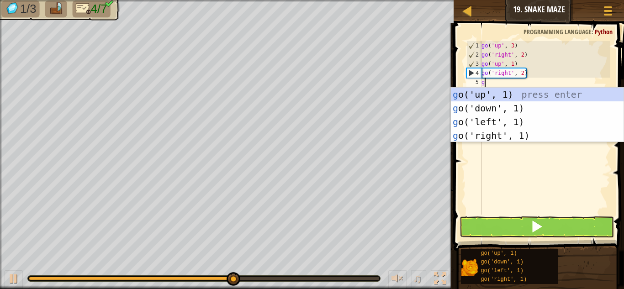
type textarea "go"
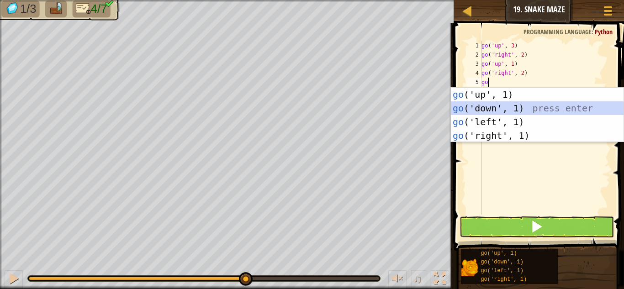
click at [479, 106] on div "go ('up', 1) press enter go ('down', 1) press enter go ('left', 1) press enter …" at bounding box center [537, 129] width 173 height 82
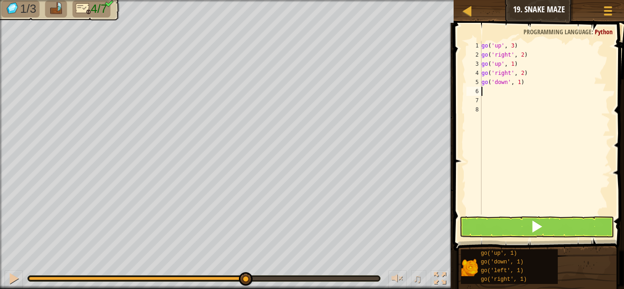
click at [522, 84] on div "go ( 'up' , 3 ) go ( 'right' , 2 ) go ( 'up' , 1 ) go ( 'right' , 2 ) go ( 'dow…" at bounding box center [545, 137] width 131 height 192
type textarea "go('down', 2)"
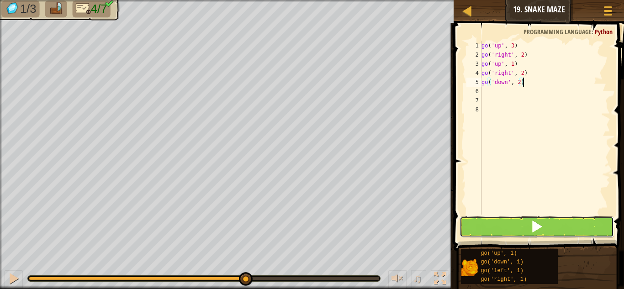
click at [544, 228] on button at bounding box center [537, 227] width 154 height 21
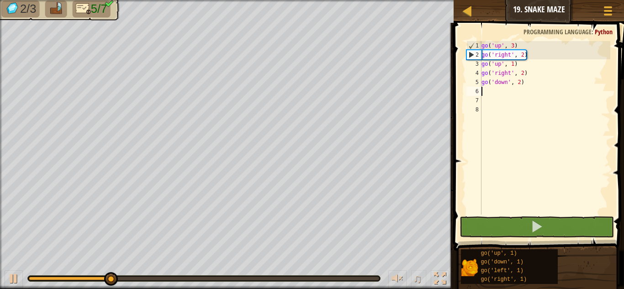
click at [484, 92] on div "go ( 'up' , 3 ) go ( 'right' , 2 ) go ( 'up' , 1 ) go ( 'right' , 2 ) go ( 'dow…" at bounding box center [545, 137] width 131 height 192
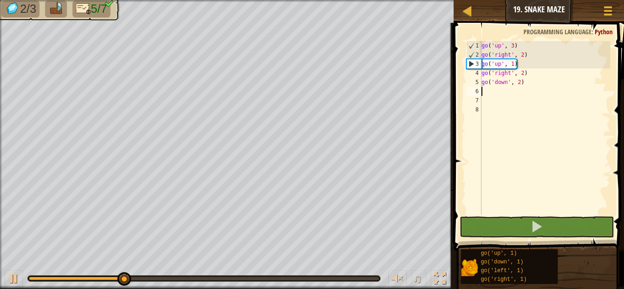
type textarea "go"
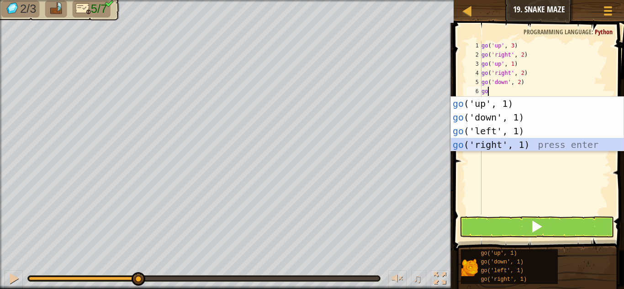
click at [495, 144] on div "go ('up', 1) press enter go ('down', 1) press enter go ('left', 1) press enter …" at bounding box center [537, 138] width 173 height 82
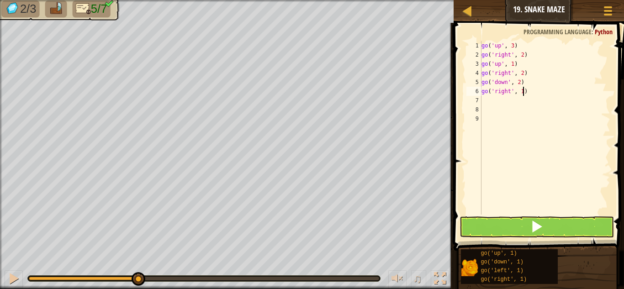
click at [524, 94] on div "go ( 'up' , 3 ) go ( 'right' , 2 ) go ( 'up' , 1 ) go ( 'right' , 2 ) go ( 'dow…" at bounding box center [545, 137] width 131 height 192
click at [554, 228] on button at bounding box center [537, 227] width 154 height 21
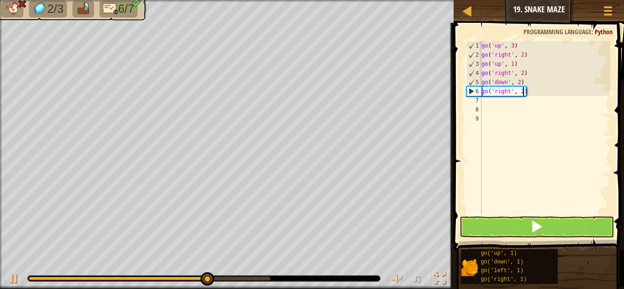
type textarea "go('right', 2)"
click at [535, 218] on button at bounding box center [537, 227] width 154 height 21
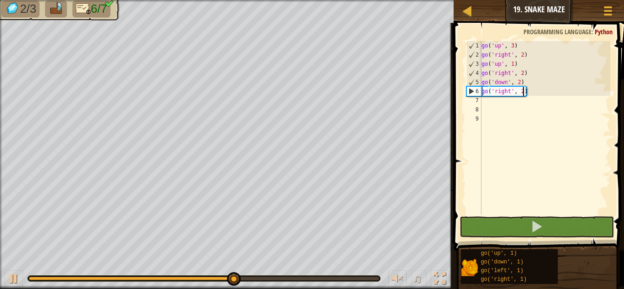
click at [483, 101] on div "go ( 'up' , 3 ) go ( 'right' , 2 ) go ( 'up' , 1 ) go ( 'right' , 2 ) go ( 'dow…" at bounding box center [545, 137] width 131 height 192
type textarea "go"
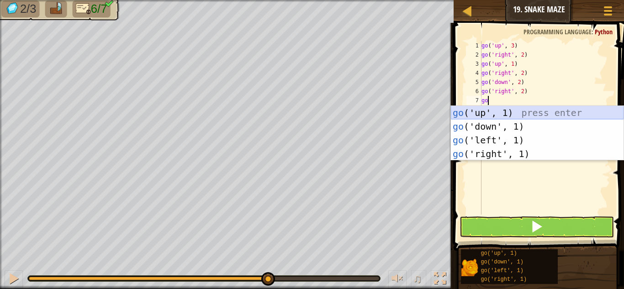
click at [496, 112] on div "go ('up', 1) press enter go ('down', 1) press enter go ('left', 1) press enter …" at bounding box center [537, 147] width 173 height 82
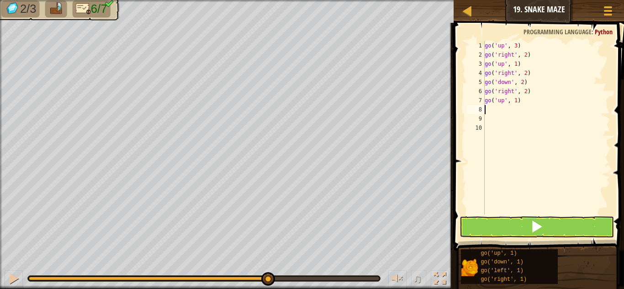
click at [518, 101] on div "go ( 'up' , 3 ) go ( 'right' , 2 ) go ( 'up' , 1 ) go ( 'right' , 2 ) go ( 'dow…" at bounding box center [547, 137] width 128 height 192
type textarea "go('up', 3)"
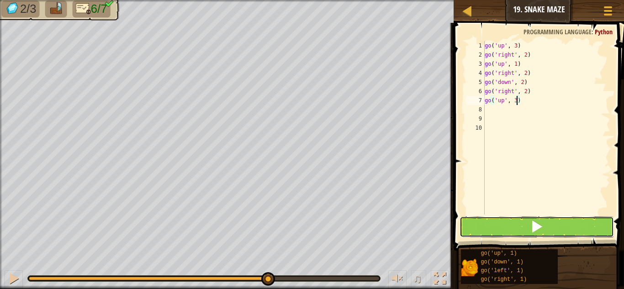
click at [493, 229] on button at bounding box center [537, 227] width 154 height 21
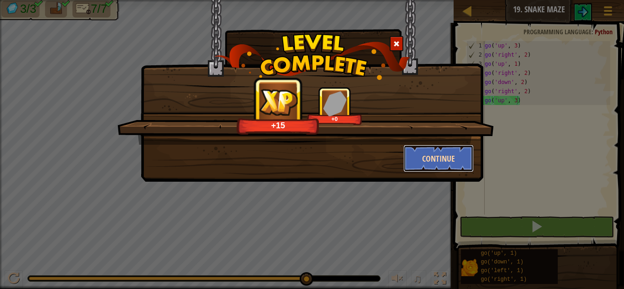
click at [468, 165] on button "Continue" at bounding box center [439, 158] width 71 height 27
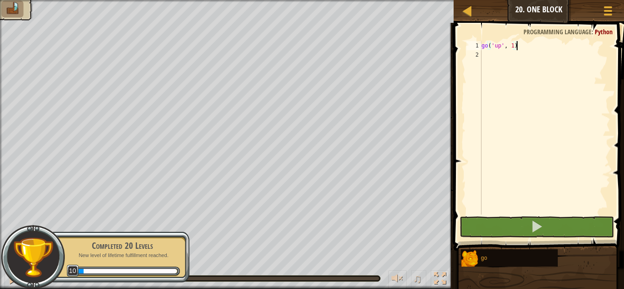
click at [486, 60] on div "go ( 'up' , 1 )" at bounding box center [545, 137] width 131 height 192
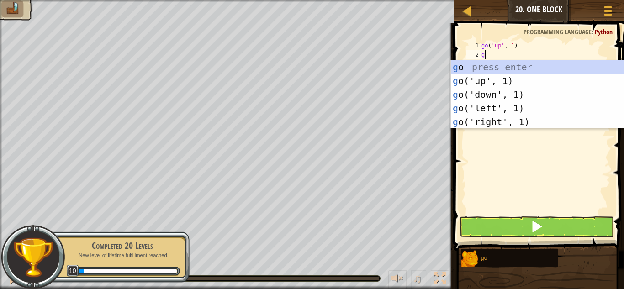
scroll to position [4, 0]
type textarea "go"
click at [489, 80] on div "go press enter go ('up', 1) press enter go ('down', 1) press enter go ('left', …" at bounding box center [537, 108] width 173 height 96
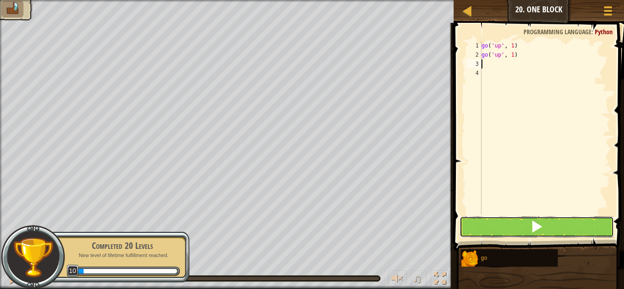
click at [492, 225] on button at bounding box center [537, 227] width 154 height 21
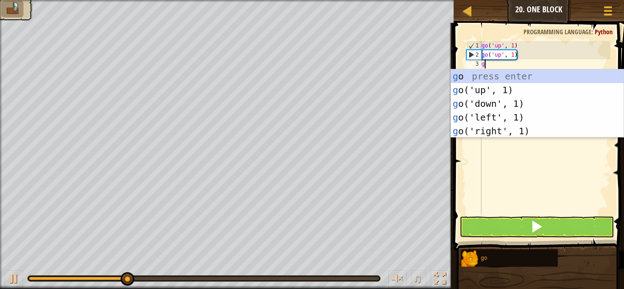
type textarea "go"
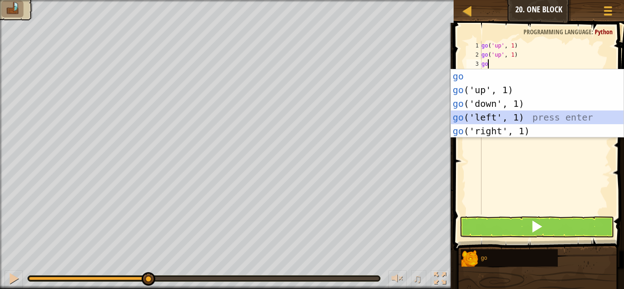
click at [489, 115] on div "go press enter go ('up', 1) press enter go ('down', 1) press enter go ('left', …" at bounding box center [537, 117] width 173 height 96
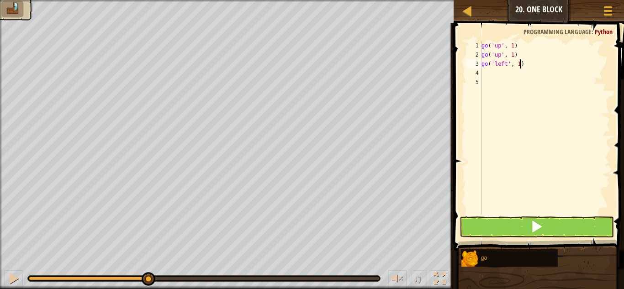
click at [521, 67] on div "go ( 'up' , 1 ) go ( 'up' , 1 ) go ( 'left' , 1 )" at bounding box center [545, 137] width 131 height 192
click at [516, 231] on button at bounding box center [537, 227] width 154 height 21
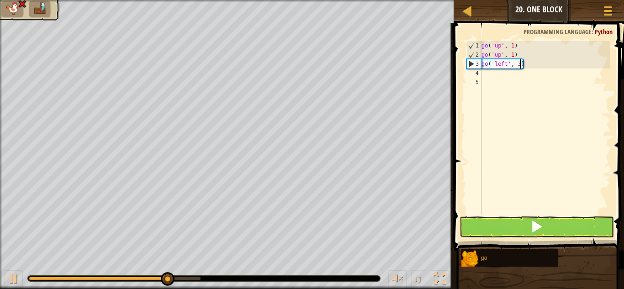
type textarea "go('left', 3)"
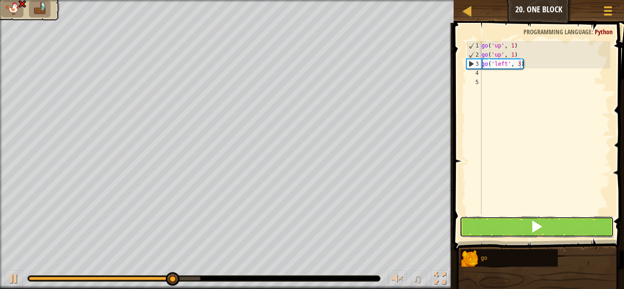
click at [501, 219] on button at bounding box center [537, 227] width 154 height 21
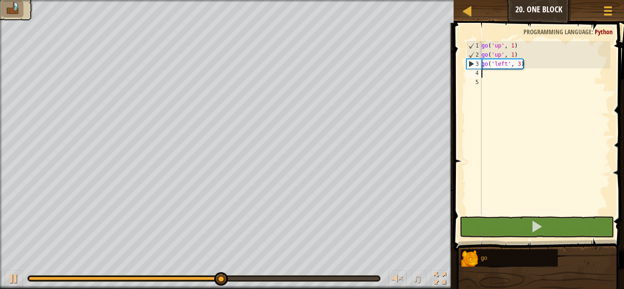
click at [484, 75] on div "go ( 'up' , 1 ) go ( 'up' , 1 ) go ( 'left' , 3 )" at bounding box center [545, 137] width 131 height 192
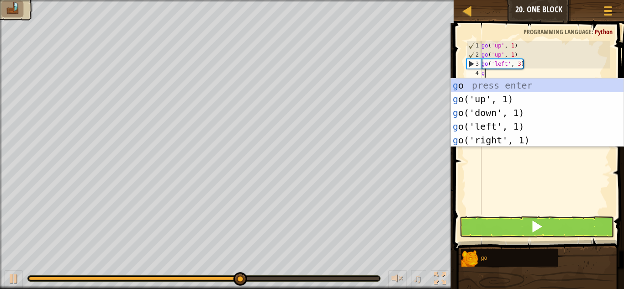
type textarea "go"
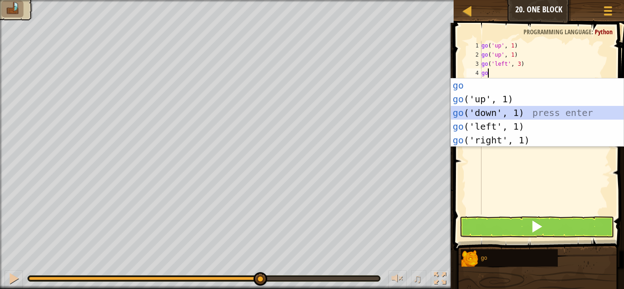
click at [489, 112] on div "go press enter go ('up', 1) press enter go ('down', 1) press enter go ('left', …" at bounding box center [537, 127] width 173 height 96
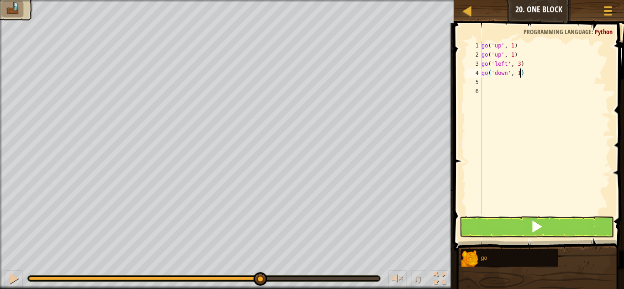
click at [520, 77] on div "go ( 'up' , 1 ) go ( 'up' , 1 ) go ( 'left' , 3 ) go ( 'down' , 1 )" at bounding box center [545, 137] width 131 height 192
click at [517, 223] on button at bounding box center [537, 227] width 154 height 21
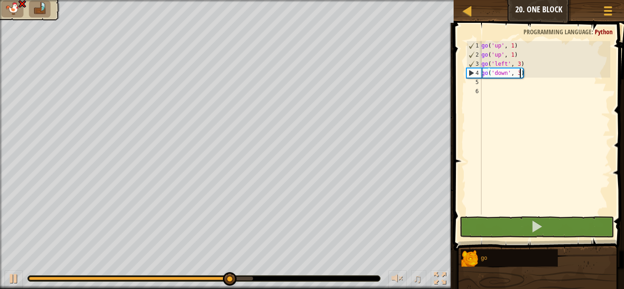
click at [520, 73] on div "go ( 'up' , 1 ) go ( 'up' , 1 ) go ( 'left' , 3 ) go ( 'down' , 3 )" at bounding box center [545, 137] width 131 height 192
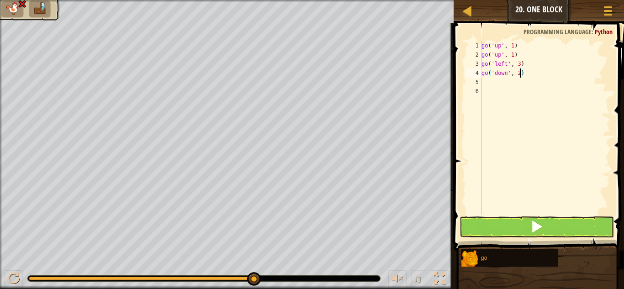
type textarea "go('down', 2)"
click at [544, 225] on button at bounding box center [537, 227] width 154 height 21
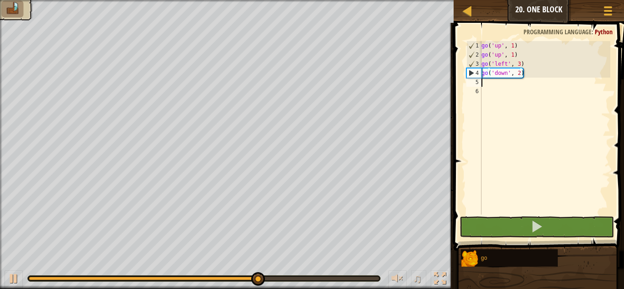
click at [484, 82] on div "go ( 'up' , 1 ) go ( 'up' , 1 ) go ( 'left' , 3 ) go ( 'down' , 2 )" at bounding box center [545, 137] width 131 height 192
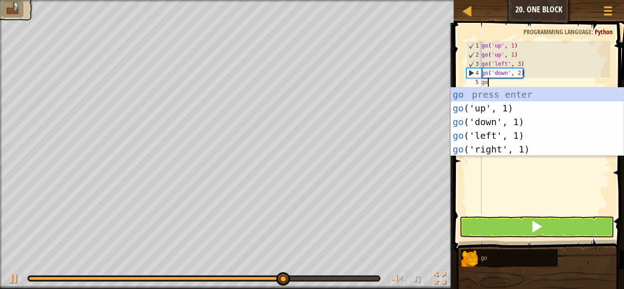
type textarea "go"
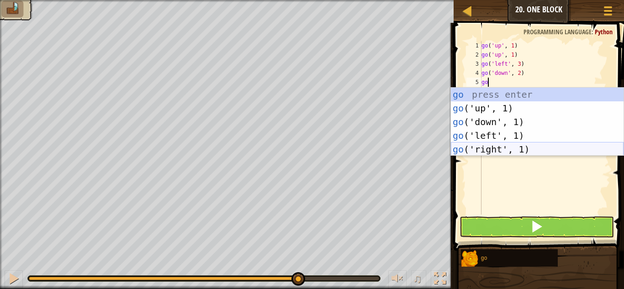
click at [494, 146] on div "go press enter go ('up', 1) press enter go ('down', 1) press enter go ('left', …" at bounding box center [537, 136] width 173 height 96
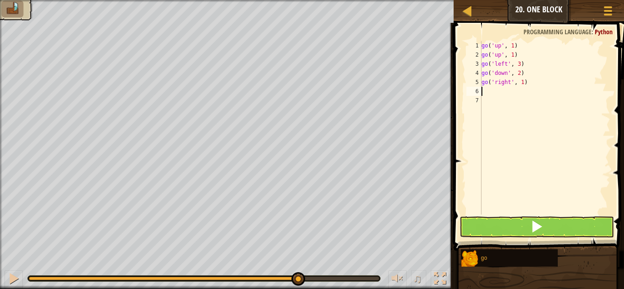
scroll to position [4, 0]
click at [495, 230] on button at bounding box center [537, 227] width 154 height 21
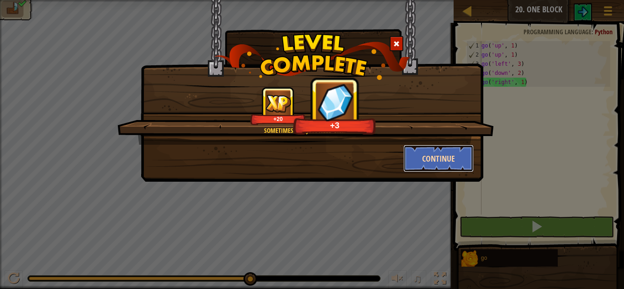
click at [453, 154] on button "Continue" at bounding box center [439, 158] width 71 height 27
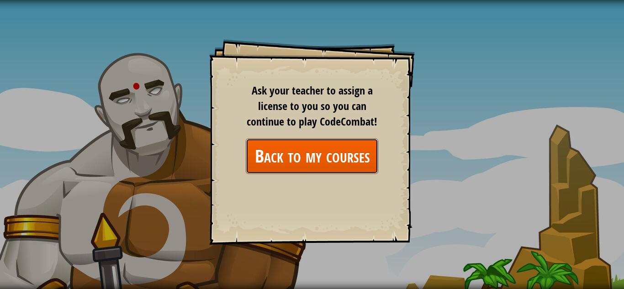
click at [337, 158] on link "Back to my courses" at bounding box center [312, 155] width 133 height 35
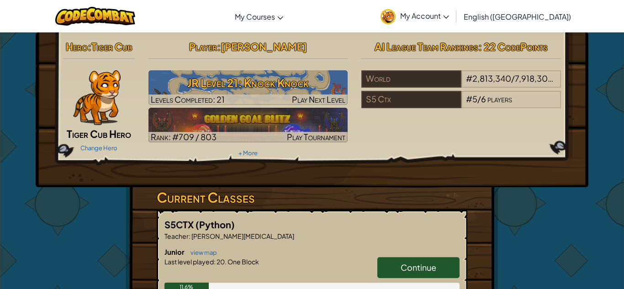
click at [397, 266] on link "Continue" at bounding box center [419, 267] width 82 height 21
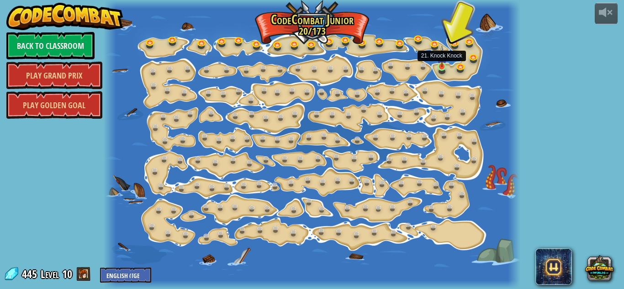
click at [441, 64] on img at bounding box center [442, 57] width 10 height 22
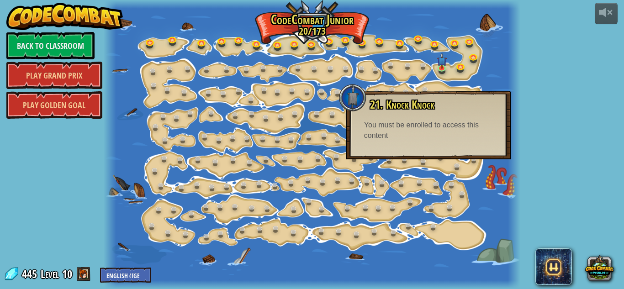
click at [415, 138] on div "You must be enrolled to access this content" at bounding box center [428, 130] width 129 height 21
